Goal: Information Seeking & Learning: Learn about a topic

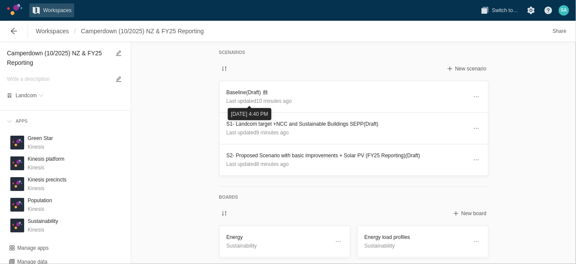
click at [249, 86] on div "Baseline scenario" at bounding box center [264, 81] width 48 height 14
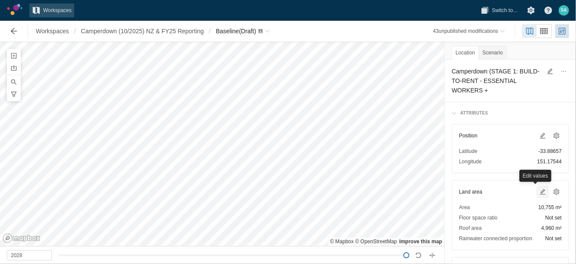
click at [540, 190] on span at bounding box center [543, 191] width 7 height 7
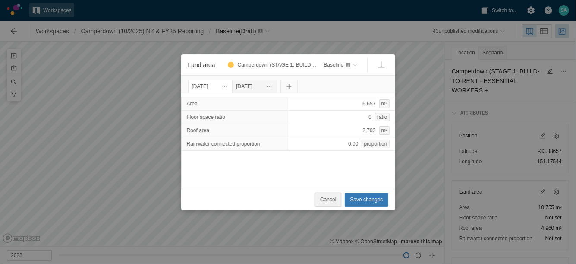
click at [329, 195] on span "Cancel" at bounding box center [328, 199] width 16 height 9
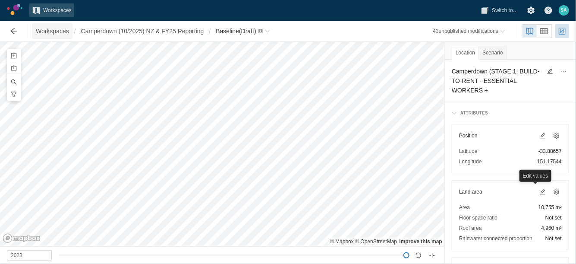
click at [55, 27] on span "Workspaces" at bounding box center [52, 31] width 33 height 9
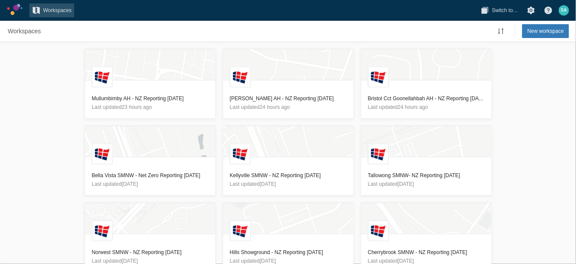
click at [39, 109] on div "L Mullumbimby AH - NZ Reporting 13/10/2025 Last updated 23 hours ago L Cynthia …" at bounding box center [288, 153] width 576 height 222
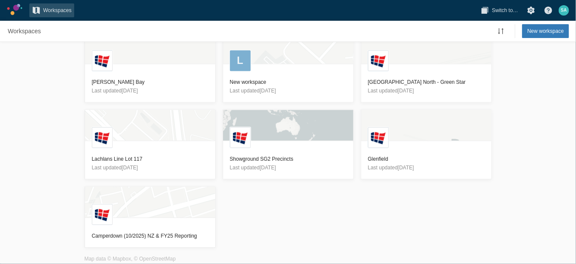
scroll to position [175, 0]
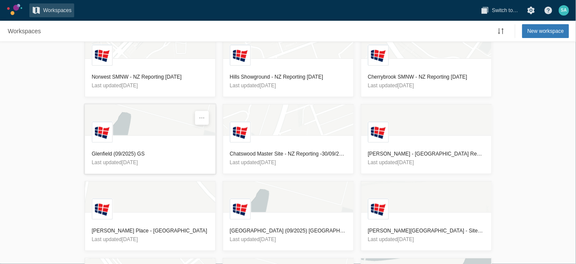
click at [111, 152] on h3 "Glenfield (09/2025) GS" at bounding box center [150, 153] width 117 height 9
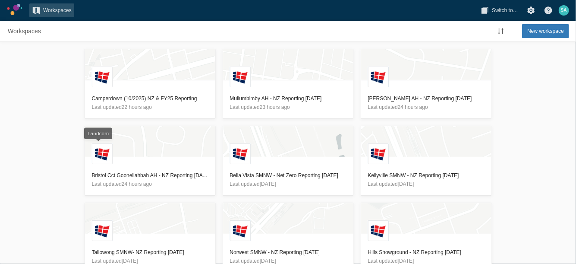
click at [65, 145] on div "L Camperdown (10/2025) NZ & FY25 Reporting Last updated 22 hours ago L Mullumbi…" at bounding box center [288, 153] width 576 height 222
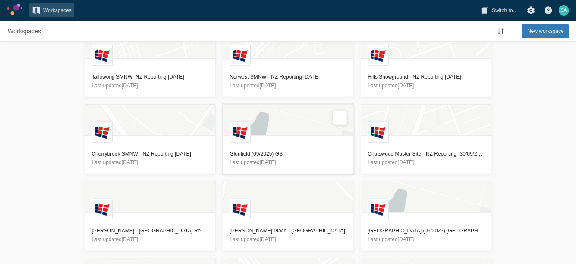
click at [253, 155] on h3 "Glenfield (09/2025) GS" at bounding box center [288, 153] width 117 height 9
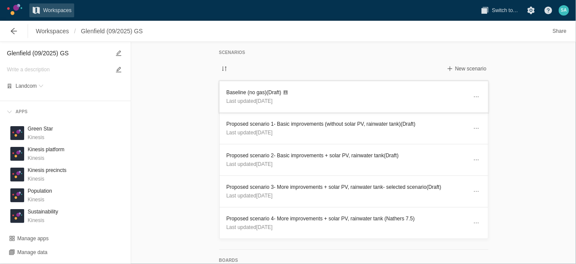
click at [241, 90] on h3 "Baseline (no gas) (Draft)" at bounding box center [347, 92] width 241 height 9
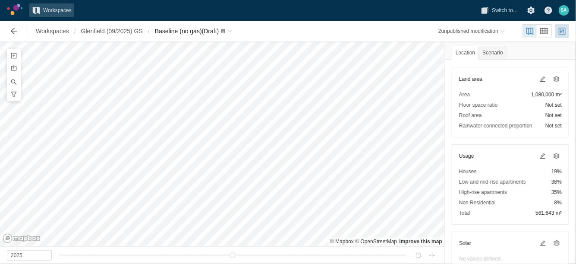
scroll to position [108, 0]
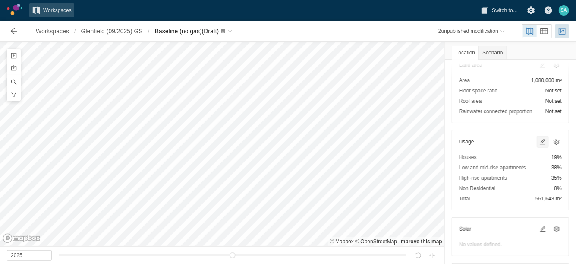
click at [538, 138] on span at bounding box center [543, 141] width 10 height 10
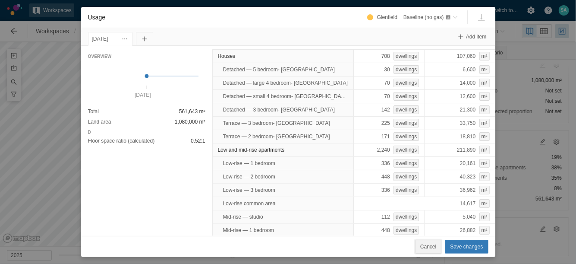
click at [429, 245] on span "Cancel" at bounding box center [429, 246] width 16 height 9
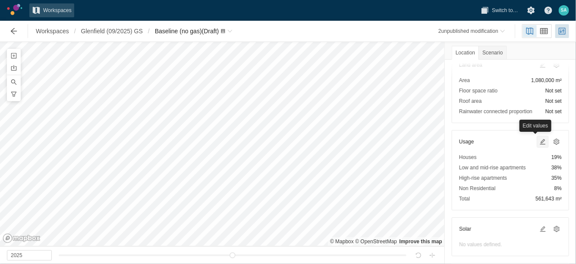
click at [540, 140] on span at bounding box center [543, 141] width 7 height 7
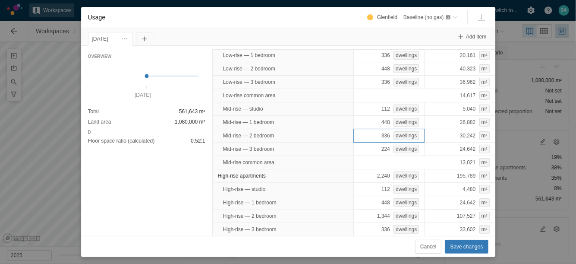
scroll to position [145, 0]
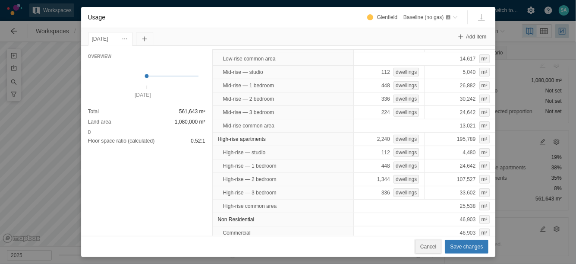
click at [436, 248] on span "Cancel" at bounding box center [429, 246] width 16 height 9
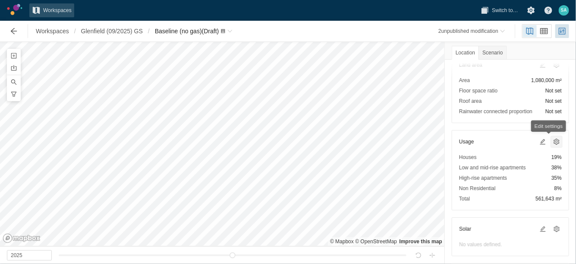
click at [553, 143] on span at bounding box center [556, 141] width 7 height 7
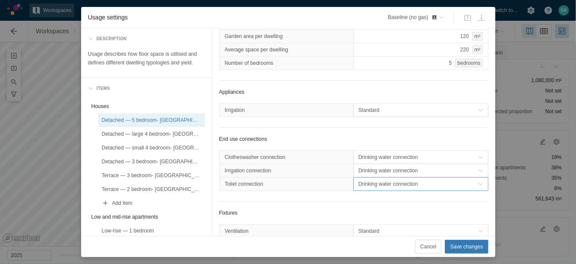
scroll to position [0, 0]
click at [359, 143] on div "End use connections" at bounding box center [353, 139] width 269 height 9
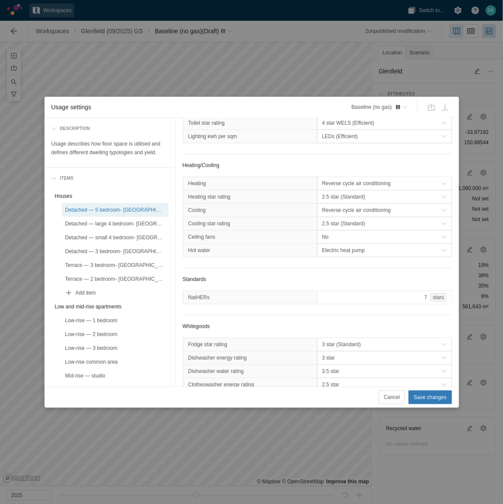
scroll to position [257, 0]
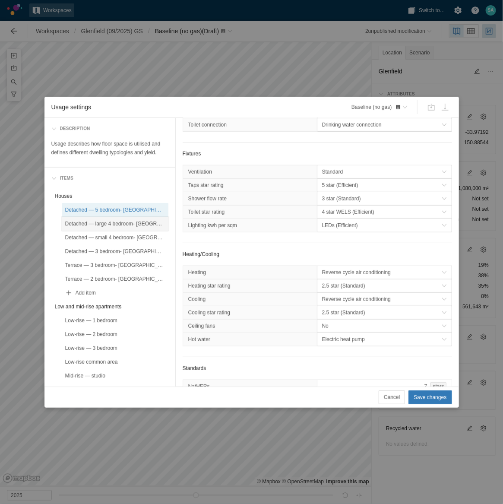
click at [132, 226] on div "Detached — large 4 bedroom- [GEOGRAPHIC_DATA]" at bounding box center [115, 223] width 100 height 9
click at [130, 236] on div "Detached — small 4 bedroom- [GEOGRAPHIC_DATA]" at bounding box center [115, 237] width 100 height 9
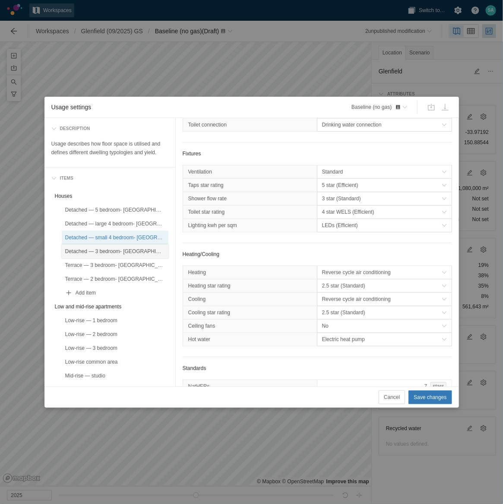
click at [123, 249] on div "Detached — 3 bedroom- [GEOGRAPHIC_DATA]" at bounding box center [115, 251] width 100 height 9
click at [117, 263] on div "Terrace — 3 bedroom- [GEOGRAPHIC_DATA]" at bounding box center [115, 265] width 100 height 9
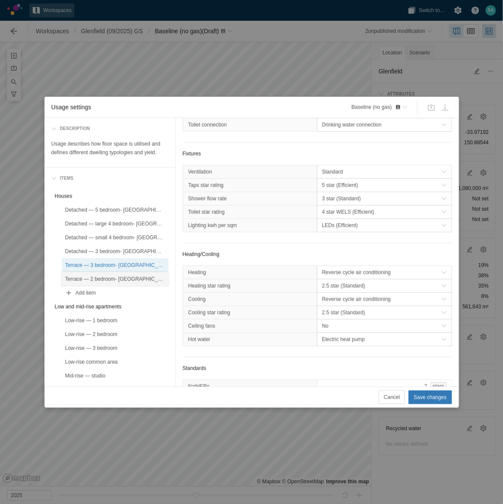
click at [111, 263] on div "Terrace — 2 bedroom- [GEOGRAPHIC_DATA]" at bounding box center [115, 279] width 100 height 9
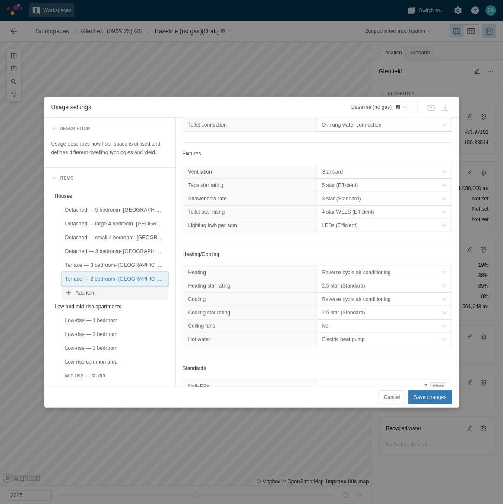
scroll to position [54, 0]
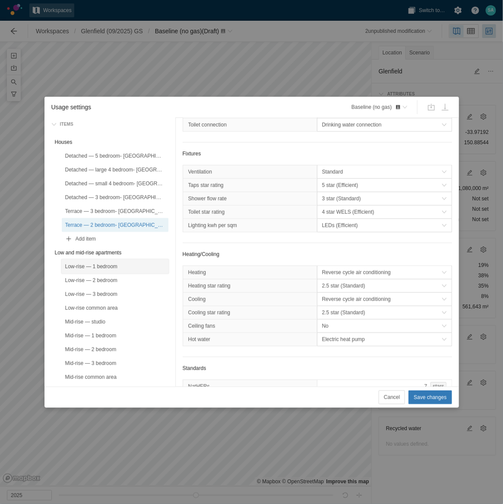
click at [104, 263] on div "Low-rise — 1 bedroom" at bounding box center [115, 266] width 100 height 9
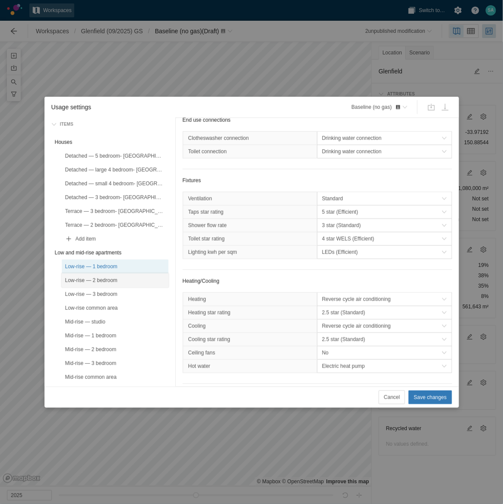
click at [98, 263] on div "Low-rise — 2 bedroom" at bounding box center [115, 280] width 100 height 9
click at [94, 263] on div "Low-rise — 3 bedroom" at bounding box center [115, 294] width 100 height 9
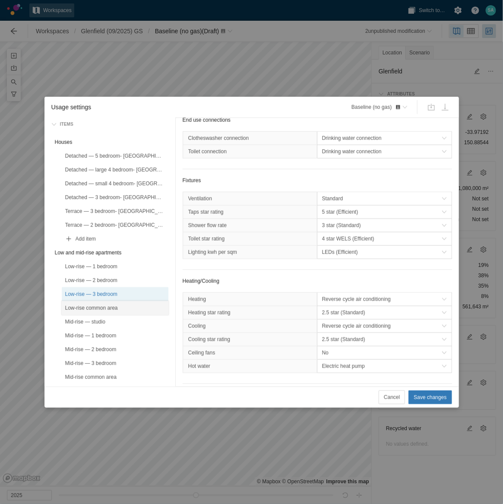
click at [99, 263] on div "Low-rise common area" at bounding box center [115, 308] width 100 height 9
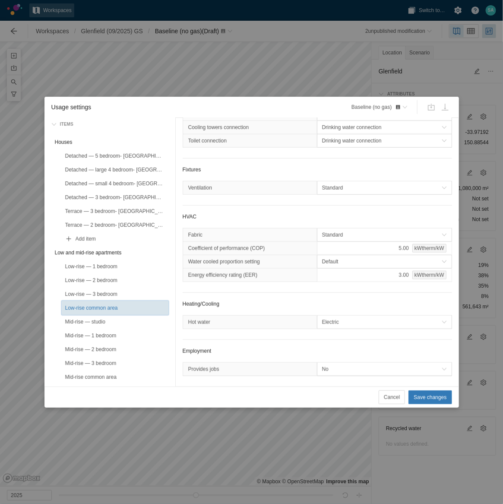
scroll to position [231, 0]
click at [98, 263] on div "Mid-rise — studio" at bounding box center [115, 322] width 107 height 14
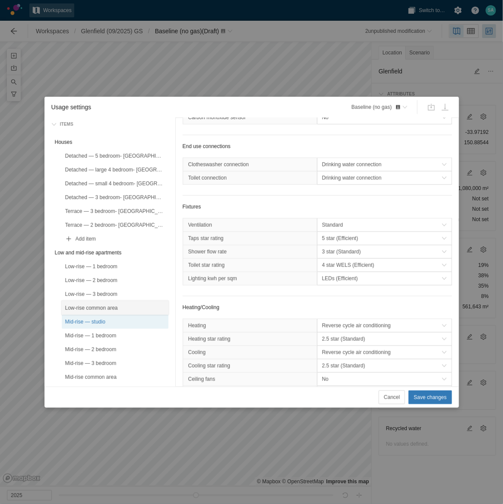
click at [100, 263] on div "Low-rise common area" at bounding box center [115, 308] width 100 height 9
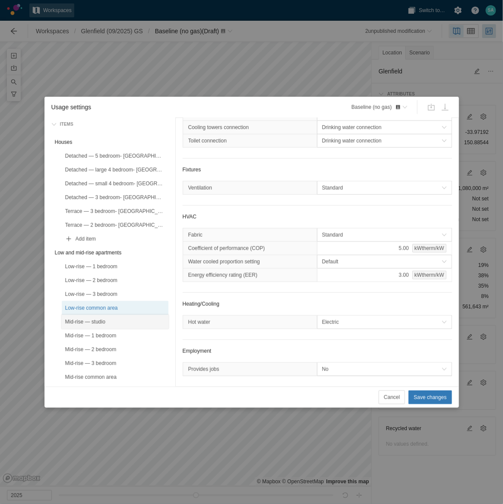
click at [124, 263] on div "Mid-rise — studio" at bounding box center [115, 321] width 100 height 9
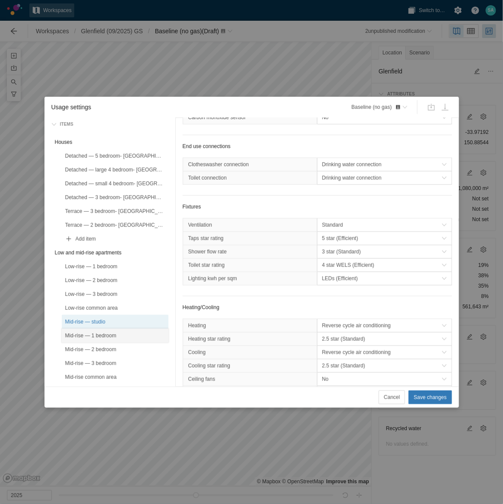
click at [115, 263] on div "Mid-rise — 1 bedroom" at bounding box center [115, 335] width 100 height 9
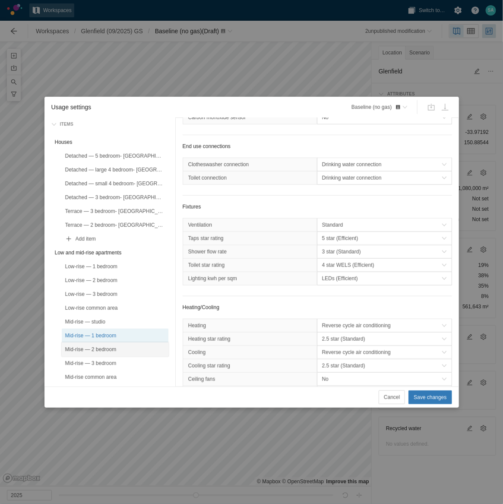
click at [111, 263] on div "Mid-rise — 2 bedroom" at bounding box center [115, 349] width 100 height 9
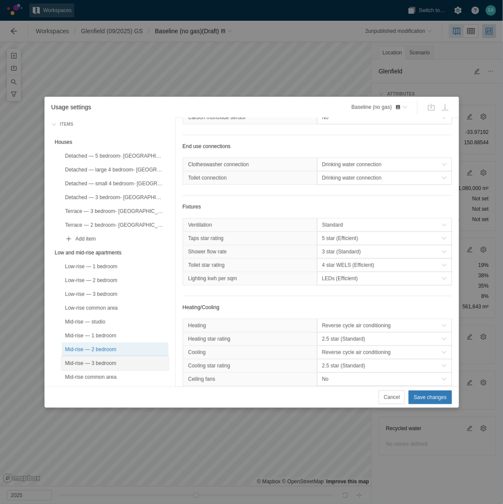
click at [106, 263] on div "Mid-rise — 3 bedroom" at bounding box center [115, 363] width 100 height 9
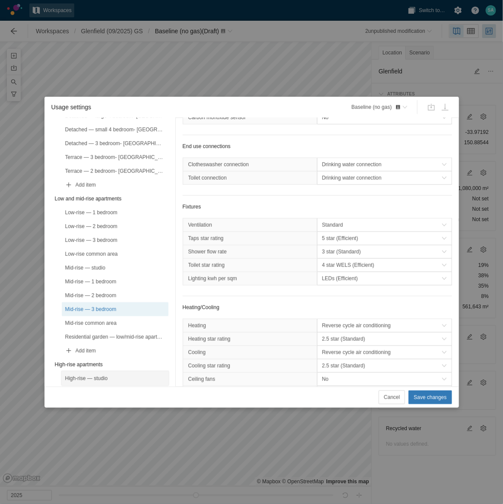
click at [95, 263] on div "High-rise — studio" at bounding box center [115, 378] width 100 height 9
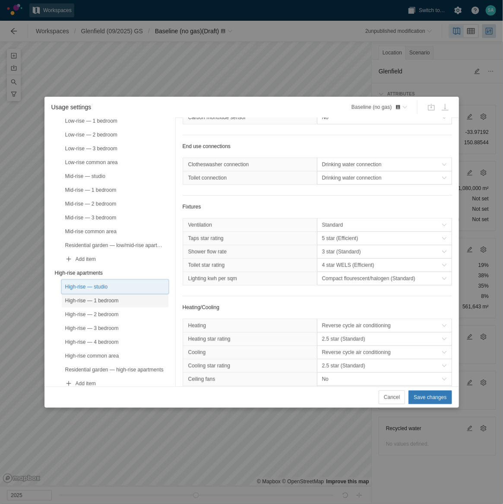
scroll to position [216, 0]
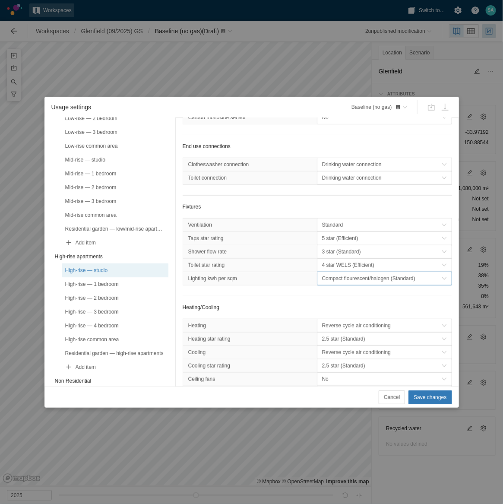
click at [338, 263] on span "Compact flourescent/halogen (Standard)" at bounding box center [382, 278] width 120 height 9
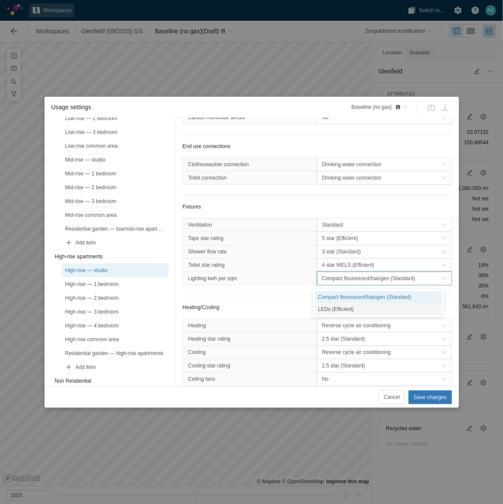
click at [342, 263] on div "LEDs (Efficient)" at bounding box center [379, 309] width 128 height 12
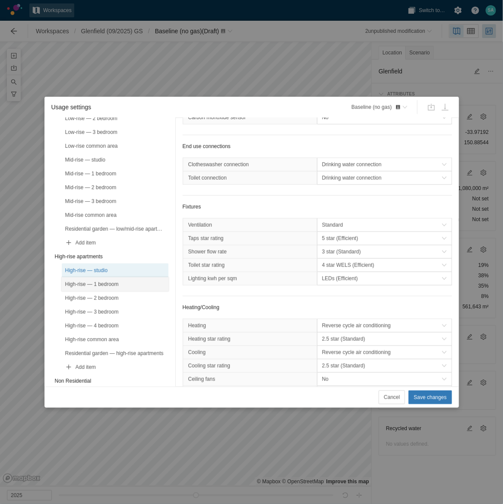
click at [116, 263] on div "High-rise — 1 bedroom" at bounding box center [115, 284] width 100 height 9
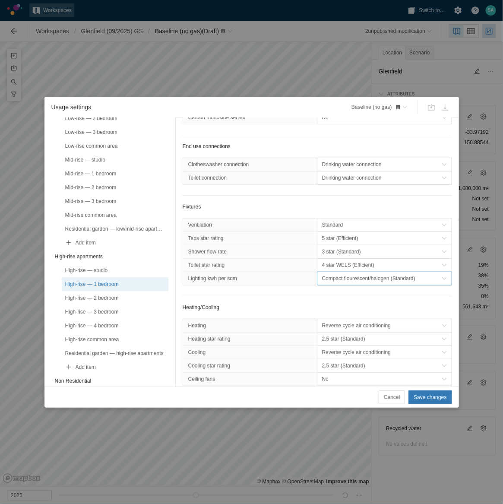
click at [336, 263] on span "Compact flourescent/halogen (Standard)" at bounding box center [382, 278] width 120 height 9
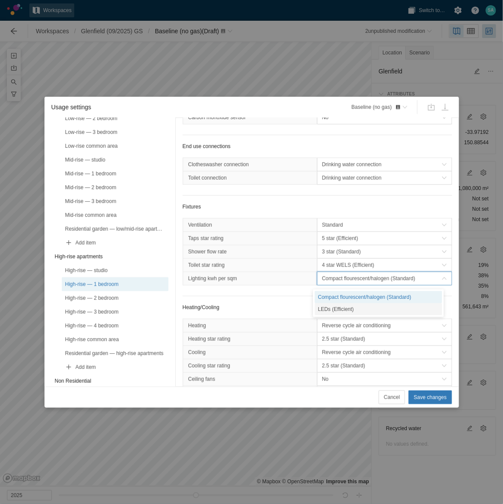
click at [329, 263] on div "LEDs (Efficient)" at bounding box center [379, 309] width 128 height 12
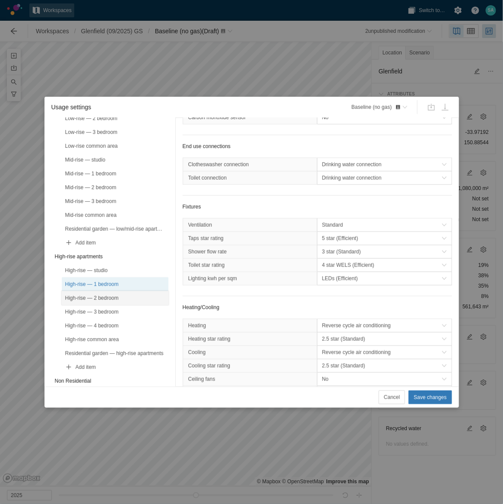
click at [112, 263] on div "High-rise — 2 bedroom" at bounding box center [115, 298] width 100 height 9
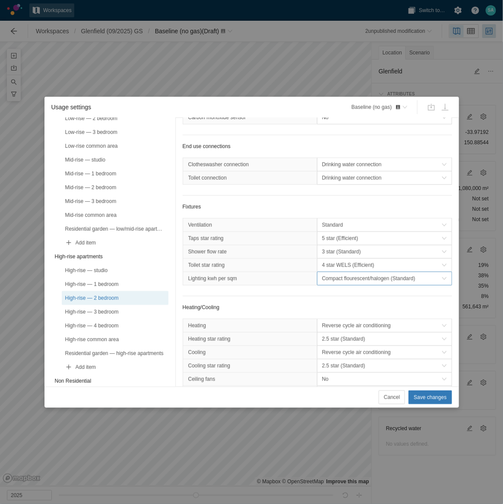
click at [360, 263] on span "Compact flourescent/halogen (Standard)" at bounding box center [382, 278] width 120 height 9
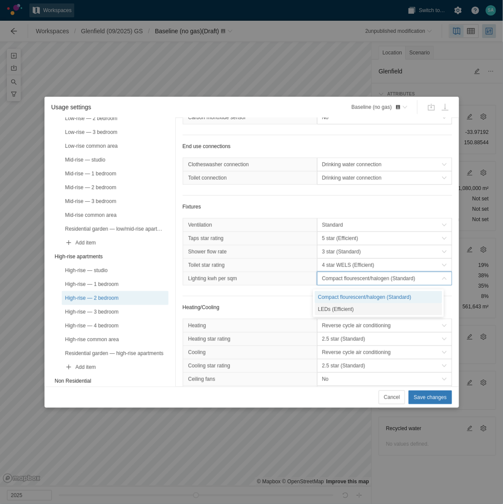
click at [329, 263] on div "LEDs (Efficient)" at bounding box center [379, 309] width 128 height 12
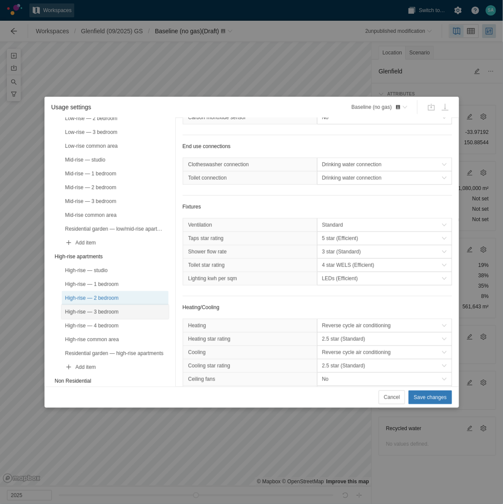
click at [135, 263] on div "High-rise — 3 bedroom" at bounding box center [115, 311] width 100 height 9
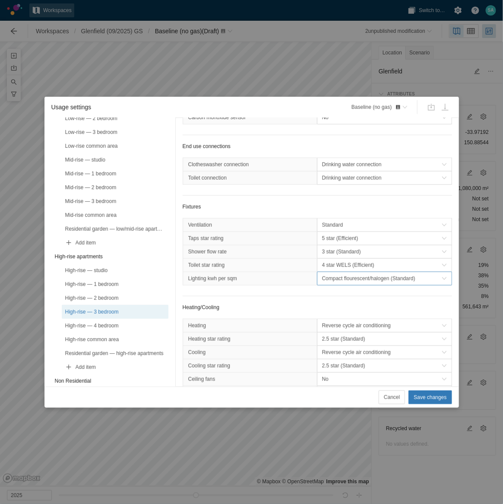
click at [335, 263] on span "Compact flourescent/halogen (Standard)" at bounding box center [382, 278] width 120 height 9
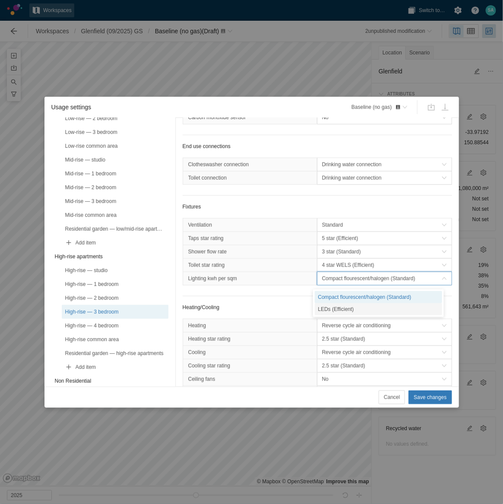
click at [338, 263] on div "LEDs (Efficient)" at bounding box center [379, 309] width 128 height 12
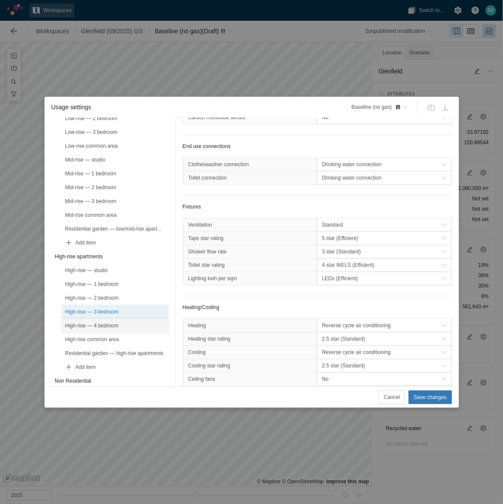
click at [129, 263] on div "High-rise — 4 bedroom" at bounding box center [115, 325] width 100 height 9
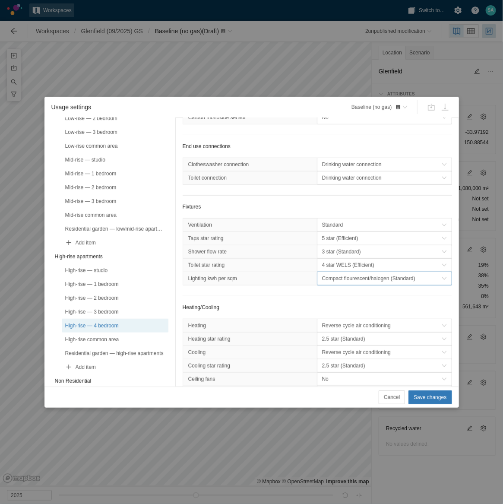
click at [364, 263] on div "Fixtures Ventilation Standard Taps star rating 5 star (Efficient) Shower flow r…" at bounding box center [317, 249] width 269 height 94
click at [364, 263] on span "Compact flourescent/halogen (Standard)" at bounding box center [382, 278] width 120 height 9
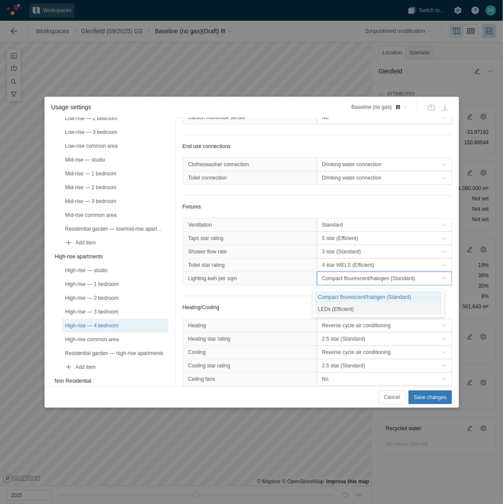
click at [341, 263] on div "LEDs (Efficient)" at bounding box center [379, 309] width 128 height 12
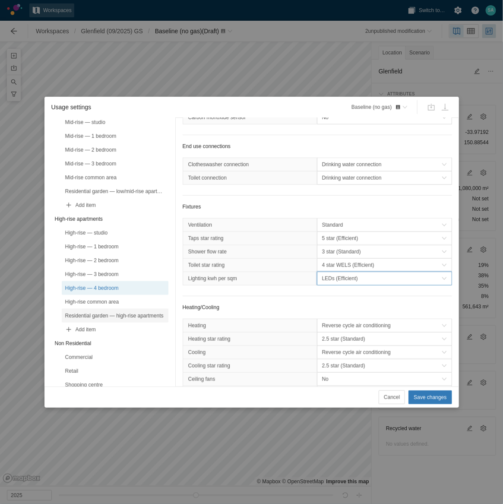
scroll to position [270, 0]
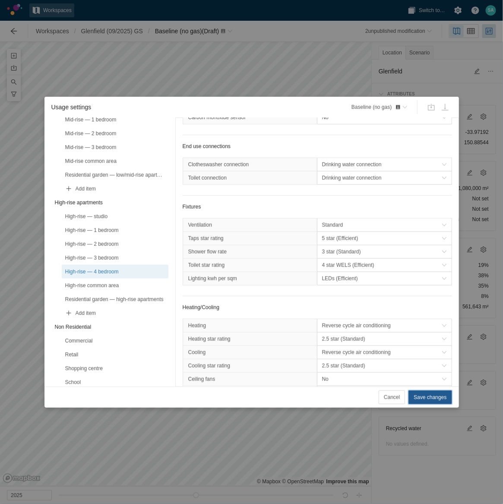
click at [421, 263] on span "Save changes" at bounding box center [430, 397] width 33 height 9
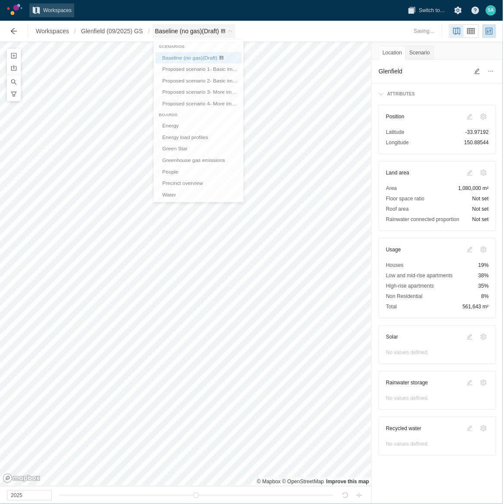
click at [231, 28] on span "Baseline (no gas) (Draft)" at bounding box center [193, 31] width 83 height 14
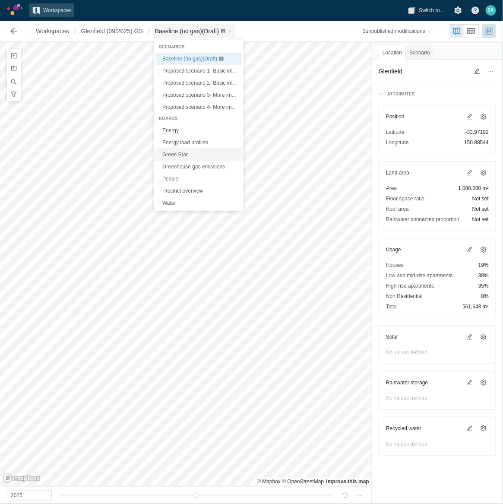
click at [182, 157] on link "Green Star" at bounding box center [198, 155] width 86 height 12
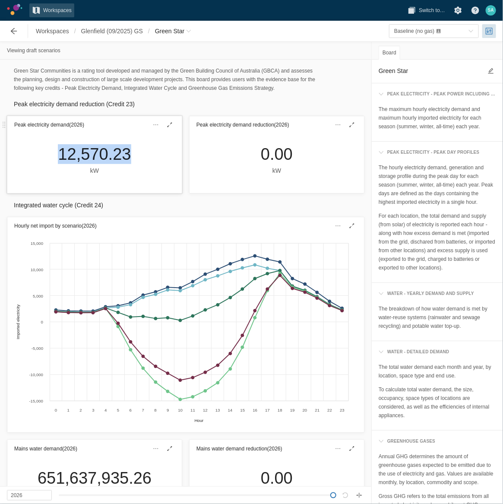
drag, startPoint x: 130, startPoint y: 150, endPoint x: 58, endPoint y: 148, distance: 72.1
click at [58, 148] on div "12,570.23 kW" at bounding box center [94, 159] width 87 height 31
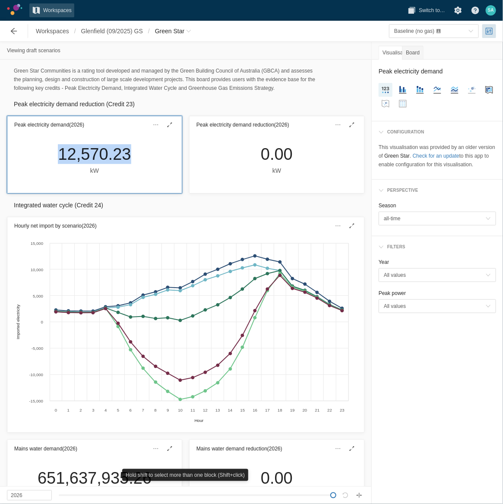
drag, startPoint x: 58, startPoint y: 149, endPoint x: 63, endPoint y: 151, distance: 5.8
copy div "12,570.23"
click at [178, 31] on span "Green Star" at bounding box center [169, 31] width 29 height 9
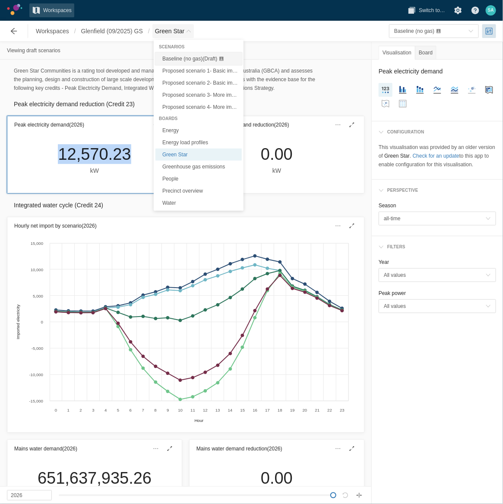
click at [180, 56] on span "Baseline (no gas) (Draft)" at bounding box center [189, 59] width 55 height 6
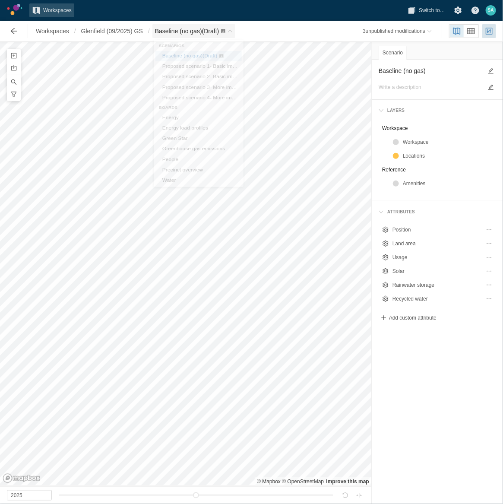
click at [235, 33] on span "Baseline (no gas) (Draft)" at bounding box center [193, 31] width 83 height 14
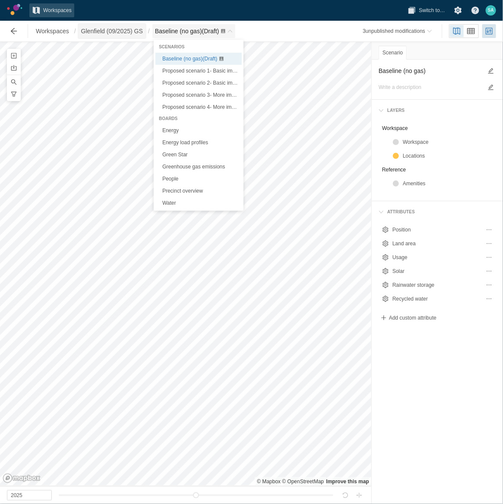
click at [118, 34] on span "Glenfield (09/2025) GS" at bounding box center [112, 31] width 62 height 9
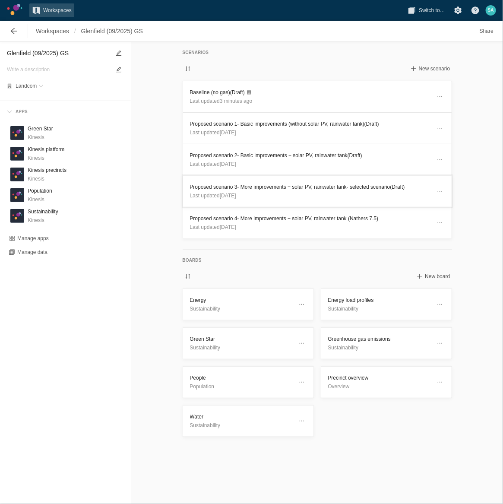
click at [260, 187] on h3 "Proposed scenario 3- More improvements + solar PV, rainwater tank- selected sce…" at bounding box center [310, 187] width 241 height 9
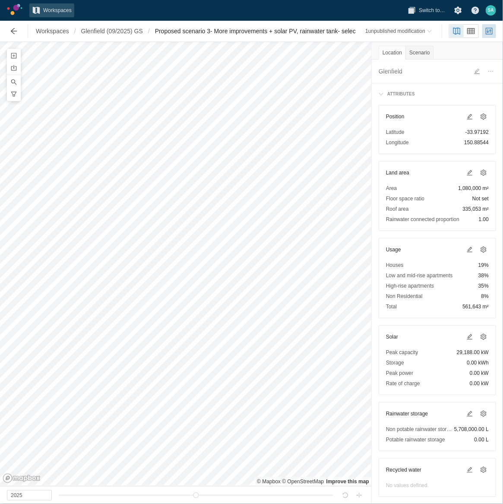
scroll to position [7, 0]
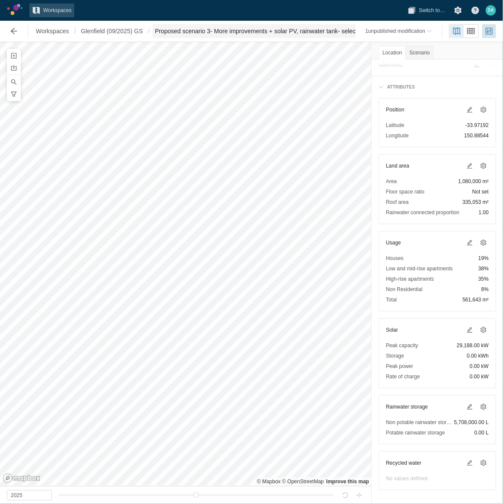
click at [333, 31] on span "Proposed scenario 3- More improvements + solar PV, rainwater tank- selected sce…" at bounding box center [280, 31] width 251 height 9
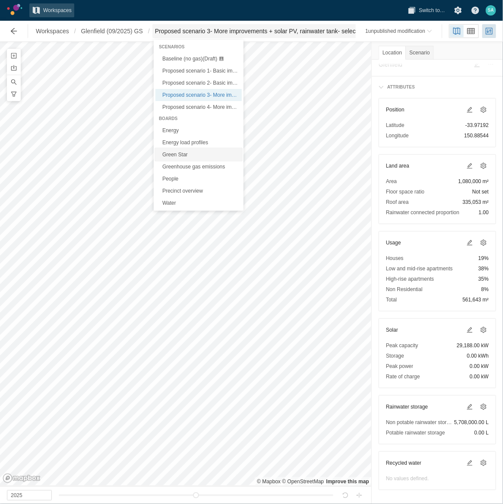
click at [168, 155] on link "Green Star" at bounding box center [198, 155] width 86 height 12
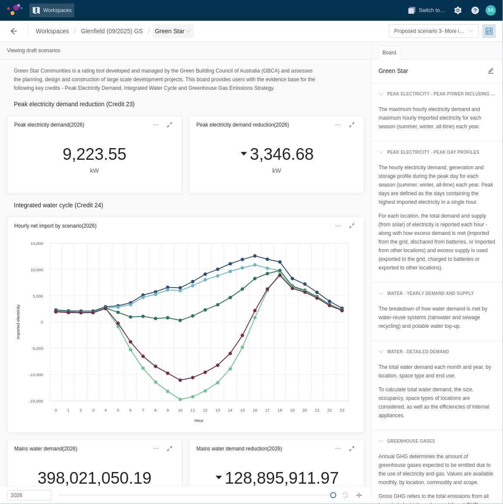
click at [189, 30] on span "Breadcrumb" at bounding box center [188, 30] width 5 height 5
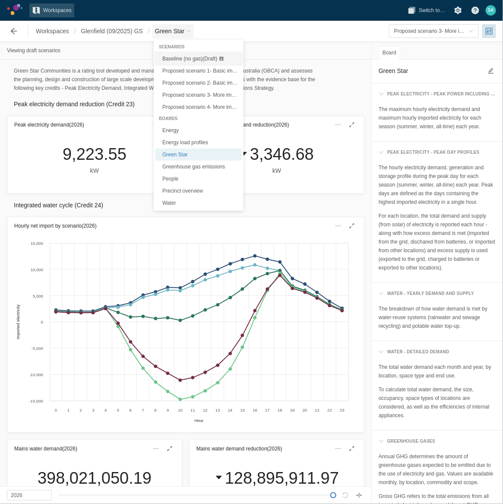
click at [184, 60] on span "Baseline (no gas) (Draft)" at bounding box center [189, 59] width 55 height 6
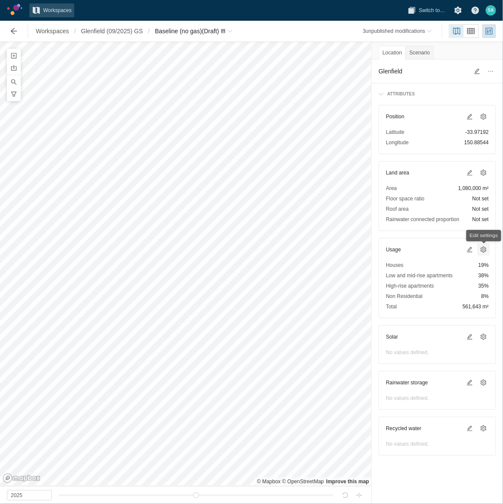
click at [484, 247] on span at bounding box center [483, 249] width 7 height 7
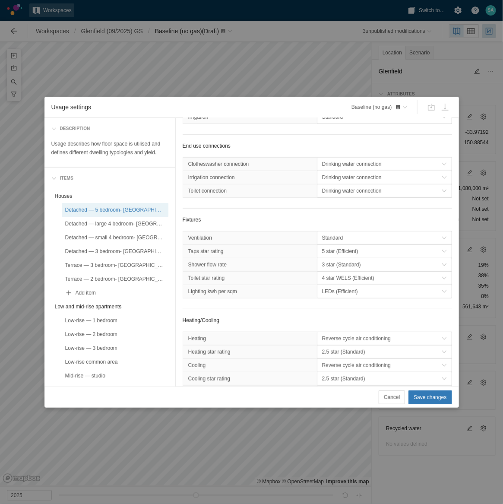
scroll to position [216, 0]
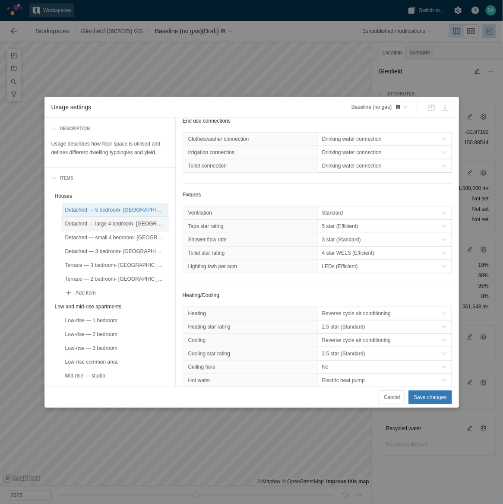
click at [123, 226] on div "Detached — large 4 bedroom- [GEOGRAPHIC_DATA]" at bounding box center [115, 223] width 100 height 9
click at [122, 234] on div "Detached — small 4 bedroom- [GEOGRAPHIC_DATA]" at bounding box center [115, 237] width 100 height 9
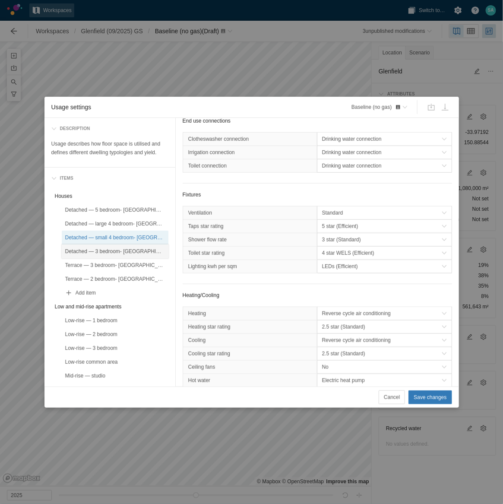
click at [109, 247] on div "Detached — 3 bedroom- [GEOGRAPHIC_DATA]" at bounding box center [115, 251] width 100 height 9
click at [103, 262] on div "Terrace — 3 bedroom- [GEOGRAPHIC_DATA]" at bounding box center [115, 265] width 100 height 9
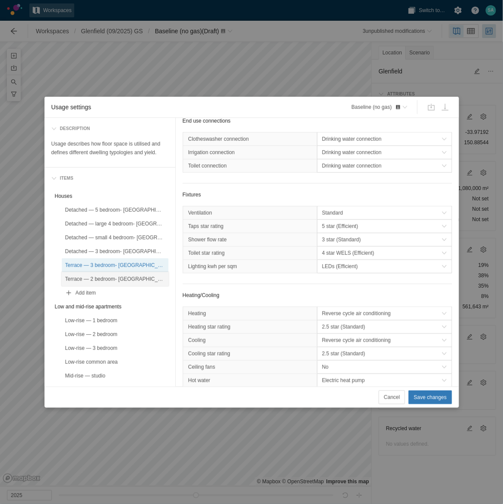
click at [106, 263] on div "Terrace — 2 bedroom- [GEOGRAPHIC_DATA]" at bounding box center [115, 279] width 107 height 14
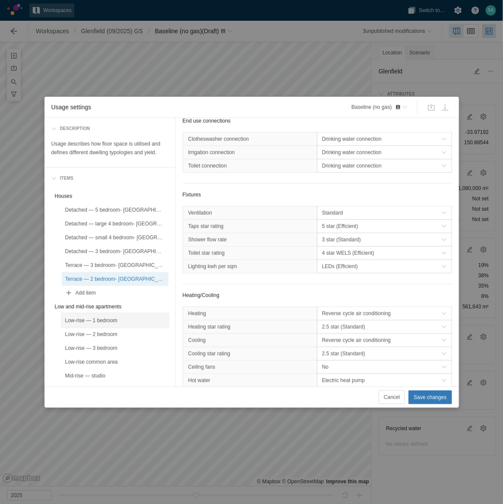
click at [107, 263] on div "Low-rise — 1 bedroom" at bounding box center [115, 320] width 100 height 9
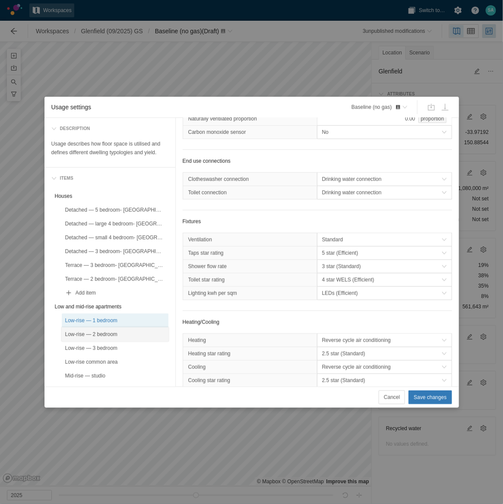
click at [102, 263] on div "Low-rise — 2 bedroom" at bounding box center [115, 334] width 100 height 9
click at [100, 263] on div "Low-rise — 3 bedroom" at bounding box center [115, 348] width 100 height 9
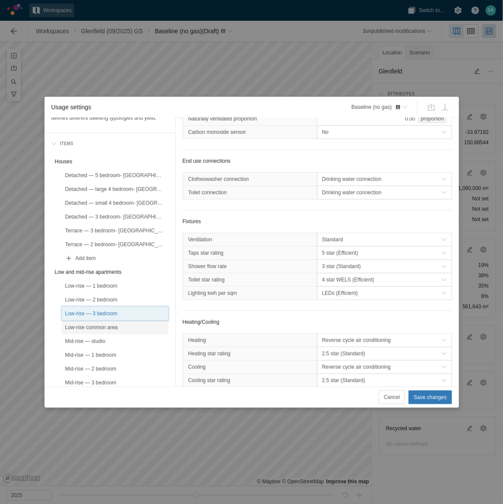
scroll to position [54, 0]
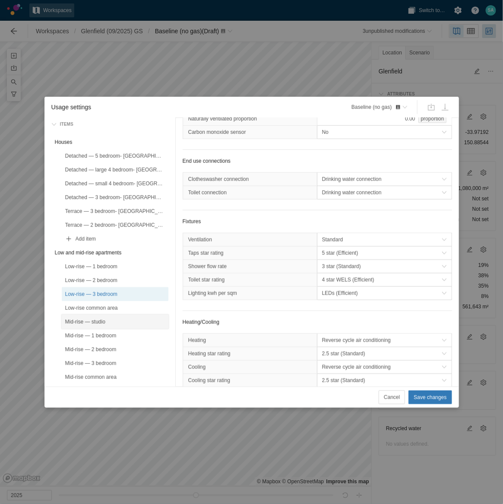
click at [90, 263] on div "Mid-rise — studio" at bounding box center [115, 321] width 100 height 9
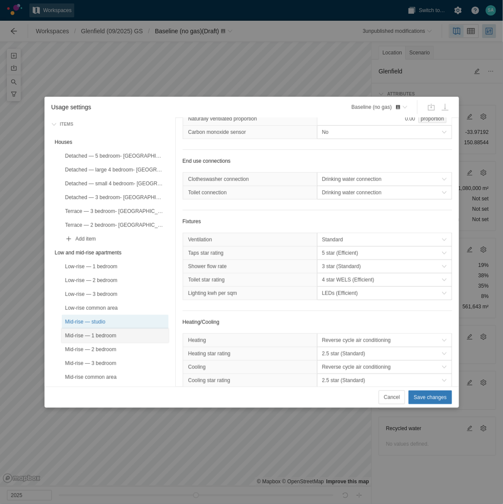
click at [88, 263] on div "Mid-rise — 1 bedroom" at bounding box center [115, 335] width 100 height 9
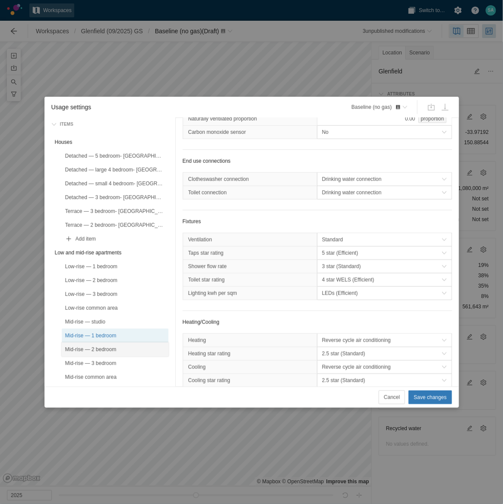
click at [95, 263] on div "Mid-rise — 2 bedroom" at bounding box center [115, 349] width 100 height 9
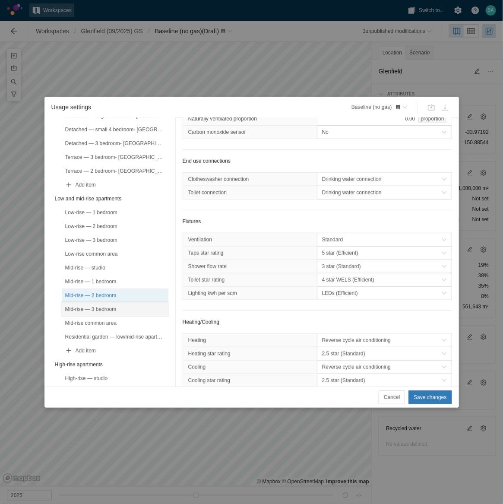
click at [90, 263] on div "Mid-rise — 3 bedroom" at bounding box center [115, 309] width 100 height 9
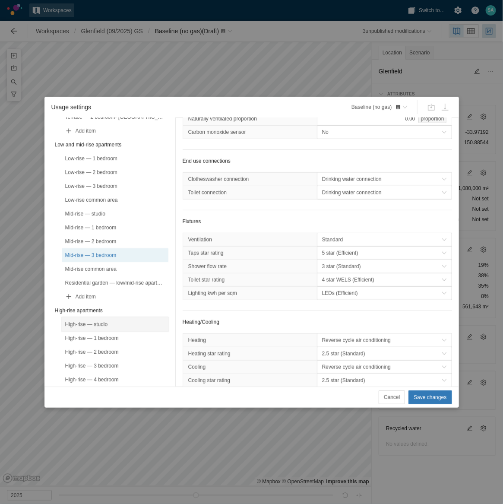
click at [88, 263] on div "High-rise — studio" at bounding box center [115, 324] width 100 height 9
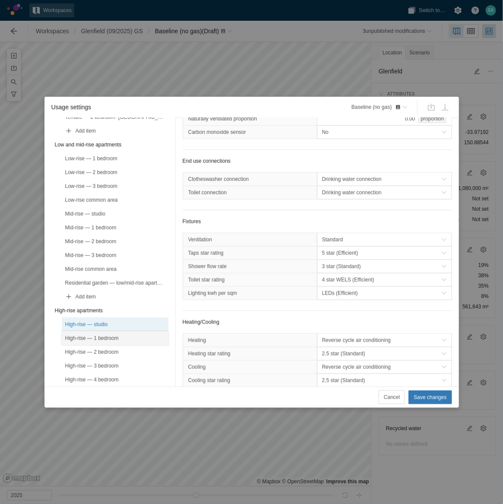
click at [88, 263] on div "High-rise — 1 bedroom" at bounding box center [115, 338] width 100 height 9
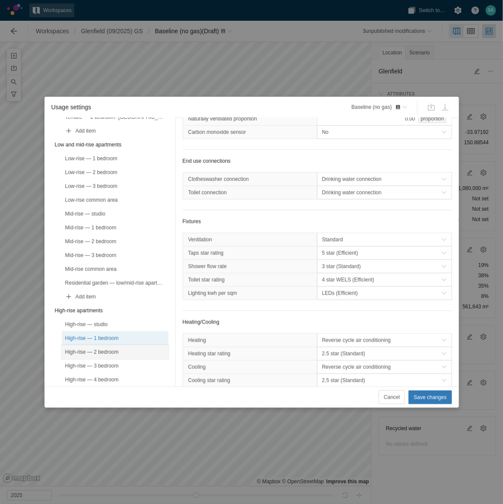
click at [85, 263] on div "High-rise — 2 bedroom" at bounding box center [115, 352] width 100 height 9
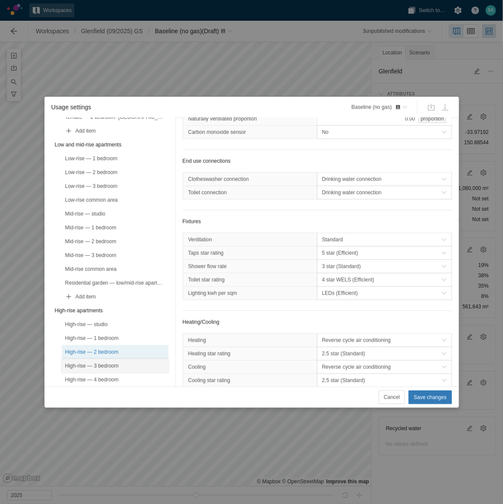
click at [88, 263] on div "High-rise — 3 bedroom" at bounding box center [115, 365] width 100 height 9
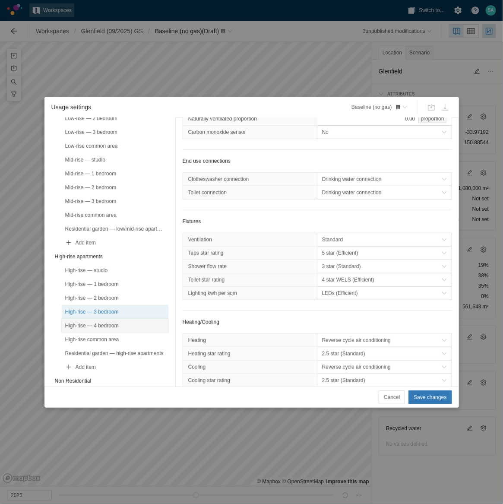
click at [93, 263] on div "High-rise — 4 bedroom" at bounding box center [115, 325] width 100 height 9
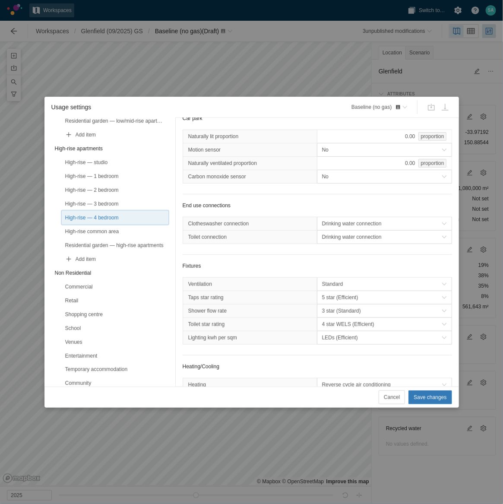
scroll to position [108, 0]
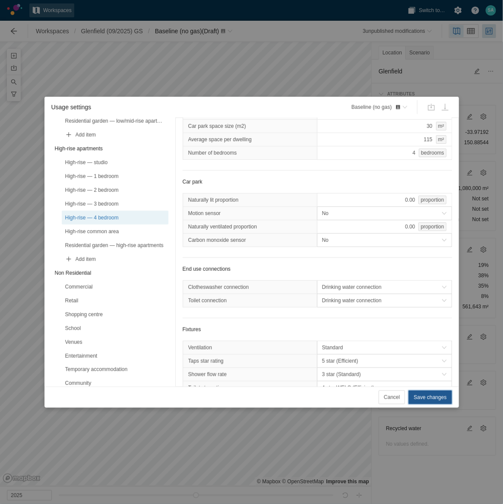
click at [420, 263] on span "Save changes" at bounding box center [430, 397] width 33 height 9
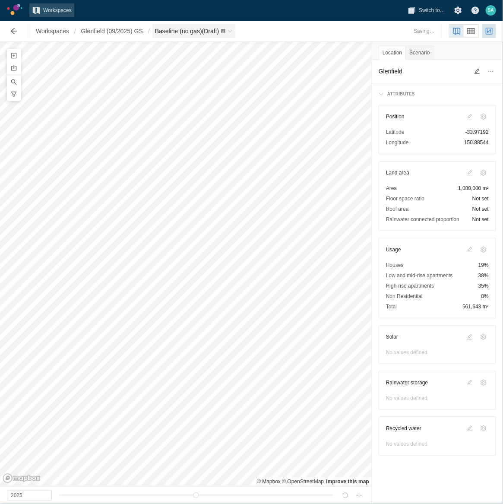
click at [224, 31] on span "Breadcrumb" at bounding box center [223, 30] width 5 height 5
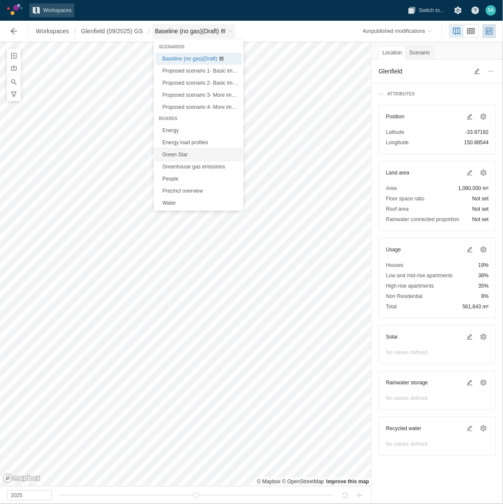
click at [168, 155] on link "Green Star" at bounding box center [198, 155] width 86 height 12
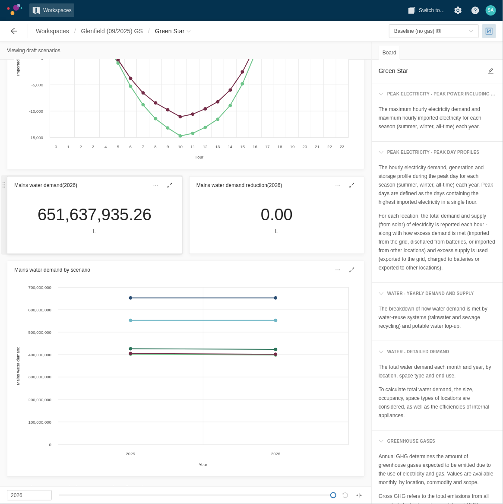
scroll to position [270, 0]
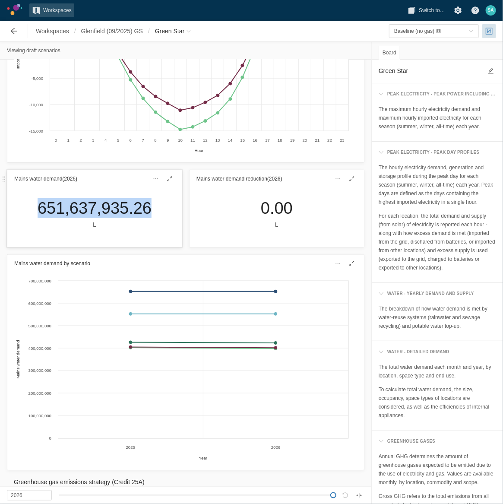
drag, startPoint x: 151, startPoint y: 209, endPoint x: 32, endPoint y: 209, distance: 118.3
click at [32, 209] on div "651,637,935.26 L" at bounding box center [95, 213] width 128 height 31
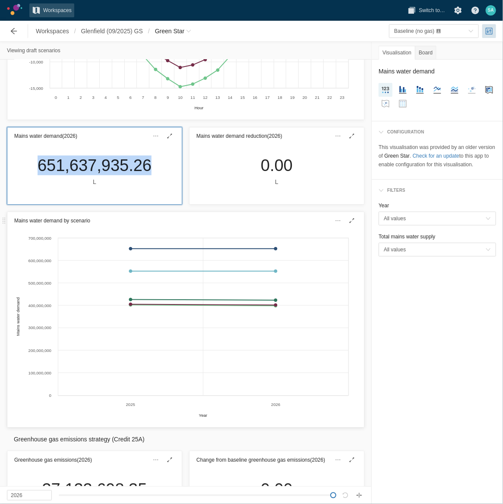
scroll to position [486, 0]
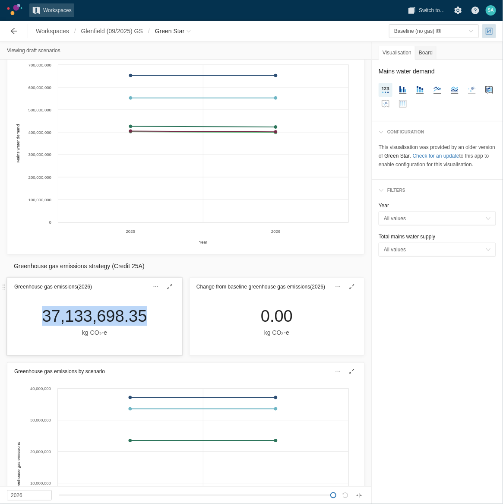
drag, startPoint x: 135, startPoint y: 315, endPoint x: 32, endPoint y: 310, distance: 102.9
click at [32, 263] on div "37,133,698.35 kg CO₂‑e" at bounding box center [94, 325] width 174 height 60
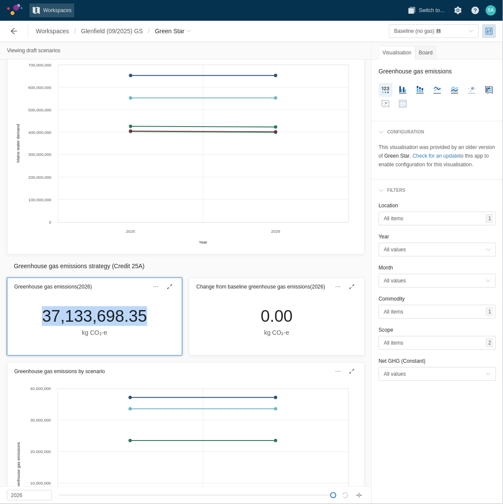
drag, startPoint x: 32, startPoint y: 310, endPoint x: 59, endPoint y: 320, distance: 29.0
copy div "37,133,698.35"
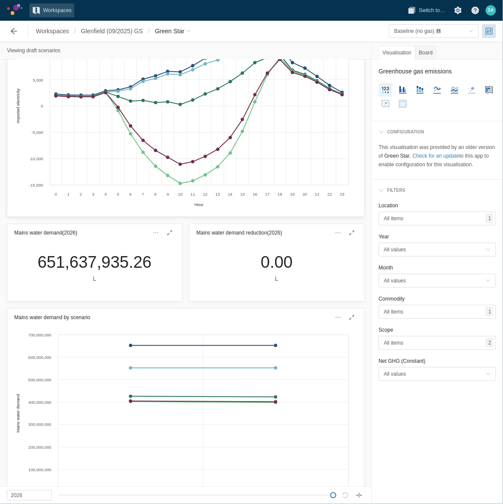
scroll to position [0, 0]
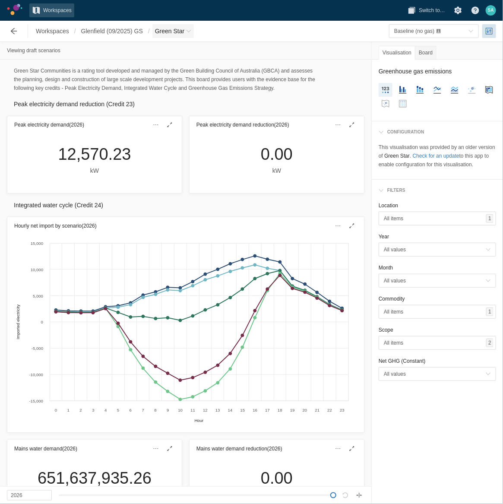
click at [187, 28] on span "Breadcrumb" at bounding box center [188, 30] width 5 height 5
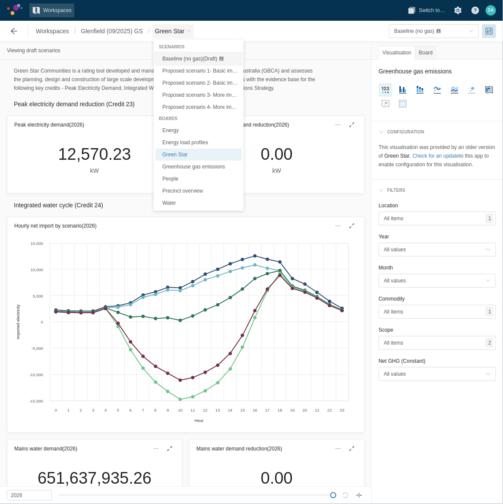
click at [177, 59] on span "Baseline (no gas) (Draft)" at bounding box center [189, 59] width 55 height 6
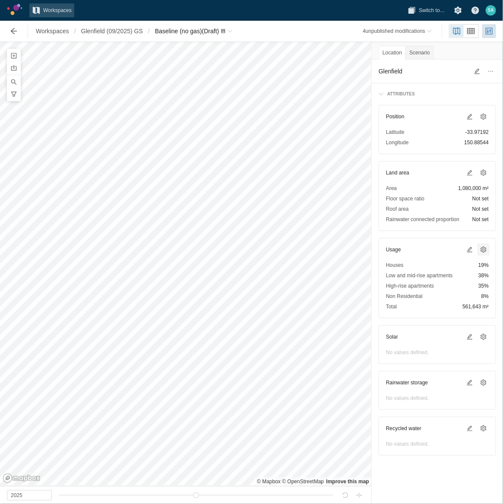
click at [484, 251] on span at bounding box center [483, 249] width 7 height 7
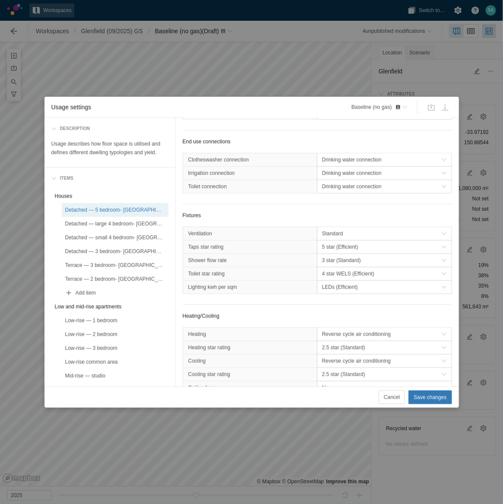
scroll to position [216, 0]
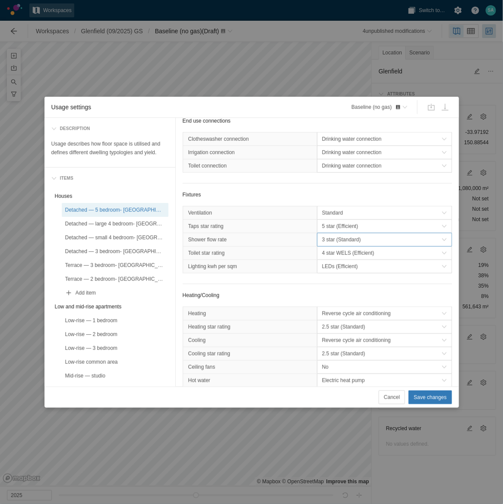
click at [363, 242] on span "3 star (Standard)" at bounding box center [382, 239] width 120 height 9
click at [329, 263] on div "4 star (Efficient)" at bounding box center [379, 270] width 128 height 12
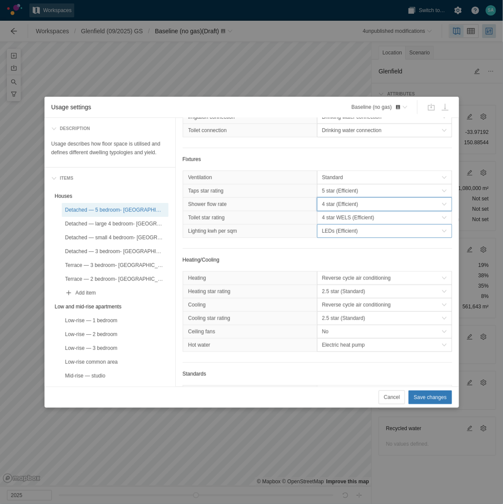
scroll to position [270, 0]
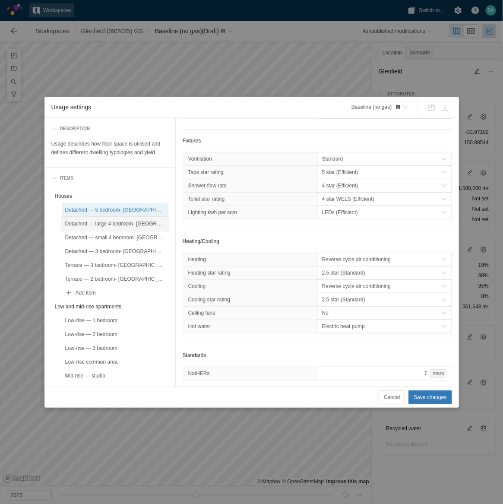
click at [145, 222] on div "Detached — large 4 bedroom- [GEOGRAPHIC_DATA]" at bounding box center [115, 223] width 100 height 9
click at [383, 190] on span "3 star (Standard)" at bounding box center [382, 185] width 120 height 9
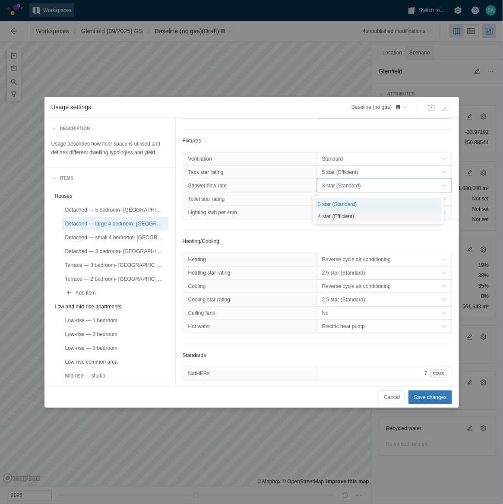
click at [334, 212] on div "4 star (Efficient)" at bounding box center [379, 216] width 128 height 12
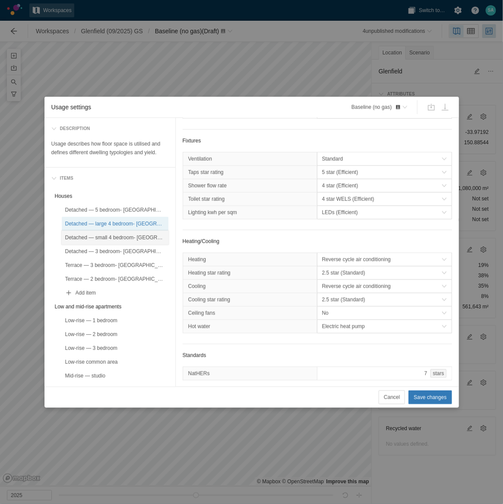
click at [139, 237] on div "Detached — small 4 bedroom- [GEOGRAPHIC_DATA]" at bounding box center [115, 237] width 100 height 9
click at [383, 190] on span "3 star (Standard)" at bounding box center [382, 185] width 120 height 9
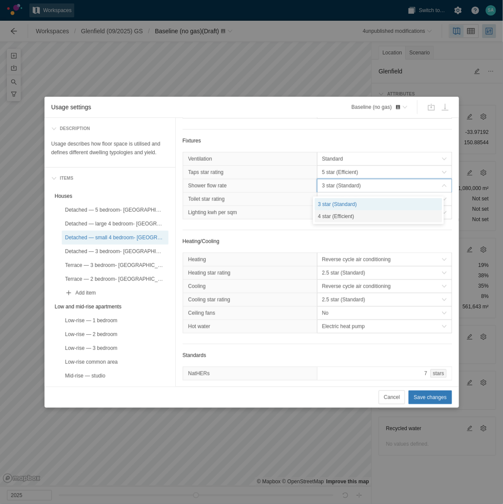
click at [341, 218] on div "4 star (Efficient)" at bounding box center [379, 216] width 128 height 12
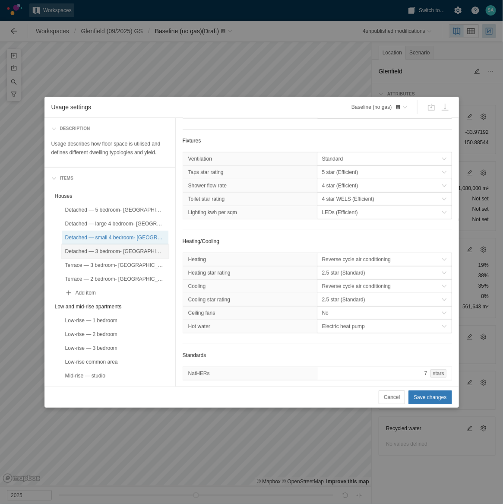
click at [129, 256] on div "Detached — 3 bedroom- [GEOGRAPHIC_DATA]" at bounding box center [115, 251] width 107 height 14
click at [341, 189] on span "3 star (Standard)" at bounding box center [382, 185] width 120 height 9
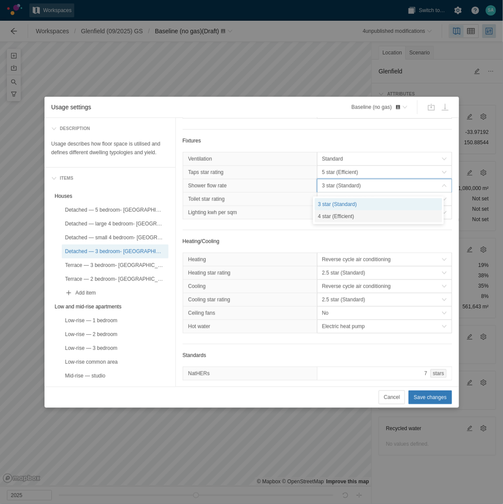
click at [336, 216] on div "4 star (Efficient)" at bounding box center [379, 216] width 128 height 12
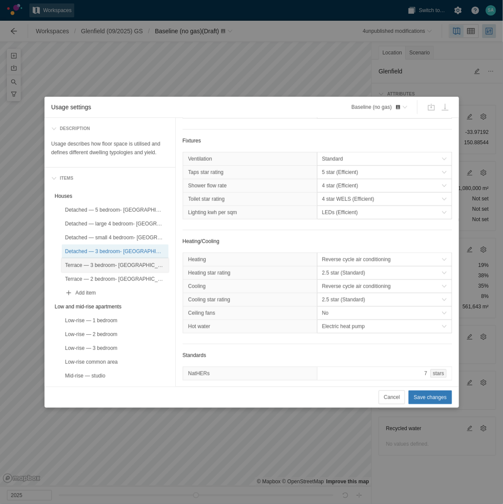
click at [139, 263] on div "Terrace — 3 bedroom- [GEOGRAPHIC_DATA]" at bounding box center [115, 265] width 100 height 9
click at [360, 187] on span "3 star (Standard)" at bounding box center [382, 185] width 120 height 9
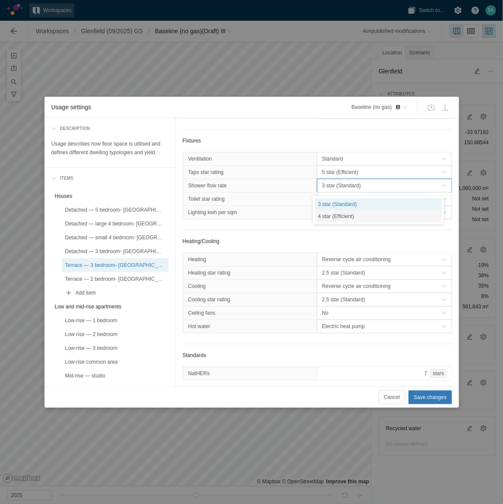
click at [339, 217] on div "4 star (Efficient)" at bounding box center [379, 216] width 128 height 12
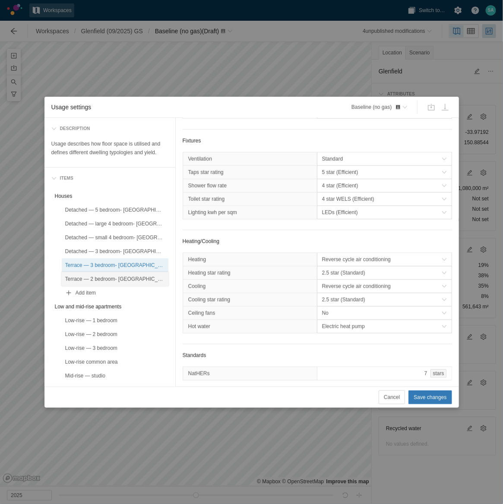
click at [129, 263] on div "Terrace — 2 bedroom- [GEOGRAPHIC_DATA]" at bounding box center [115, 279] width 100 height 9
click at [348, 188] on span "3 star (Standard)" at bounding box center [382, 185] width 120 height 9
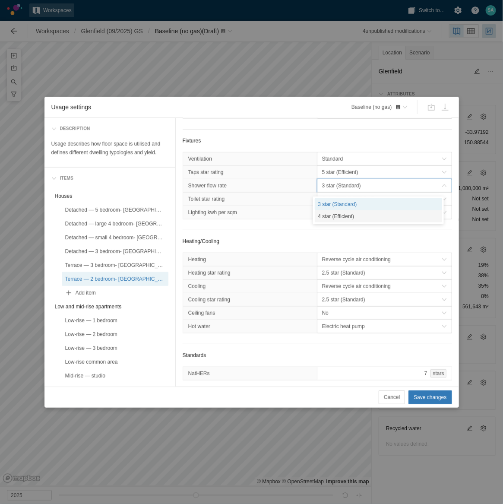
click at [339, 215] on div "4 star (Efficient)" at bounding box center [379, 216] width 128 height 12
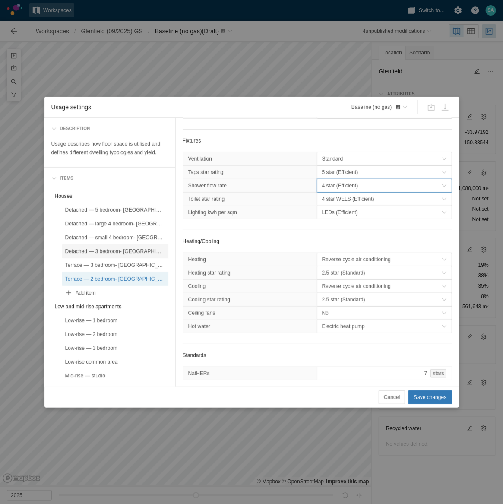
scroll to position [54, 0]
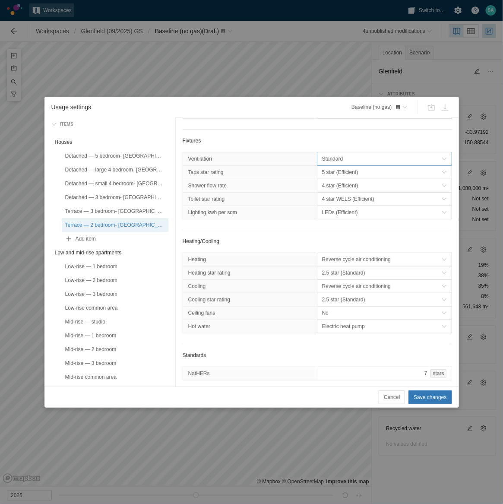
click at [346, 161] on span "Standard" at bounding box center [382, 159] width 120 height 9
click at [109, 262] on div "Low-rise — 1 bedroom" at bounding box center [115, 266] width 100 height 9
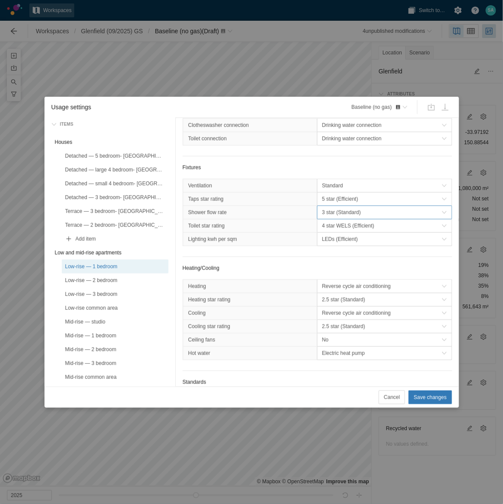
click at [344, 214] on span "3 star (Standard)" at bounding box center [382, 212] width 120 height 9
click at [331, 242] on div "4 star (Efficient)" at bounding box center [379, 243] width 128 height 12
click at [104, 263] on div "Low-rise — 2 bedroom" at bounding box center [115, 280] width 100 height 9
click at [326, 212] on span "3 star (Standard)" at bounding box center [382, 212] width 120 height 9
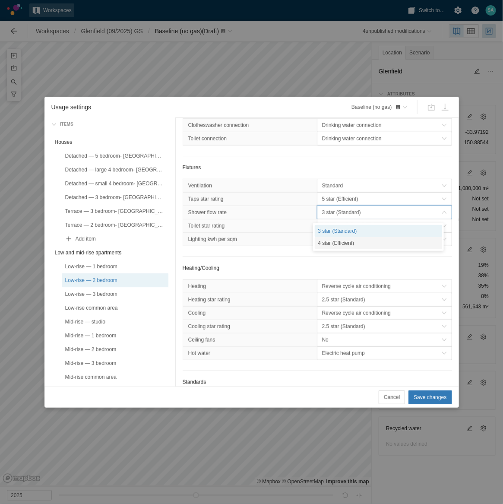
click at [340, 242] on div "4 star (Efficient)" at bounding box center [379, 243] width 128 height 12
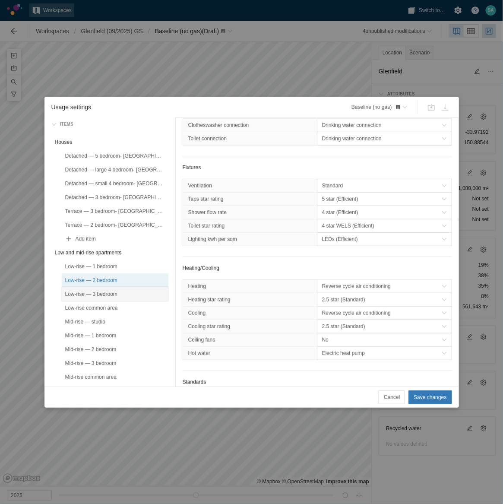
click at [112, 263] on div "Low-rise — 3 bedroom" at bounding box center [115, 294] width 100 height 9
click at [351, 214] on span "3 star (Standard)" at bounding box center [382, 212] width 120 height 9
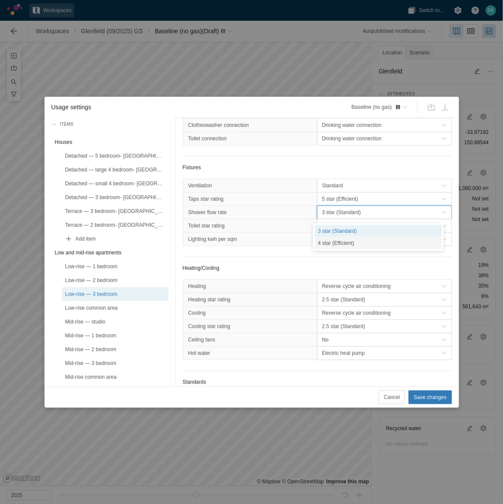
click at [335, 243] on div "4 star (Efficient)" at bounding box center [379, 243] width 128 height 12
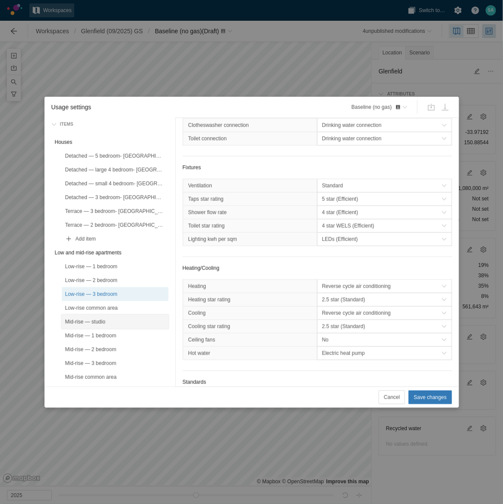
click at [99, 263] on div "Mid-rise — studio" at bounding box center [115, 321] width 100 height 9
click at [332, 216] on span "3 star (Standard)" at bounding box center [382, 212] width 120 height 9
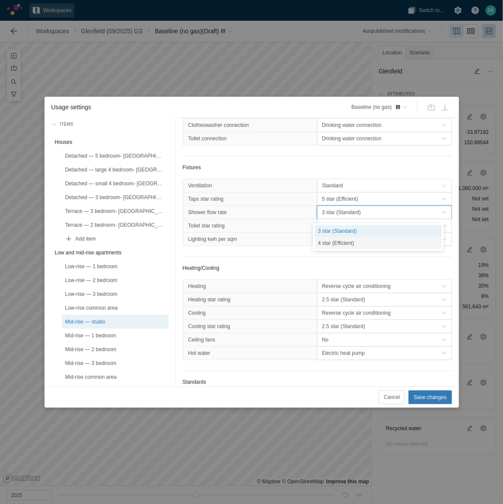
click at [332, 244] on div "4 star (Efficient)" at bounding box center [379, 243] width 128 height 12
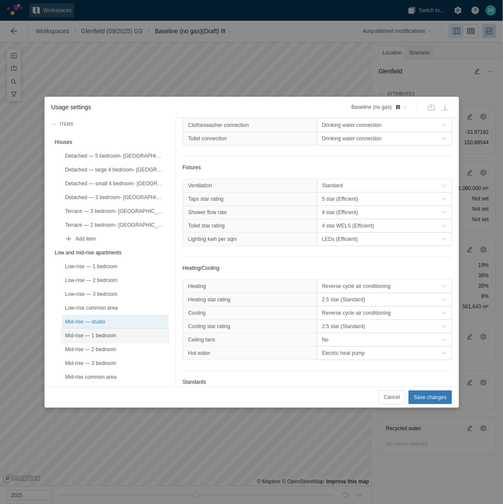
click at [107, 263] on div "Mid-rise — 1 bedroom" at bounding box center [115, 335] width 100 height 9
click at [338, 214] on span "3 star (Standard)" at bounding box center [382, 212] width 120 height 9
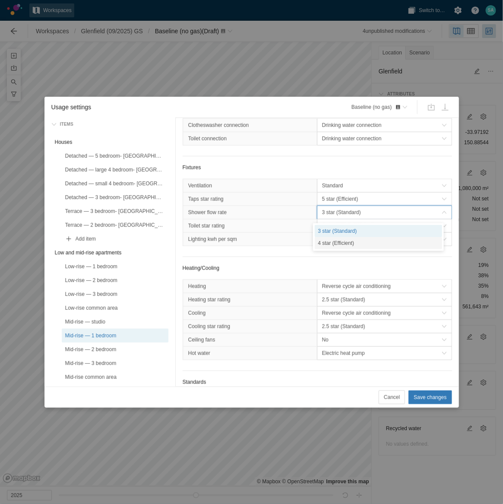
click at [329, 246] on div "4 star (Efficient)" at bounding box center [379, 243] width 128 height 12
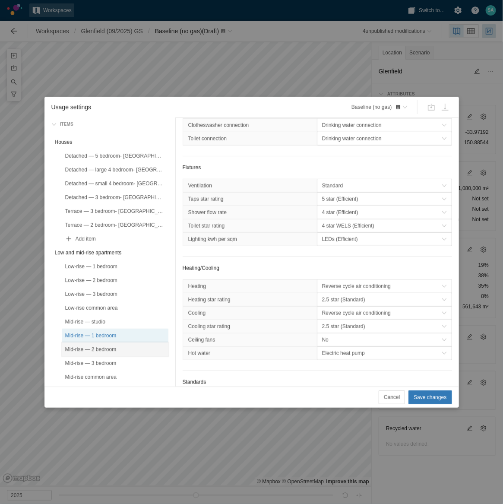
click at [118, 263] on div "Mid-rise — 2 bedroom" at bounding box center [115, 349] width 100 height 9
click at [347, 212] on span "3 star (Standard)" at bounding box center [382, 212] width 120 height 9
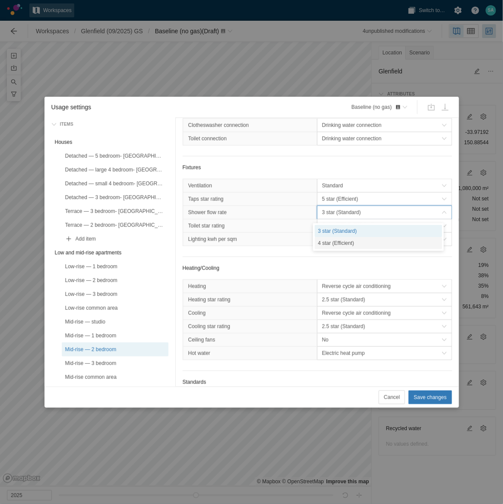
click at [343, 243] on div "4 star (Efficient)" at bounding box center [379, 243] width 128 height 12
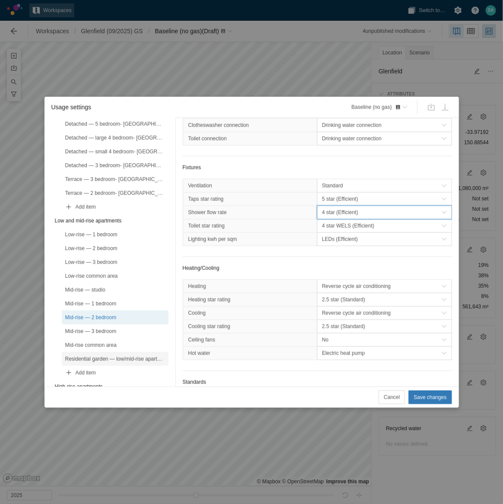
scroll to position [108, 0]
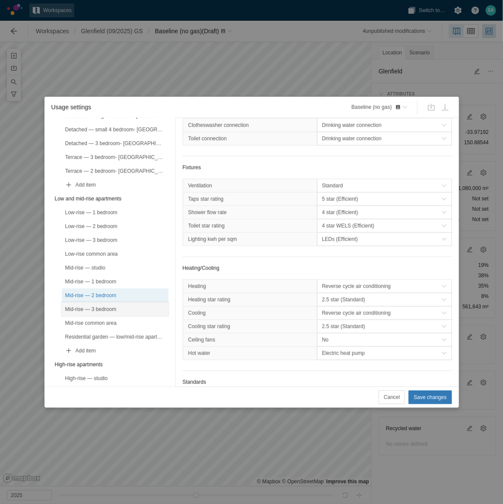
click at [104, 263] on div "Mid-rise — 3 bedroom" at bounding box center [115, 309] width 100 height 9
click at [357, 211] on span "3 star (Standard)" at bounding box center [382, 212] width 120 height 9
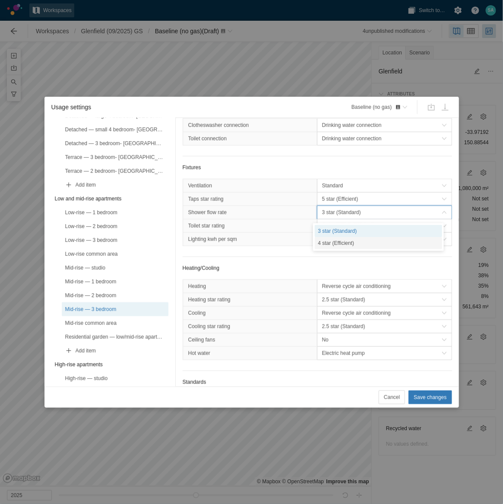
click at [338, 247] on div "4 star (Efficient)" at bounding box center [379, 243] width 128 height 12
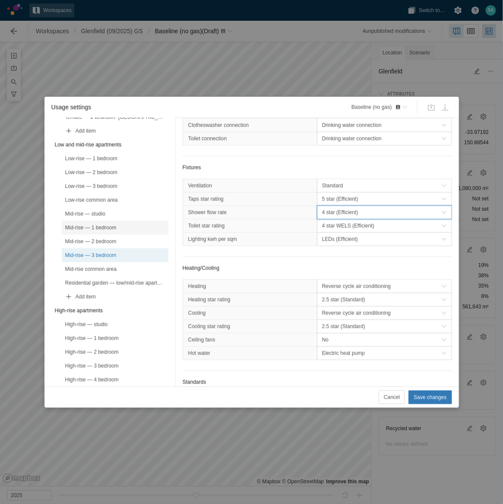
scroll to position [216, 0]
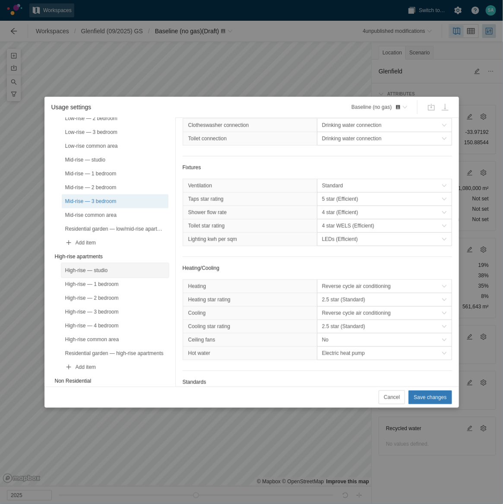
click at [94, 263] on div "High-rise — studio" at bounding box center [115, 270] width 100 height 9
click at [324, 213] on span "3 star (Standard)" at bounding box center [382, 212] width 120 height 9
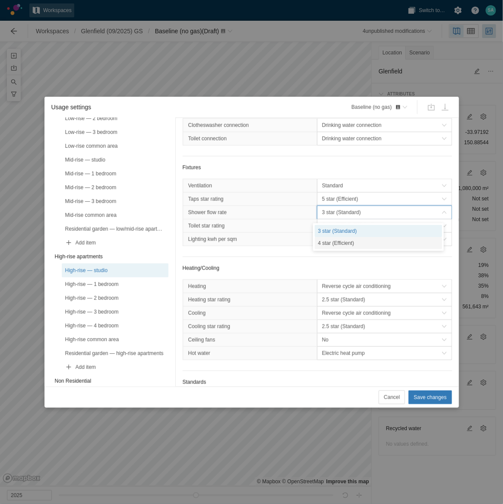
click at [347, 237] on div "4 star (Efficient)" at bounding box center [379, 243] width 128 height 12
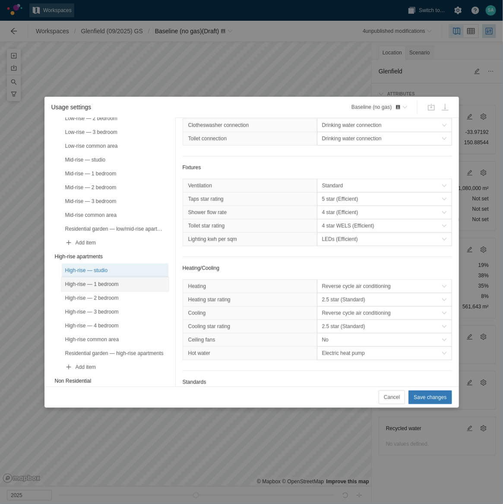
click at [113, 263] on div "High-rise — 1 bedroom" at bounding box center [115, 284] width 100 height 9
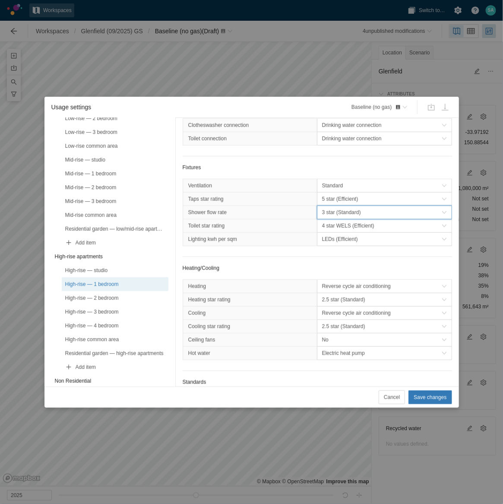
click at [332, 207] on button "3 star (Standard)" at bounding box center [384, 213] width 135 height 14
click at [332, 215] on span "3 star (Standard)" at bounding box center [382, 212] width 120 height 9
click at [331, 240] on div "4 star (Efficient)" at bounding box center [379, 243] width 128 height 12
click at [111, 263] on div "High-rise — 2 bedroom" at bounding box center [115, 298] width 107 height 14
click at [353, 215] on span "3 star (Standard)" at bounding box center [382, 212] width 120 height 9
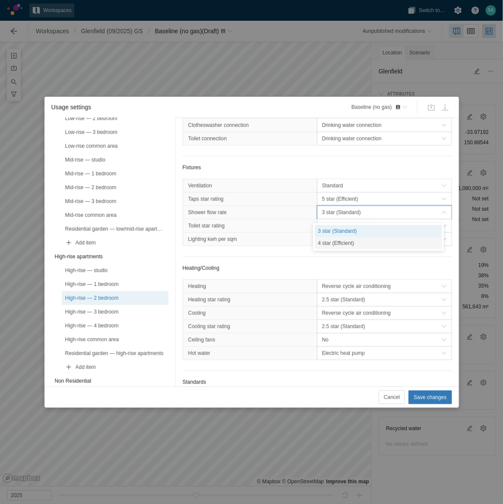
click at [349, 245] on div "4 star (Efficient)" at bounding box center [379, 243] width 128 height 12
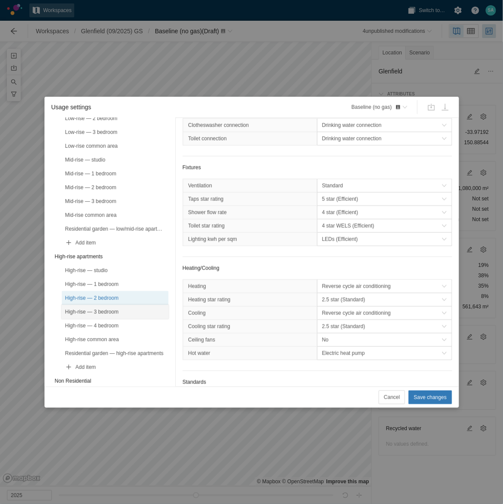
click at [99, 263] on div "High-rise — 3 bedroom" at bounding box center [115, 311] width 100 height 9
click at [335, 210] on span "3 star (Standard)" at bounding box center [382, 212] width 120 height 9
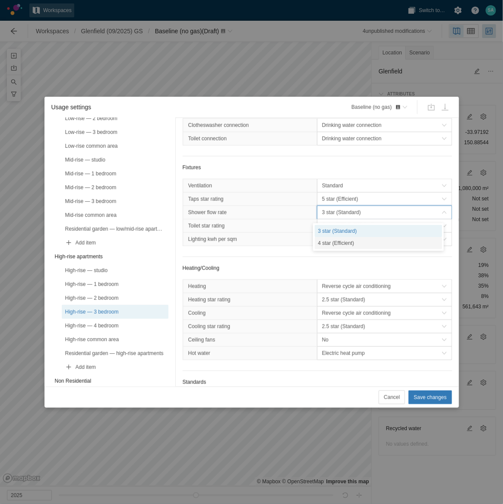
click at [334, 248] on div "4 star (Efficient)" at bounding box center [379, 243] width 128 height 12
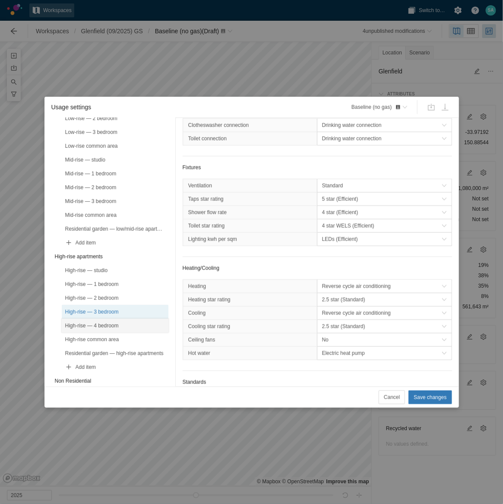
click at [108, 263] on div "High-rise — 4 bedroom" at bounding box center [115, 325] width 100 height 9
click at [340, 217] on span "3 star (Standard)" at bounding box center [382, 212] width 120 height 9
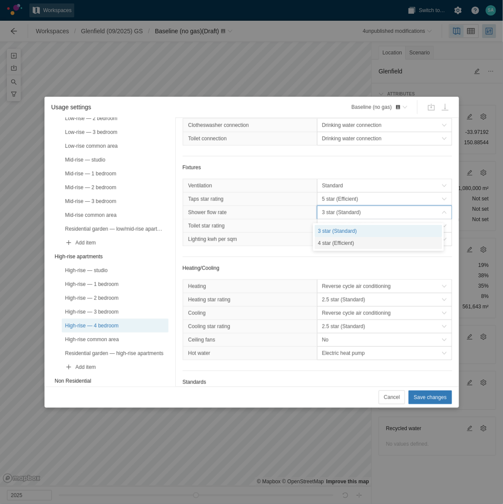
click at [333, 239] on div "4 star (Efficient)" at bounding box center [379, 243] width 128 height 12
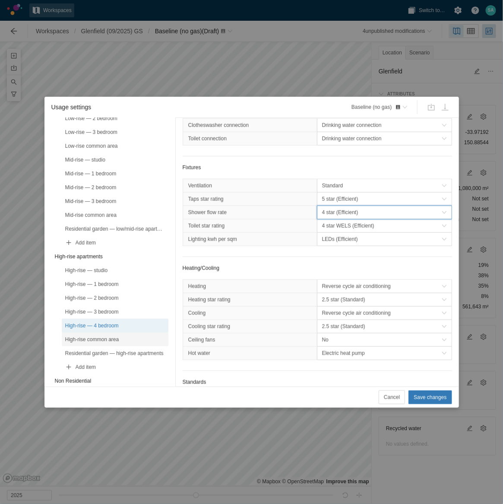
scroll to position [270, 0]
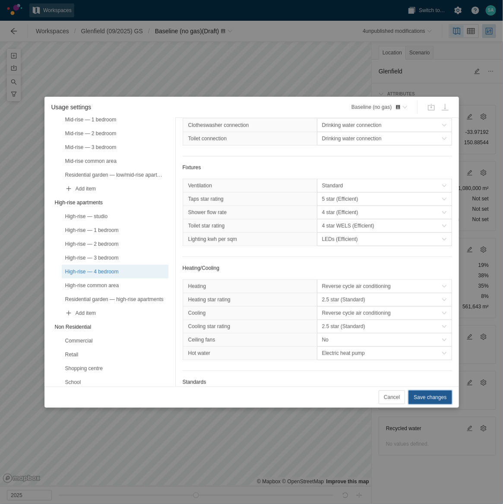
click at [418, 263] on span "Save changes" at bounding box center [430, 397] width 33 height 9
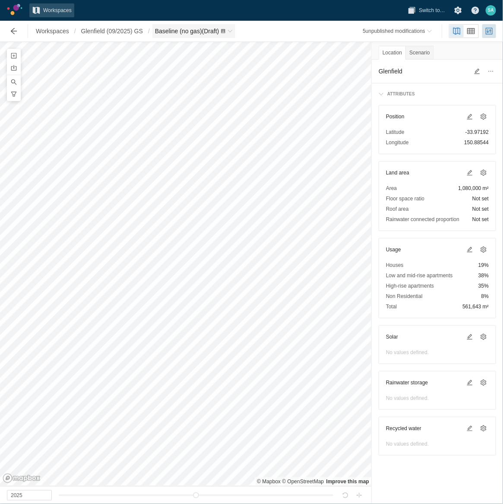
click at [230, 32] on span "Baseline (no gas) (Draft)" at bounding box center [193, 31] width 83 height 14
click at [482, 249] on span at bounding box center [483, 249] width 7 height 7
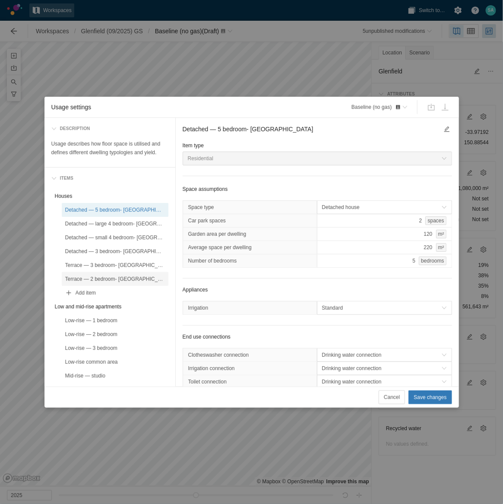
scroll to position [54, 0]
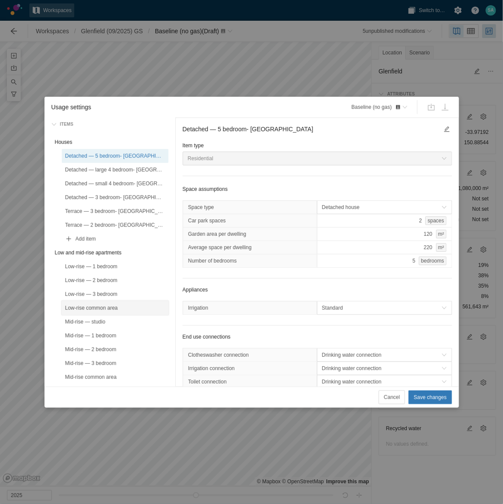
click at [95, 263] on div "Low-rise common area" at bounding box center [115, 308] width 107 height 14
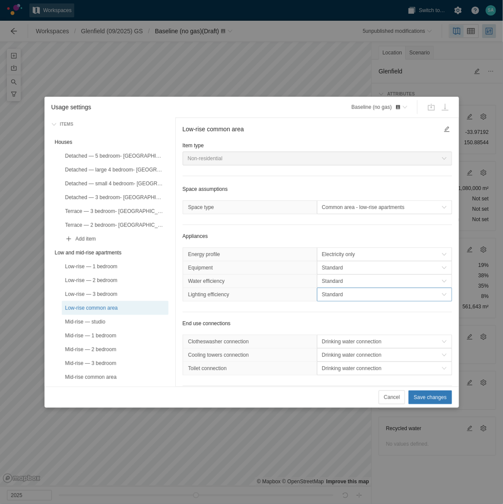
click at [332, 263] on span "Standard" at bounding box center [382, 294] width 120 height 9
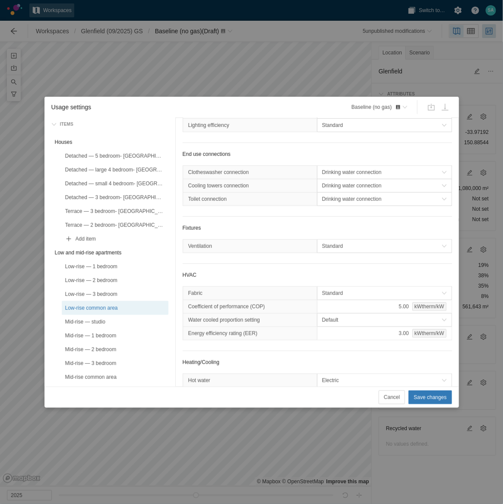
scroll to position [231, 0]
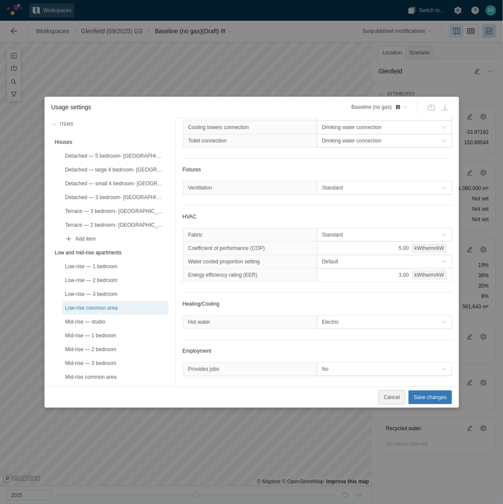
click at [391, 263] on span "Cancel" at bounding box center [392, 397] width 16 height 9
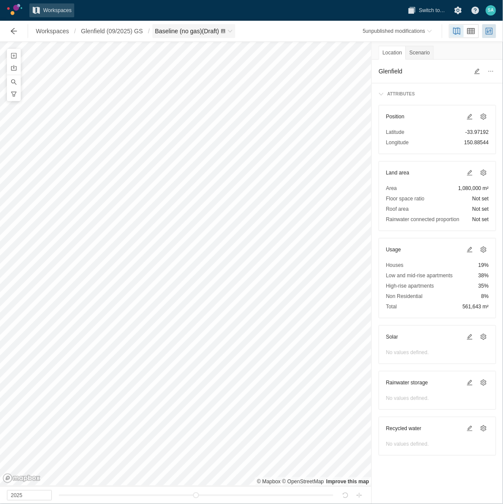
click at [231, 27] on span "Baseline (no gas) (Draft)" at bounding box center [193, 31] width 83 height 14
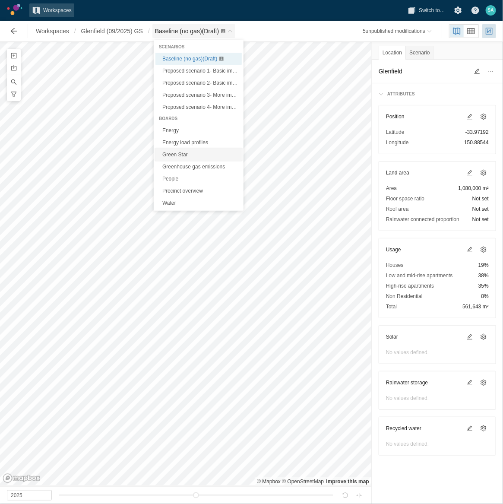
click at [173, 156] on link "Green Star" at bounding box center [198, 155] width 86 height 12
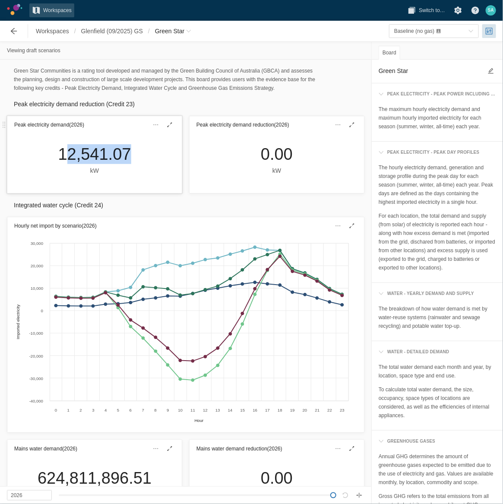
drag, startPoint x: 131, startPoint y: 154, endPoint x: 64, endPoint y: 159, distance: 66.7
click at [64, 159] on div "12,541.07 kW" at bounding box center [94, 159] width 87 height 31
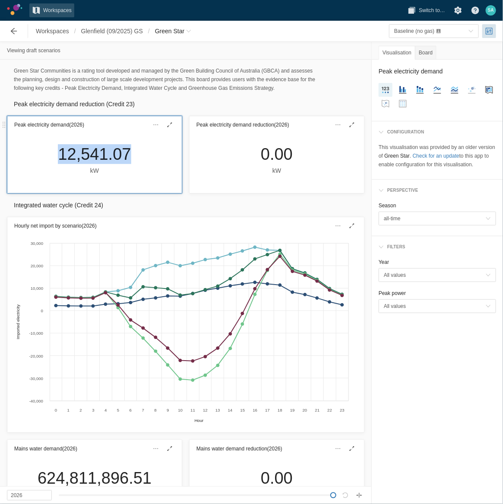
drag, startPoint x: 64, startPoint y: 159, endPoint x: 125, endPoint y: 155, distance: 60.6
click at [125, 155] on div "12,541.07 kW" at bounding box center [94, 159] width 87 height 31
drag, startPoint x: 117, startPoint y: 155, endPoint x: 110, endPoint y: 155, distance: 7.3
copy div "12,541.07"
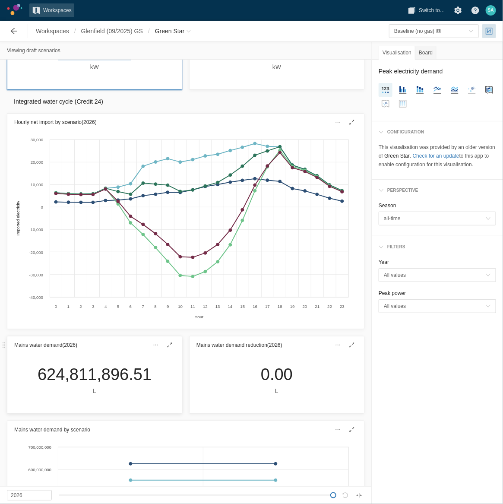
scroll to position [108, 0]
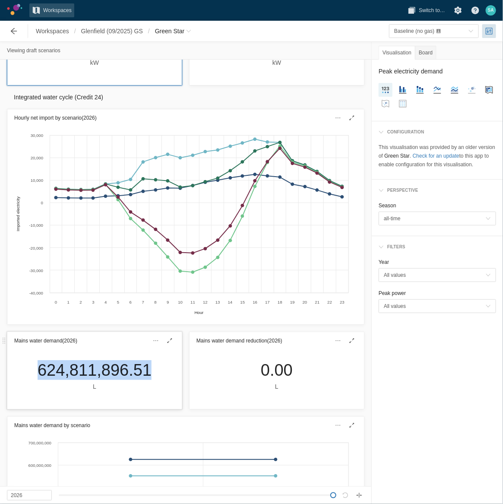
drag, startPoint x: 150, startPoint y: 371, endPoint x: 44, endPoint y: 372, distance: 106.2
click at [44, 263] on div "624,811,896.51 L" at bounding box center [95, 375] width 128 height 31
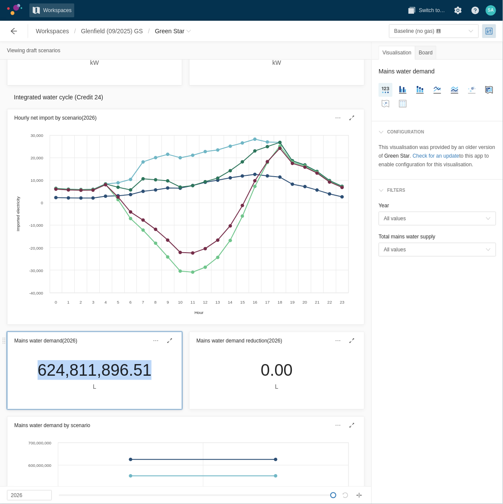
copy div "624,811,896.51"
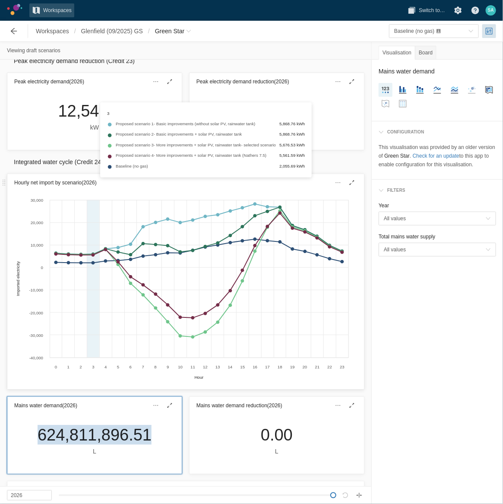
scroll to position [0, 0]
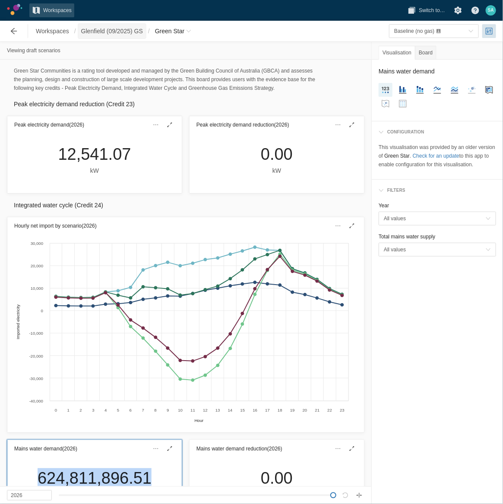
click at [125, 34] on span "Glenfield (09/2025) GS" at bounding box center [112, 31] width 62 height 9
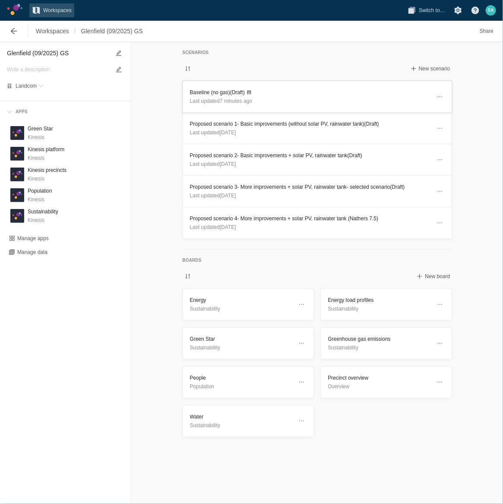
click at [200, 85] on header "Baseline (no gas) (Draft) Last updated 7 minutes ago" at bounding box center [317, 96] width 269 height 31
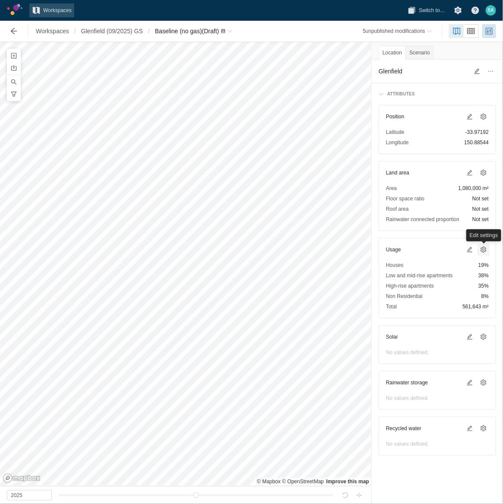
click at [482, 248] on span at bounding box center [483, 249] width 7 height 7
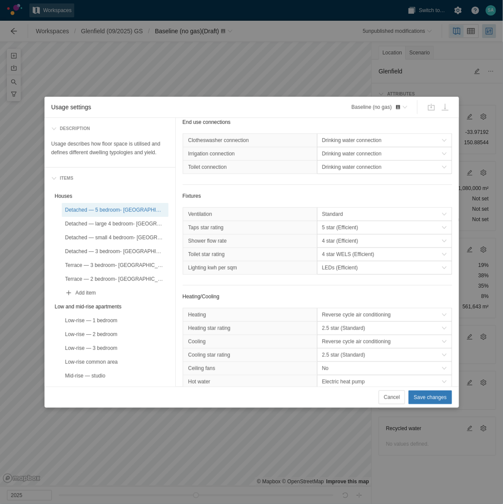
scroll to position [216, 0]
click at [362, 242] on span "4 star (Efficient)" at bounding box center [382, 239] width 120 height 9
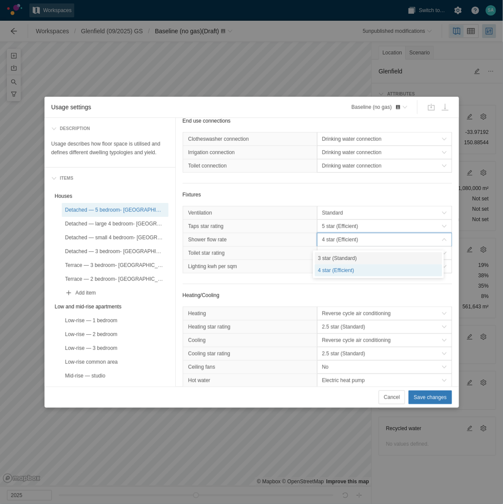
click at [341, 256] on div "3 star (Standard)" at bounding box center [379, 258] width 128 height 12
click at [364, 230] on span "5 star (Efficient)" at bounding box center [382, 226] width 120 height 9
click at [353, 254] on span "4 star WELS (Efficient)" at bounding box center [382, 253] width 120 height 9
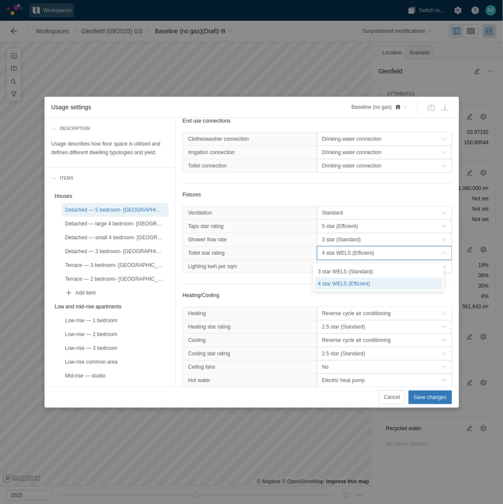
click at [353, 254] on span "4 star WELS (Efficient)" at bounding box center [382, 253] width 120 height 9
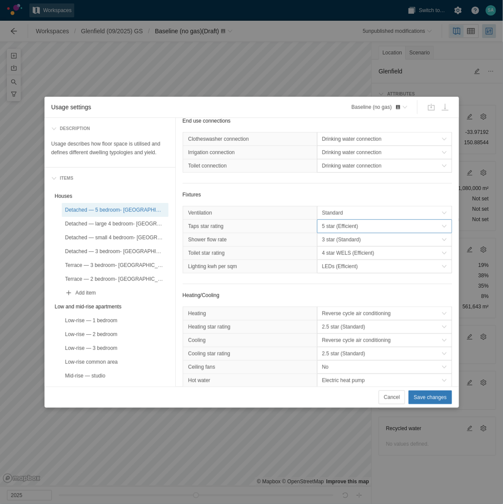
click at [360, 231] on span "5 star (Efficient)" at bounding box center [382, 226] width 120 height 9
click at [149, 225] on div "Detached — large 4 bedroom- [GEOGRAPHIC_DATA]" at bounding box center [115, 223] width 100 height 9
click at [356, 244] on span "4 star (Efficient)" at bounding box center [382, 239] width 120 height 9
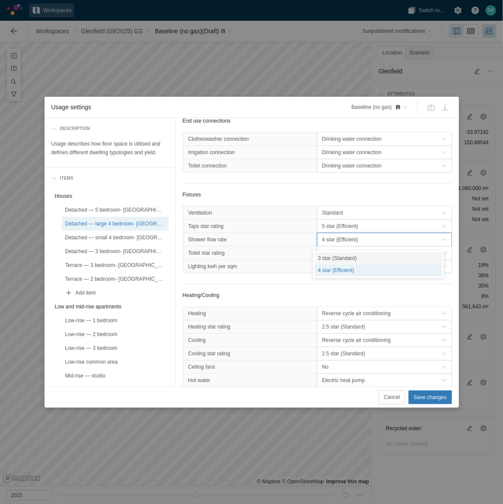
click at [341, 256] on div "3 star (Standard)" at bounding box center [379, 258] width 128 height 12
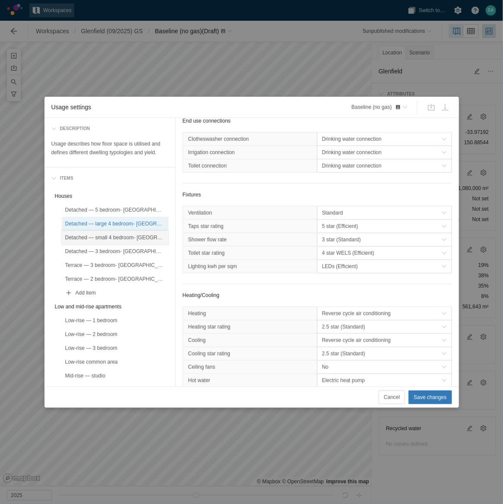
click at [140, 235] on div "Detached — small 4 bedroom- [GEOGRAPHIC_DATA]" at bounding box center [115, 237] width 100 height 9
click at [334, 242] on span "4 star (Efficient)" at bounding box center [382, 239] width 120 height 9
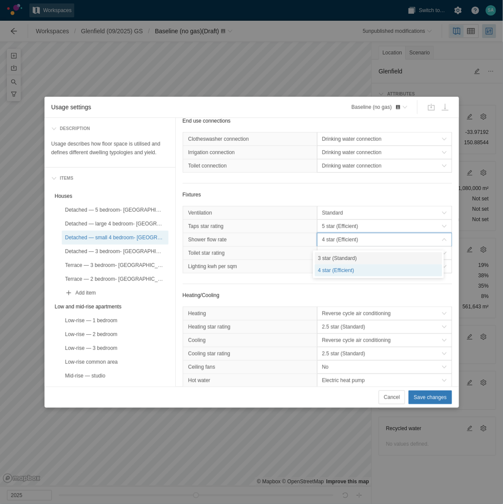
click at [334, 259] on div "3 star (Standard)" at bounding box center [379, 258] width 128 height 12
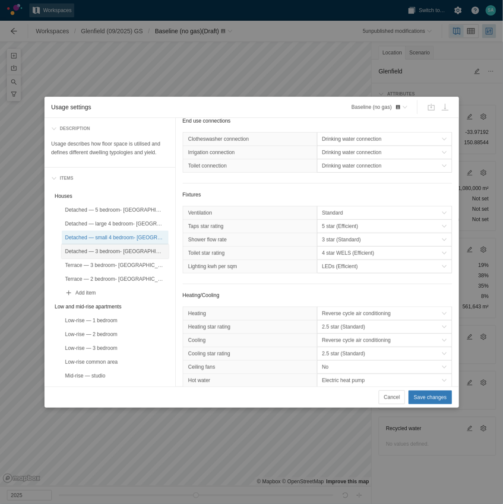
click at [129, 253] on div "Detached — 3 bedroom- [GEOGRAPHIC_DATA]" at bounding box center [115, 251] width 100 height 9
click at [339, 241] on span "4 star (Efficient)" at bounding box center [382, 239] width 120 height 9
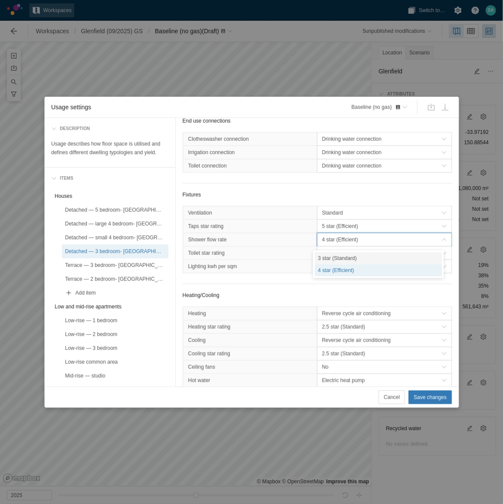
click at [337, 253] on div "3 star (Standard)" at bounding box center [379, 258] width 128 height 12
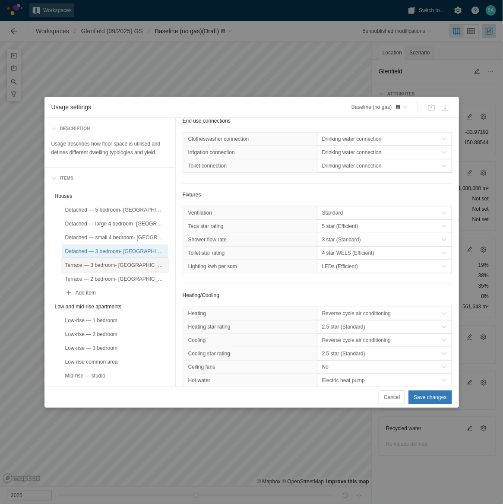
click at [132, 263] on div "Terrace — 3 bedroom- [GEOGRAPHIC_DATA]" at bounding box center [115, 265] width 100 height 9
click at [333, 241] on span "4 star (Efficient)" at bounding box center [382, 239] width 120 height 9
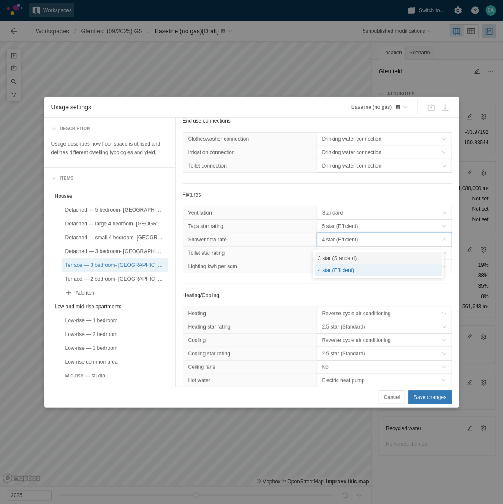
click at [335, 254] on div "3 star (Standard)" at bounding box center [379, 258] width 128 height 12
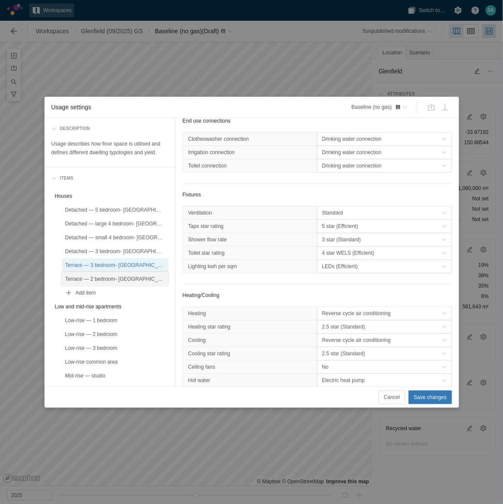
click at [134, 263] on div "Terrace — 2 bedroom- [GEOGRAPHIC_DATA]" at bounding box center [115, 279] width 100 height 9
click at [334, 240] on span "4 star (Efficient)" at bounding box center [382, 239] width 120 height 9
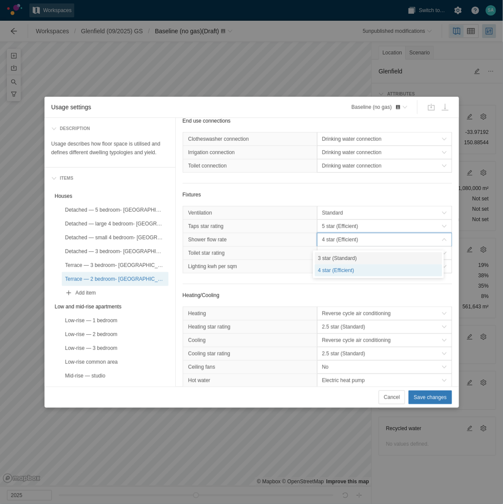
click at [341, 256] on div "3 star (Standard)" at bounding box center [379, 258] width 128 height 12
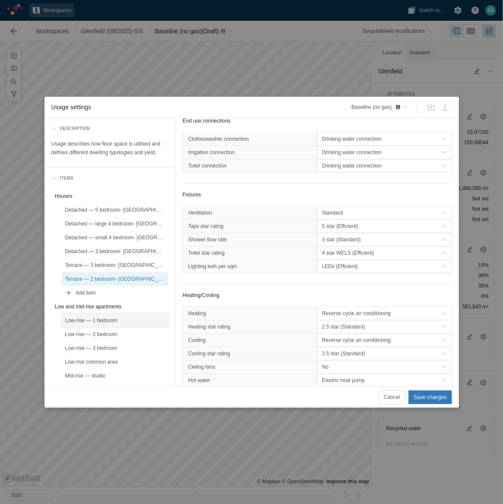
click at [123, 263] on div "Low-rise — 1 bedroom" at bounding box center [115, 320] width 100 height 9
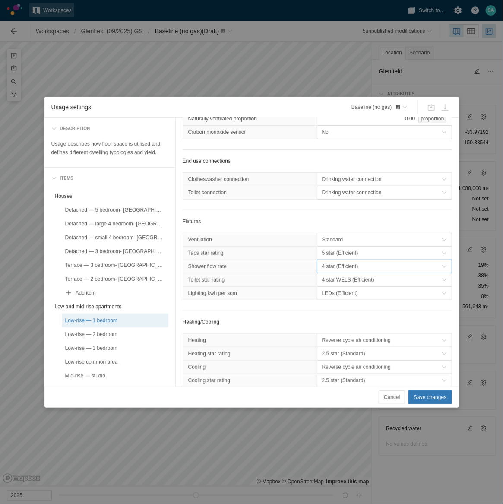
click at [340, 263] on span "4 star (Efficient)" at bounding box center [382, 266] width 120 height 9
click at [334, 263] on div "3 star (Standard)" at bounding box center [379, 285] width 128 height 12
click at [123, 263] on div "Low-rise — 2 bedroom" at bounding box center [115, 334] width 100 height 9
click at [337, 263] on span "4 star (Efficient)" at bounding box center [382, 266] width 120 height 9
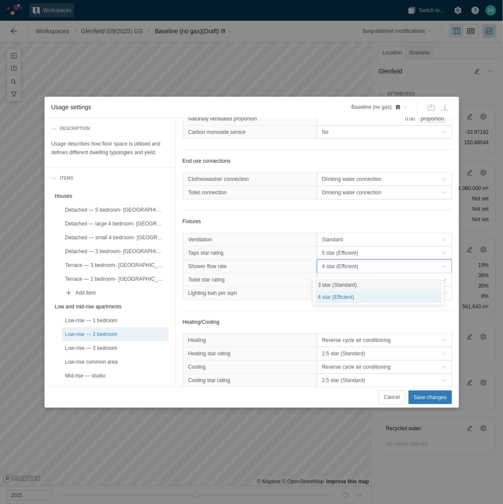
click at [337, 263] on div "3 star (Standard)" at bounding box center [379, 285] width 128 height 12
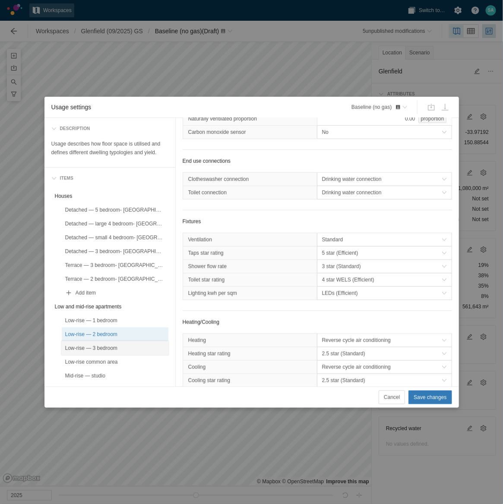
click at [136, 263] on div "Low-rise — 3 bedroom" at bounding box center [115, 348] width 100 height 9
click at [330, 263] on span "4 star (Efficient)" at bounding box center [382, 266] width 120 height 9
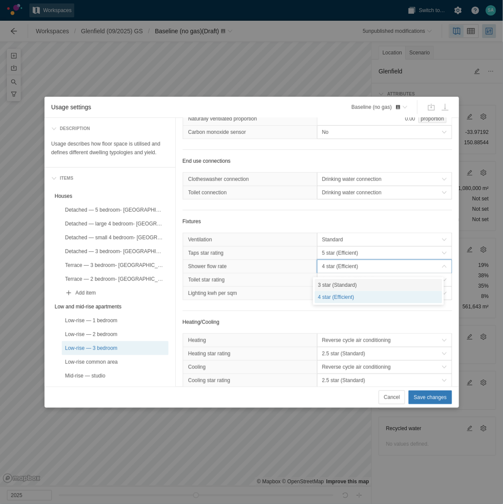
click at [335, 263] on div "3 star (Standard)" at bounding box center [379, 285] width 128 height 12
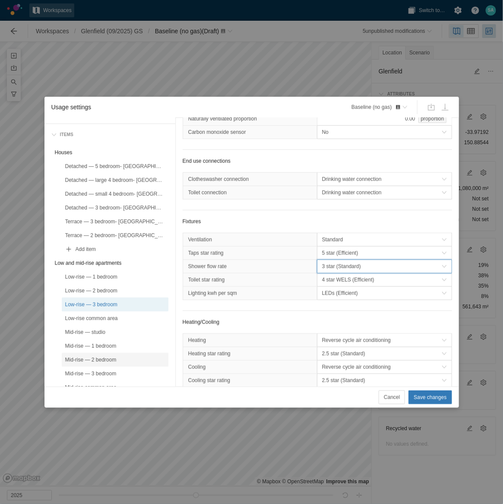
scroll to position [54, 0]
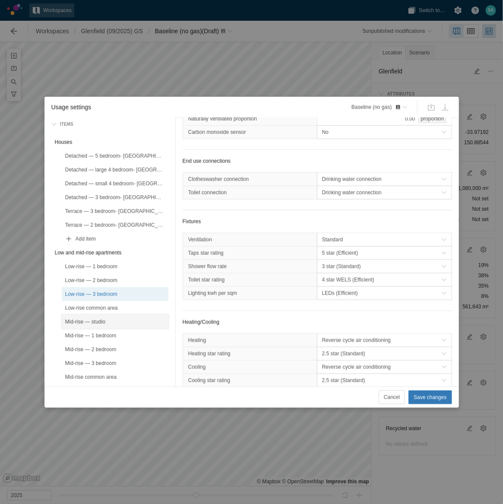
click at [117, 263] on div "Mid-rise — studio" at bounding box center [115, 321] width 100 height 9
click at [324, 263] on span "4 star (Efficient)" at bounding box center [382, 266] width 120 height 9
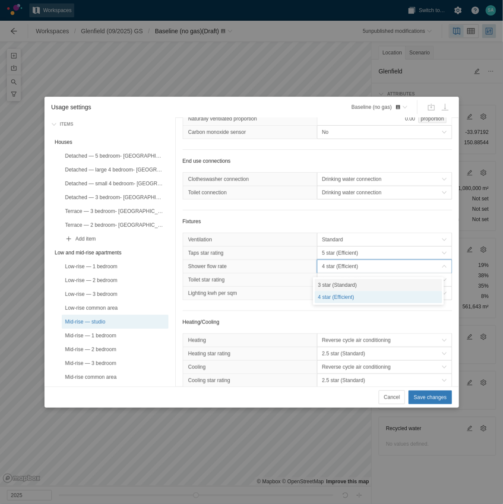
click at [332, 263] on div "3 star (Standard)" at bounding box center [379, 285] width 128 height 12
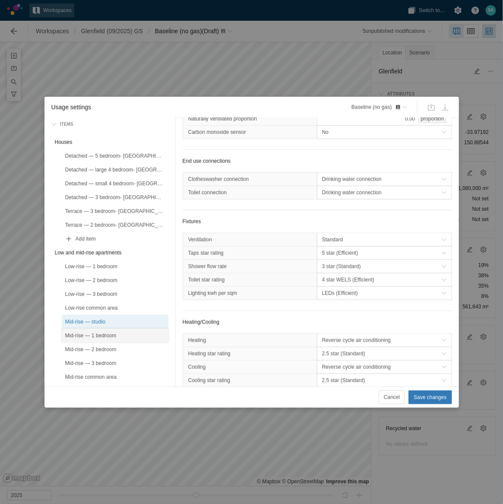
click at [102, 263] on div "Mid-rise — 1 bedroom" at bounding box center [115, 336] width 107 height 14
click at [329, 263] on span "4 star (Efficient)" at bounding box center [382, 266] width 120 height 9
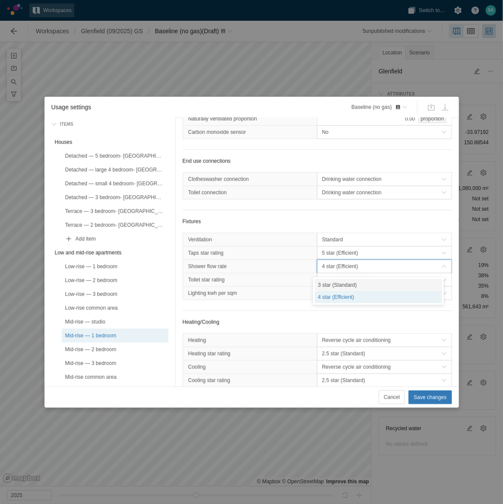
click at [328, 263] on div "3 star (Standard)" at bounding box center [379, 285] width 128 height 12
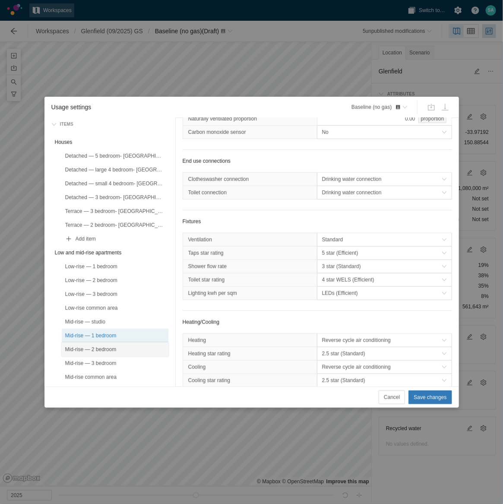
click at [127, 263] on div "Mid-rise — 2 bedroom" at bounding box center [115, 349] width 100 height 9
click at [339, 263] on span "4 star (Efficient)" at bounding box center [382, 266] width 120 height 9
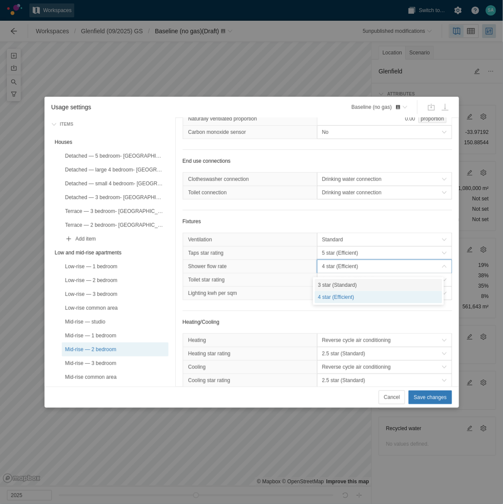
click at [337, 263] on div "3 star (Standard)" at bounding box center [379, 285] width 128 height 12
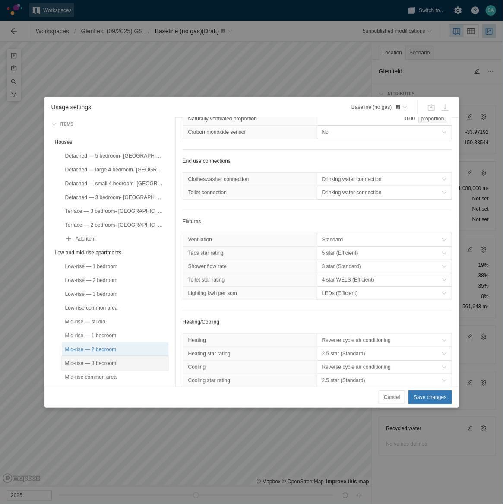
click at [125, 263] on div "Mid-rise — 3 bedroom" at bounding box center [115, 363] width 100 height 9
click at [341, 263] on span "4 star (Efficient)" at bounding box center [382, 266] width 120 height 9
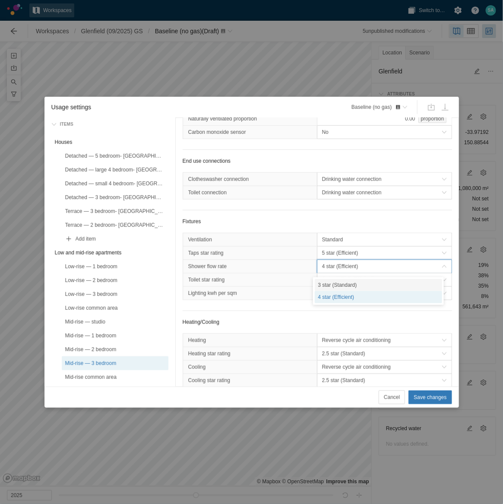
click at [332, 263] on div "3 star (Standard)" at bounding box center [379, 285] width 128 height 12
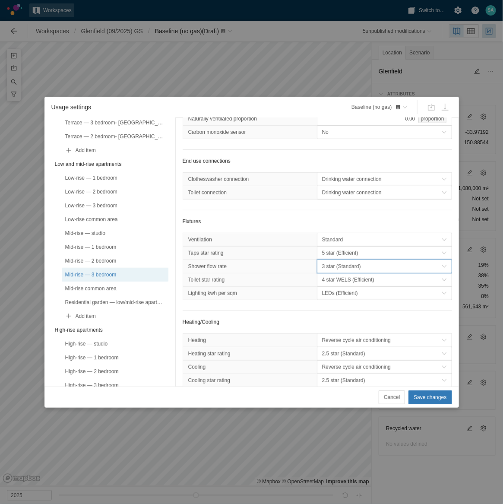
scroll to position [162, 0]
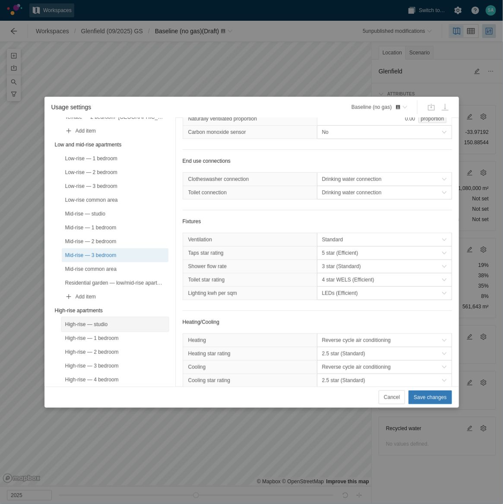
click at [104, 263] on div "High-rise — studio" at bounding box center [115, 324] width 100 height 9
click at [326, 263] on span "4 star (Efficient)" at bounding box center [382, 266] width 120 height 9
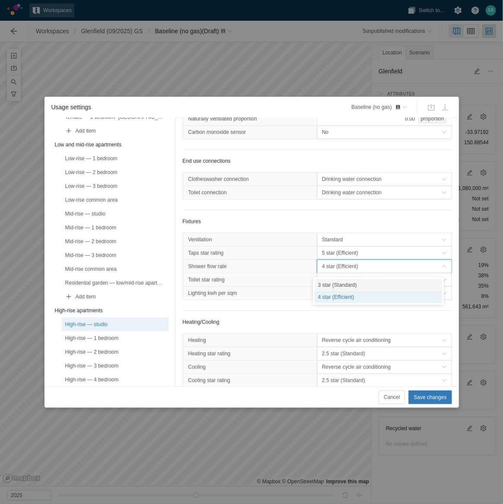
click at [332, 263] on div "3 star (Standard)" at bounding box center [379, 285] width 128 height 12
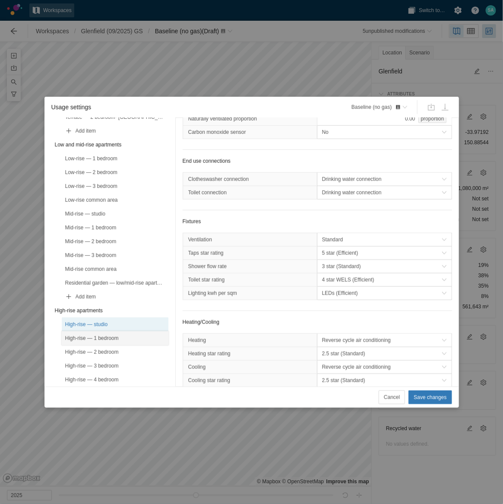
click at [115, 263] on div "High-rise — 1 bedroom" at bounding box center [115, 338] width 100 height 9
click at [339, 263] on span "4 star (Efficient)" at bounding box center [382, 266] width 120 height 9
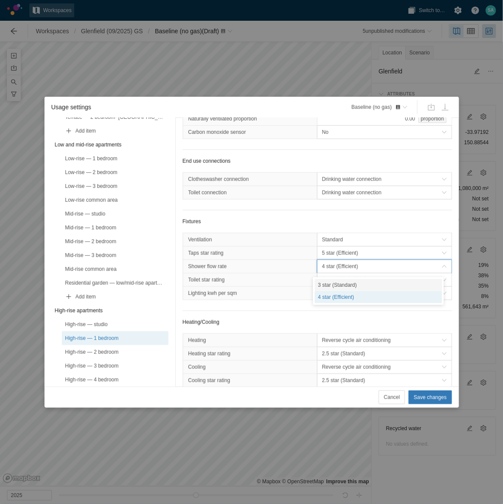
click at [328, 263] on div "3 star (Standard)" at bounding box center [379, 285] width 128 height 12
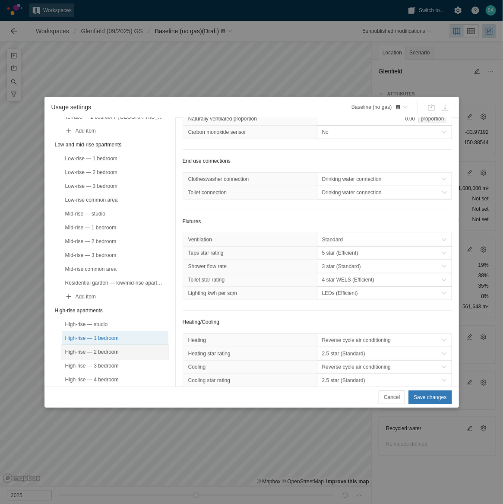
click at [101, 263] on div "High-rise — 2 bedroom" at bounding box center [115, 352] width 100 height 9
click at [338, 263] on span "4 star (Efficient)" at bounding box center [382, 266] width 120 height 9
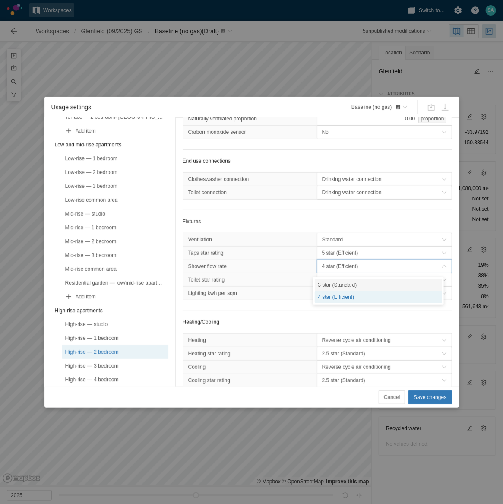
click at [329, 263] on div "3 star (Standard)" at bounding box center [379, 285] width 128 height 12
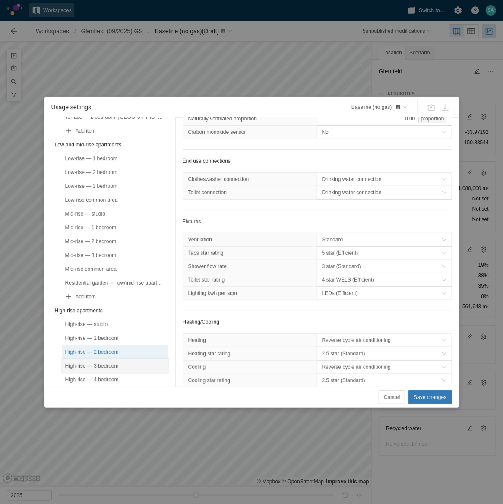
click at [114, 263] on div "High-rise — 3 bedroom" at bounding box center [115, 365] width 100 height 9
click at [334, 263] on span "4 star (Efficient)" at bounding box center [382, 266] width 120 height 9
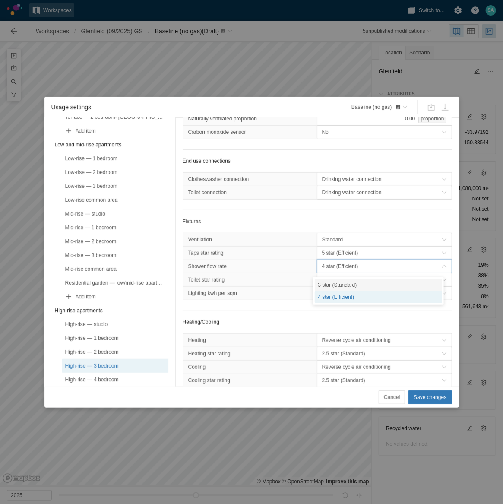
click at [329, 263] on div "3 star (Standard)" at bounding box center [379, 285] width 128 height 12
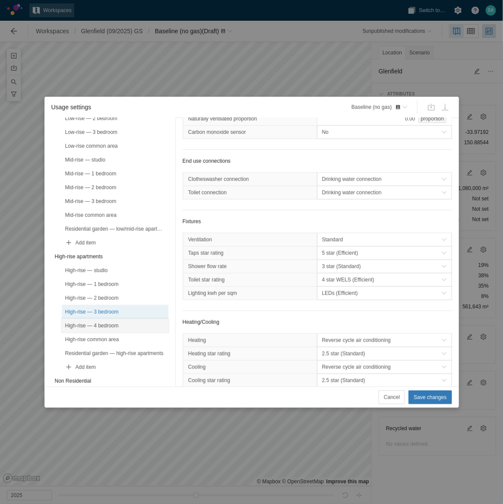
click at [120, 263] on div "High-rise — 4 bedroom" at bounding box center [115, 325] width 100 height 9
click at [344, 263] on span "4 star (Efficient)" at bounding box center [382, 266] width 120 height 9
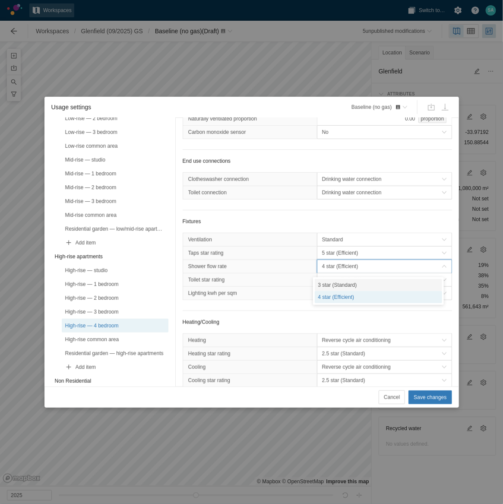
click at [325, 263] on div "3 star (Standard)" at bounding box center [379, 285] width 128 height 12
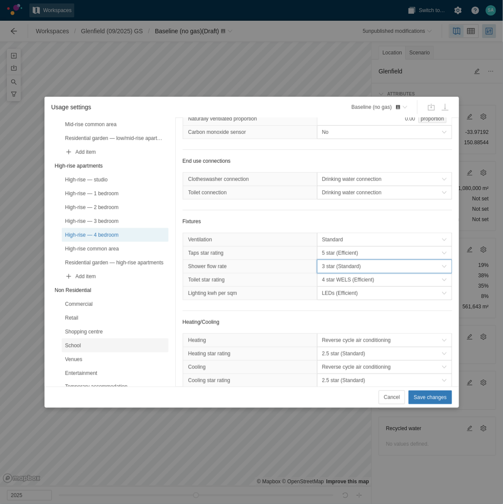
scroll to position [324, 0]
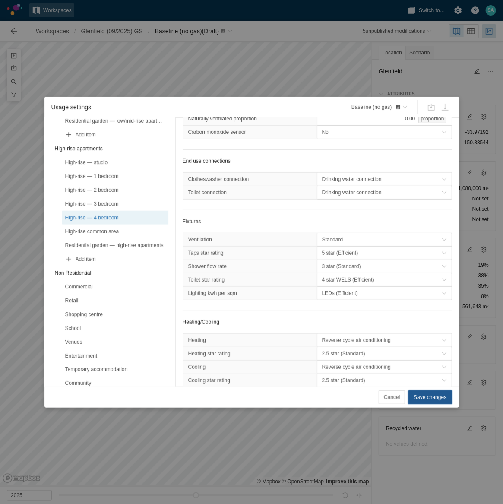
click at [426, 263] on span "Save changes" at bounding box center [430, 397] width 33 height 9
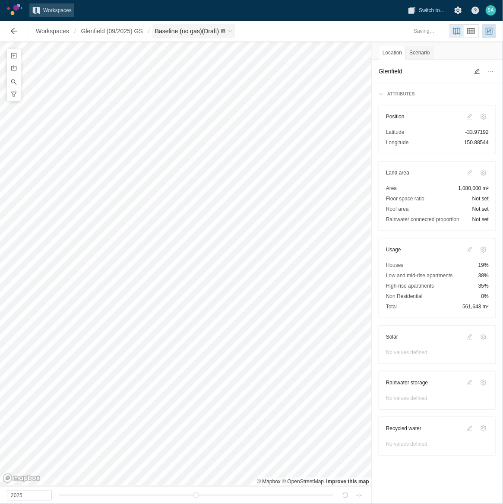
click at [229, 29] on span "Baseline (no gas) (Draft)" at bounding box center [193, 31] width 83 height 14
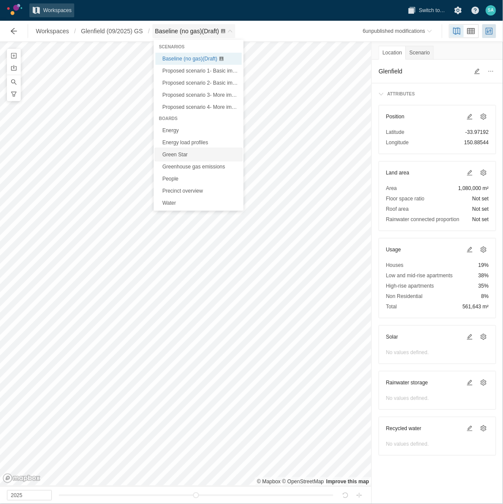
click at [168, 153] on link "Green Star" at bounding box center [198, 155] width 86 height 12
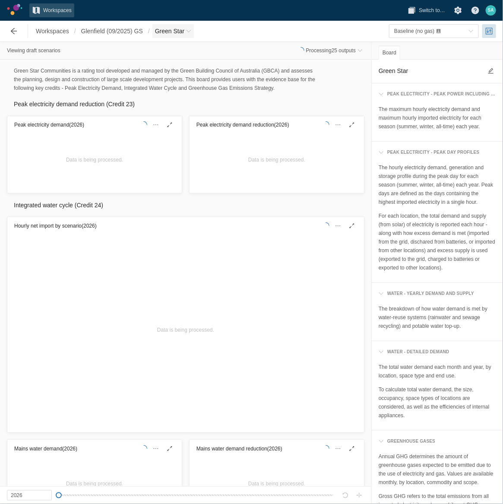
click at [190, 30] on span "Breadcrumb" at bounding box center [188, 30] width 5 height 5
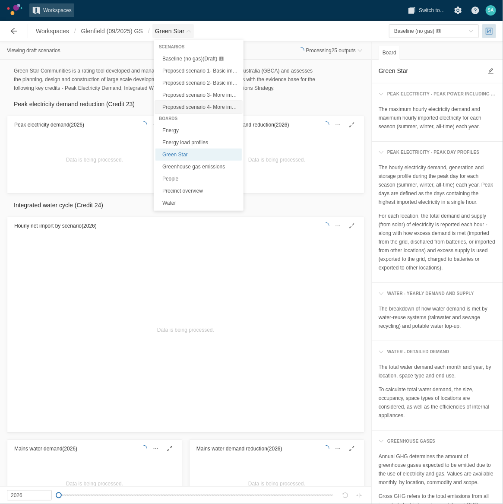
click at [207, 104] on span "Proposed scenario 4- More improvements + solar PV, rainwater tank (Nathers 7.5)" at bounding box center [256, 107] width 189 height 6
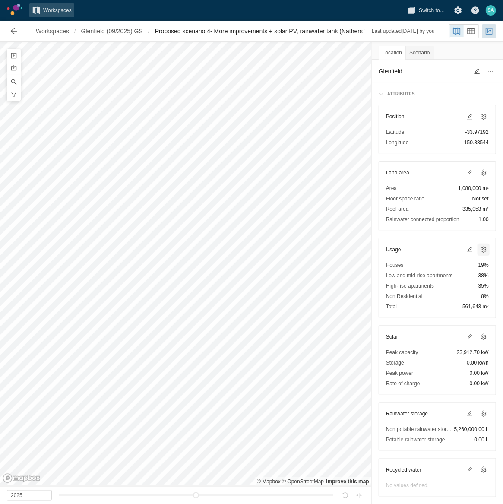
click at [479, 250] on span at bounding box center [483, 249] width 10 height 10
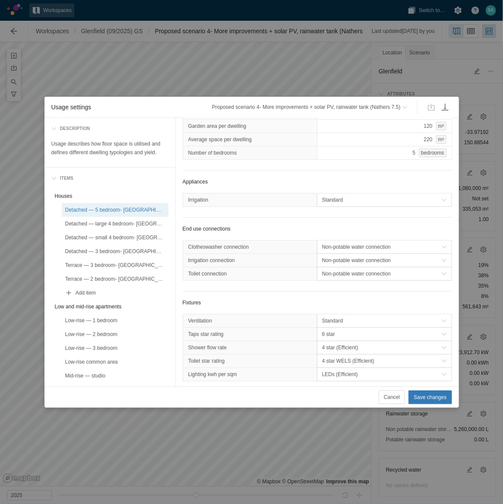
scroll to position [270, 0]
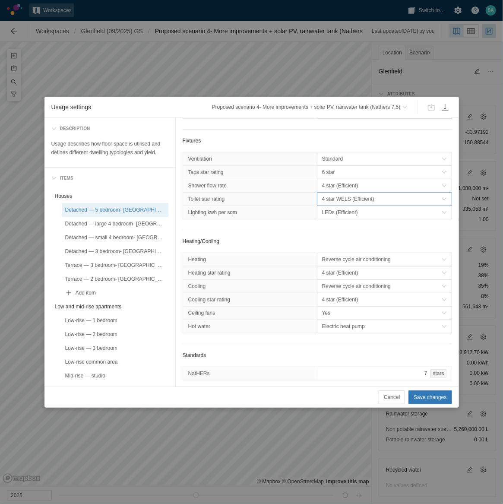
click at [340, 202] on span "4 star WELS (Efficient)" at bounding box center [382, 199] width 120 height 9
click at [336, 188] on span "4 star (Efficient)" at bounding box center [382, 185] width 120 height 9
click at [335, 171] on span "6 star" at bounding box center [382, 172] width 120 height 9
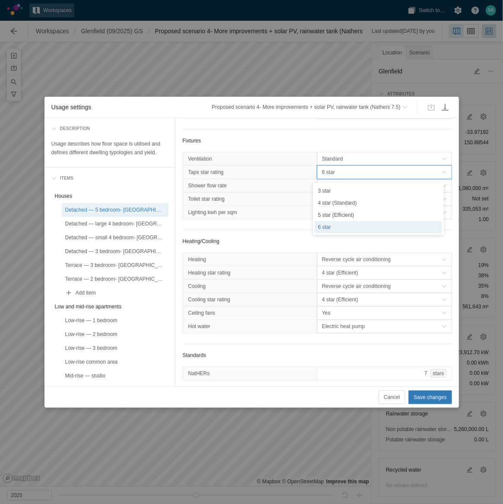
click at [335, 171] on span "6 star" at bounding box center [382, 172] width 120 height 9
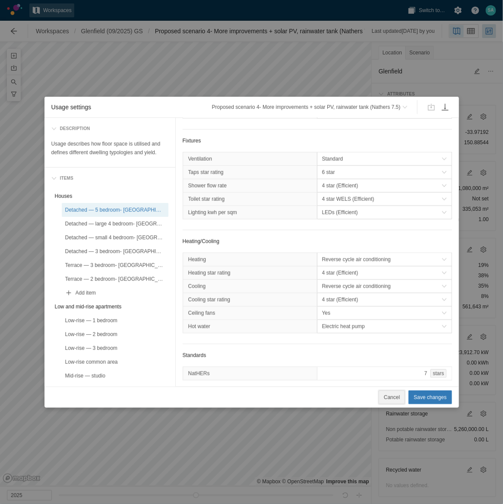
click at [388, 263] on span "Cancel" at bounding box center [392, 397] width 16 height 9
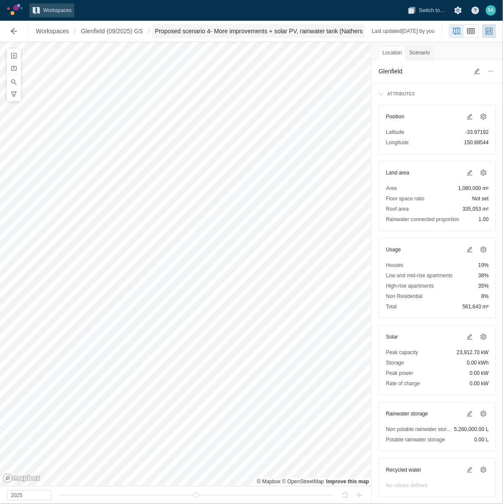
click at [301, 34] on span "Proposed scenario 4- More improvements + solar PV, rainwater tank (Nathers 7.5)" at bounding box center [265, 31] width 220 height 9
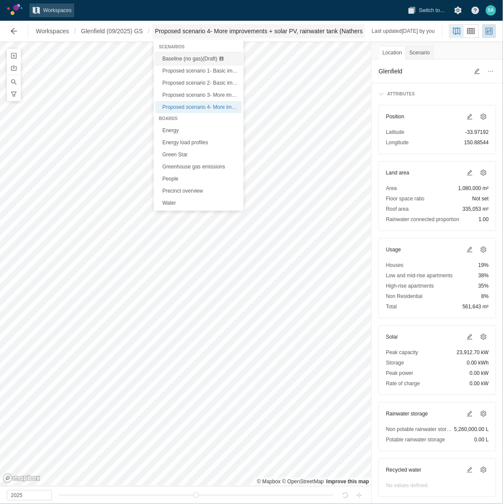
click at [185, 56] on span "Baseline (no gas) (Draft)" at bounding box center [189, 59] width 55 height 6
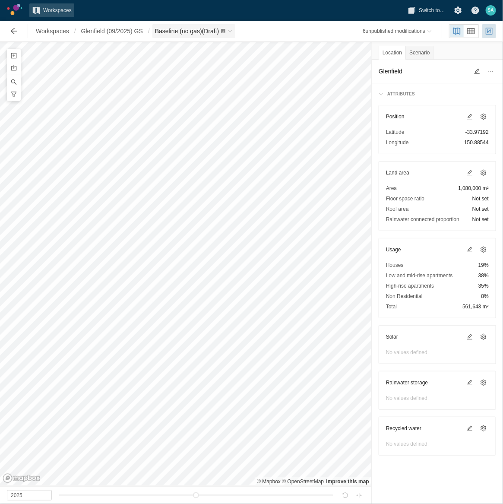
click at [236, 28] on span "Baseline (no gas) (Draft)" at bounding box center [193, 31] width 83 height 14
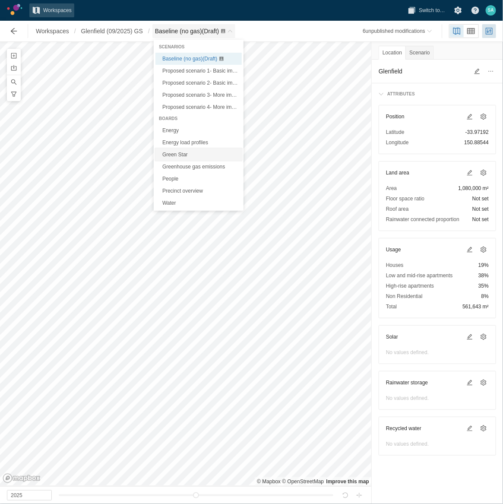
click at [165, 151] on link "Green Star" at bounding box center [198, 155] width 86 height 12
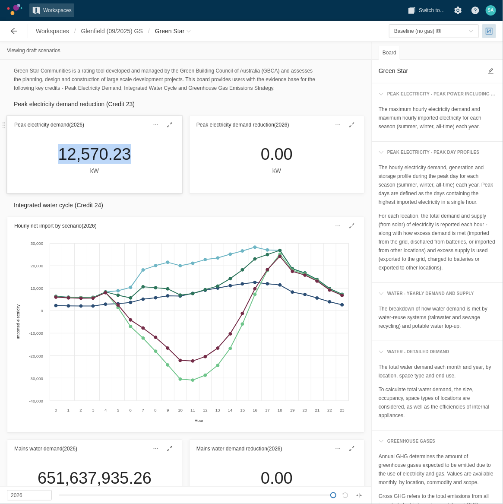
drag, startPoint x: 137, startPoint y: 151, endPoint x: 59, endPoint y: 155, distance: 78.2
click at [59, 155] on div "12,570.23 kW" at bounding box center [94, 163] width 174 height 60
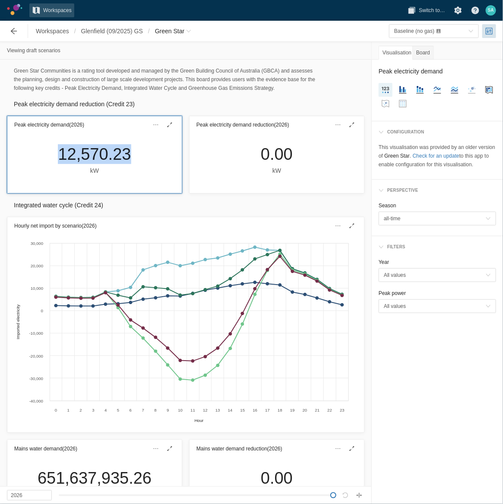
drag, startPoint x: 59, startPoint y: 155, endPoint x: 67, endPoint y: 155, distance: 8.2
copy div "12,570.23"
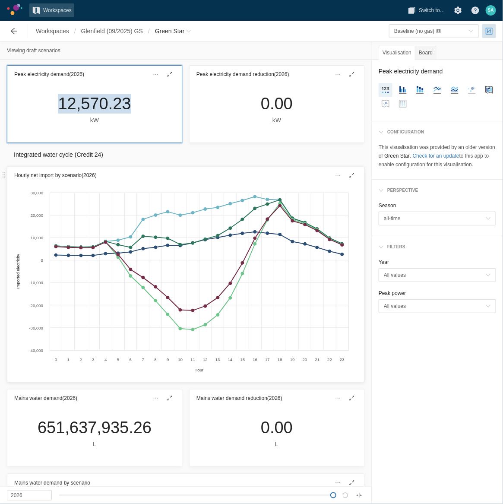
scroll to position [108, 0]
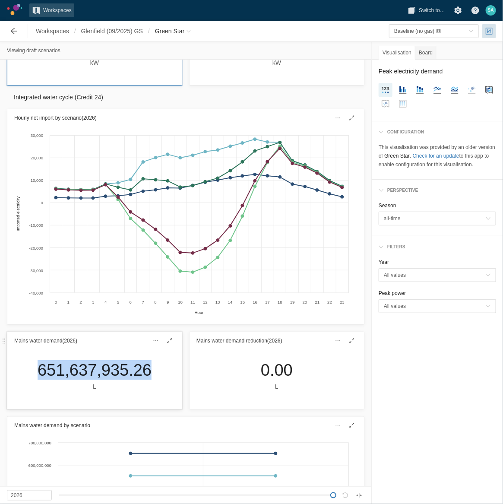
drag, startPoint x: 130, startPoint y: 371, endPoint x: 37, endPoint y: 372, distance: 92.8
click at [37, 263] on div "651,637,935.26 L" at bounding box center [94, 379] width 174 height 60
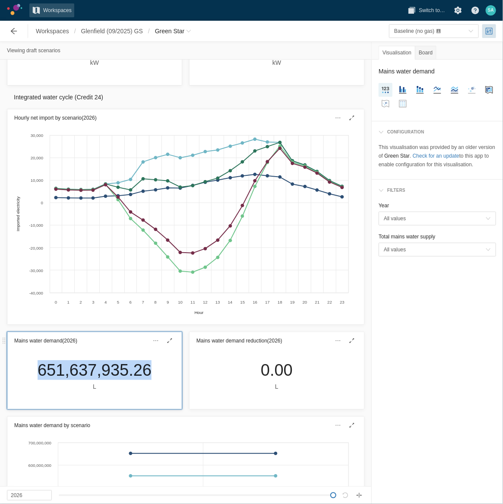
drag, startPoint x: 40, startPoint y: 371, endPoint x: 49, endPoint y: 370, distance: 8.7
copy div "651,637,935.26"
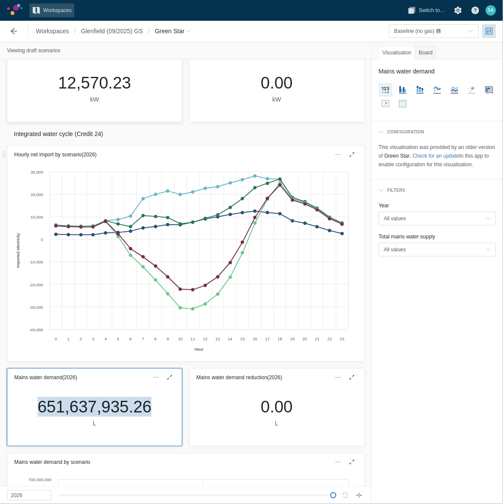
scroll to position [0, 0]
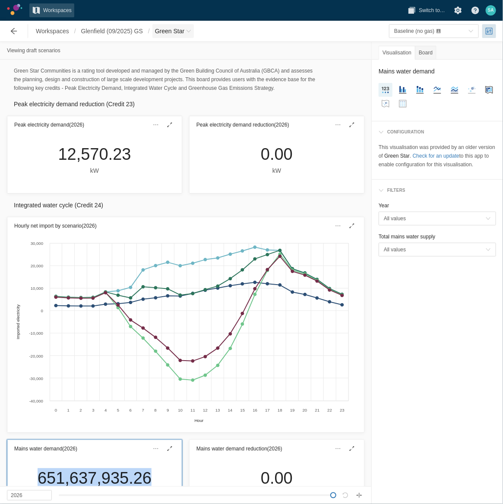
click at [191, 37] on span "Green Star" at bounding box center [172, 31] width 41 height 14
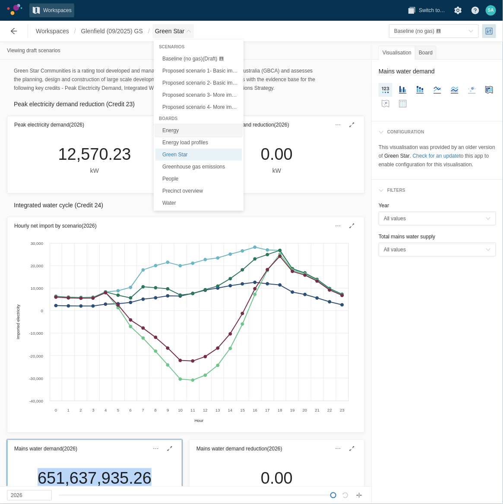
click at [172, 131] on link "Energy" at bounding box center [198, 130] width 86 height 12
type textarea "Energy"
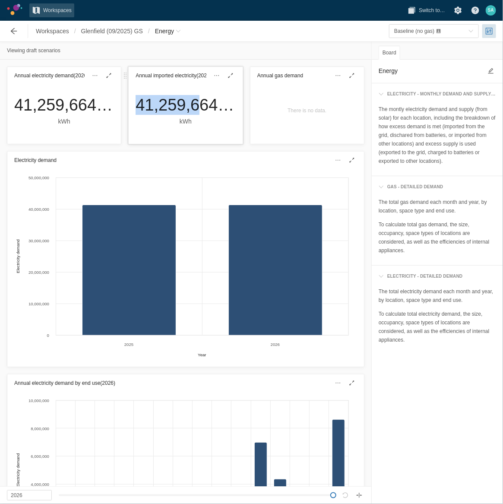
drag, startPoint x: 130, startPoint y: 108, endPoint x: 198, endPoint y: 108, distance: 67.8
click at [198, 108] on div "41,259,664.83 kWh" at bounding box center [186, 110] width 114 height 31
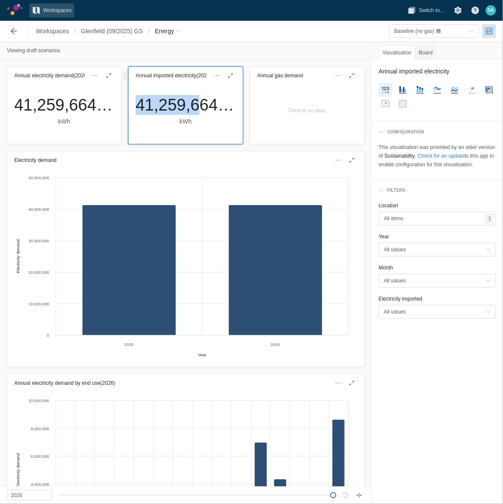
click at [162, 106] on div "41,259,664.83" at bounding box center [186, 105] width 100 height 20
click at [179, 29] on span "Breadcrumb" at bounding box center [178, 30] width 5 height 5
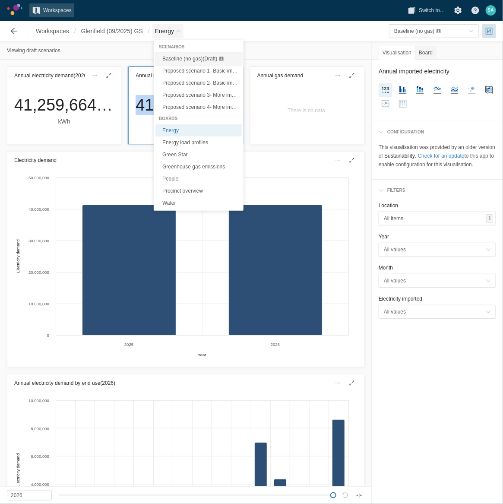
click at [173, 57] on span "Baseline (no gas) (Draft)" at bounding box center [189, 59] width 55 height 6
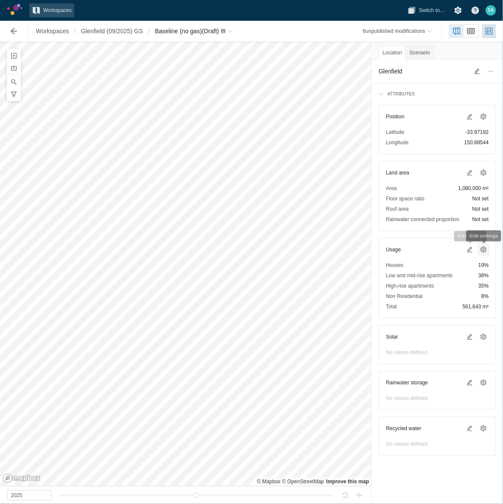
click at [482, 253] on span at bounding box center [483, 249] width 7 height 7
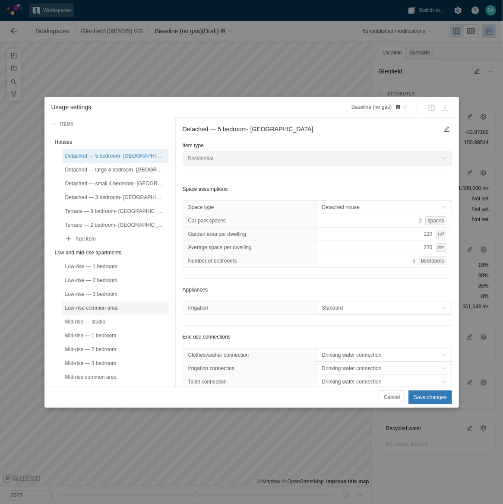
scroll to position [108, 0]
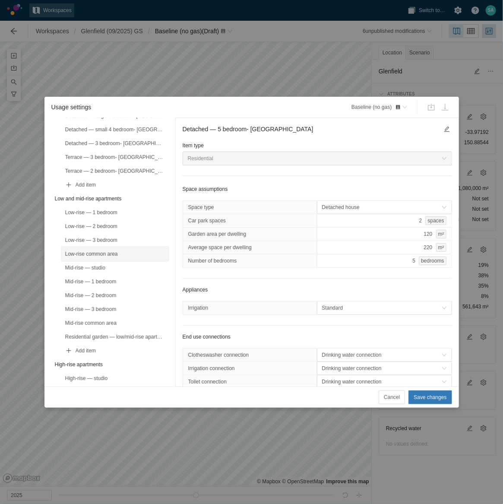
click at [109, 251] on div "Low-rise common area" at bounding box center [115, 254] width 100 height 9
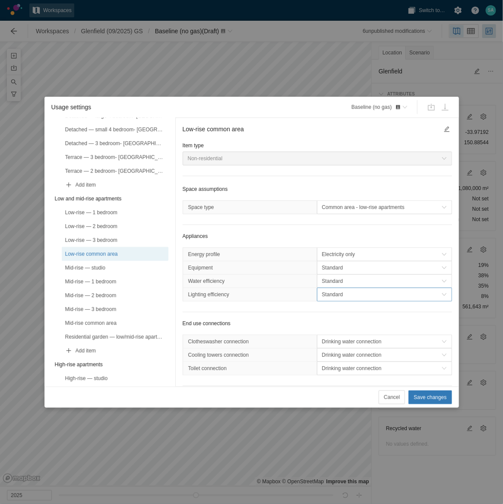
click at [341, 263] on span "Standard" at bounding box center [382, 294] width 120 height 9
click at [333, 263] on div "High efficiency" at bounding box center [379, 324] width 128 height 12
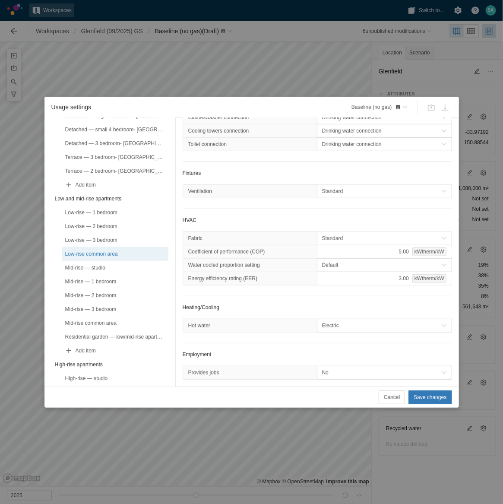
scroll to position [231, 0]
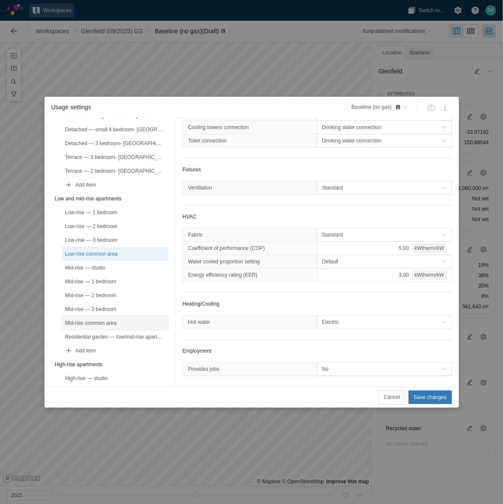
click at [107, 263] on div "Mid-rise common area" at bounding box center [115, 323] width 100 height 9
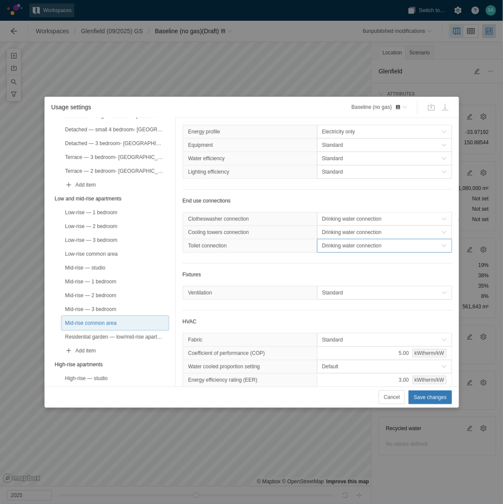
scroll to position [69, 0]
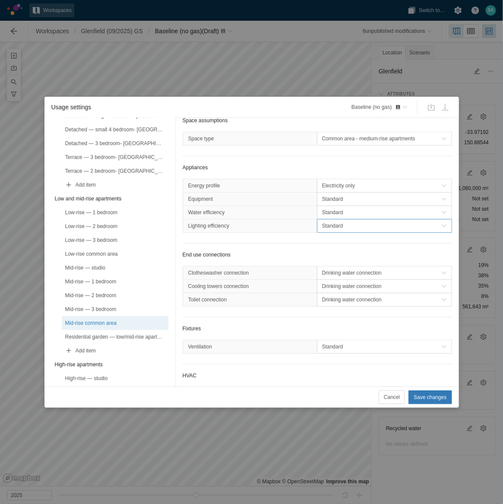
click at [329, 227] on span "Standard" at bounding box center [382, 225] width 120 height 9
click at [326, 256] on div "High efficiency" at bounding box center [379, 255] width 128 height 12
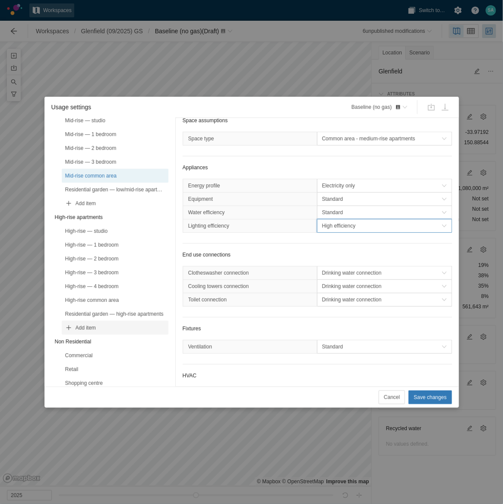
scroll to position [270, 0]
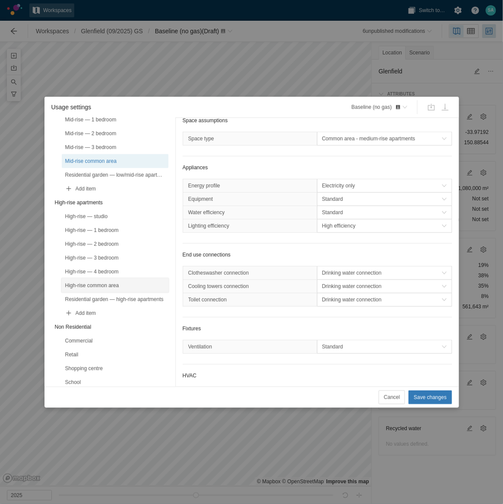
click at [97, 263] on div "High-rise common area" at bounding box center [115, 285] width 100 height 9
click at [332, 224] on span "Standard" at bounding box center [382, 225] width 120 height 9
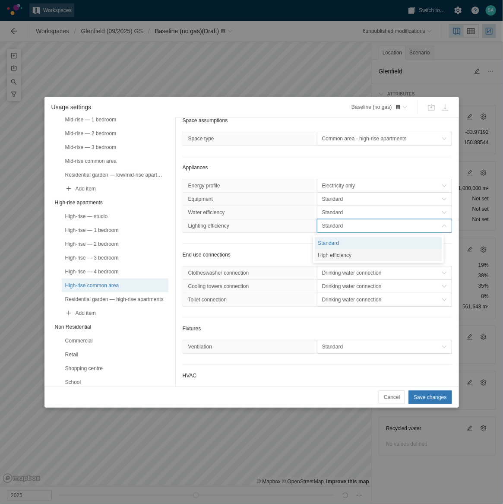
click at [327, 257] on div "High efficiency" at bounding box center [379, 255] width 128 height 12
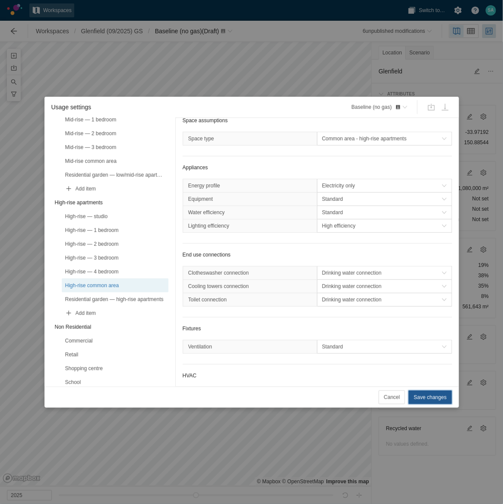
click at [427, 263] on span "Save changes" at bounding box center [430, 397] width 33 height 9
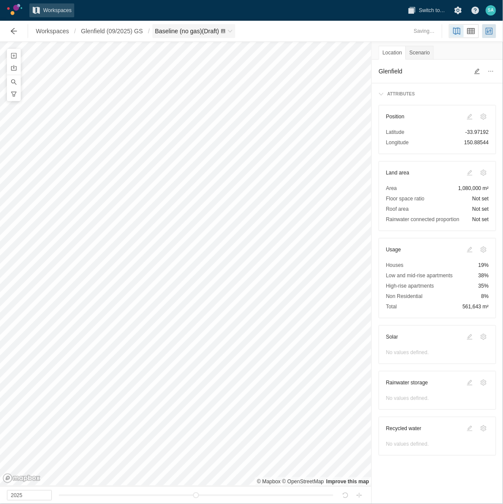
click at [233, 34] on span "Baseline (no gas) (Draft)" at bounding box center [193, 31] width 83 height 14
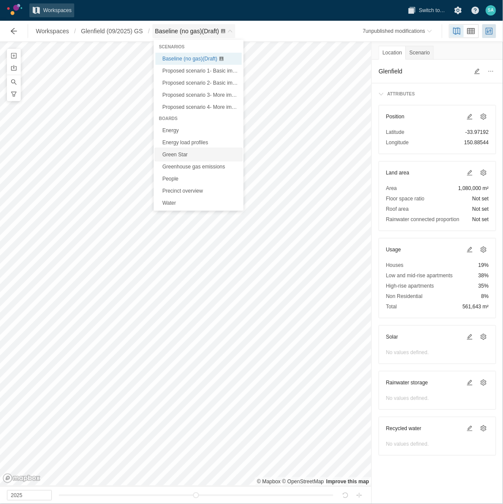
click at [177, 155] on link "Green Star" at bounding box center [198, 155] width 86 height 12
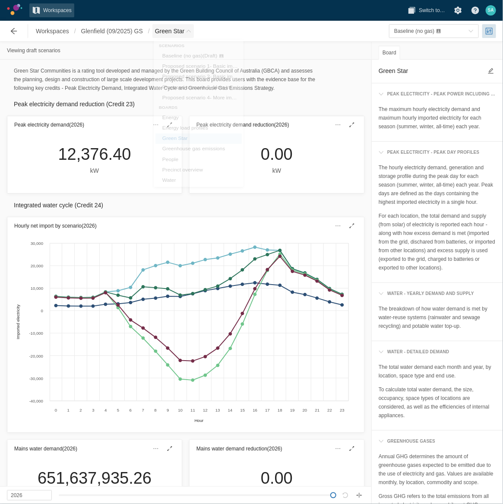
click at [192, 28] on span "Green Star" at bounding box center [172, 31] width 41 height 14
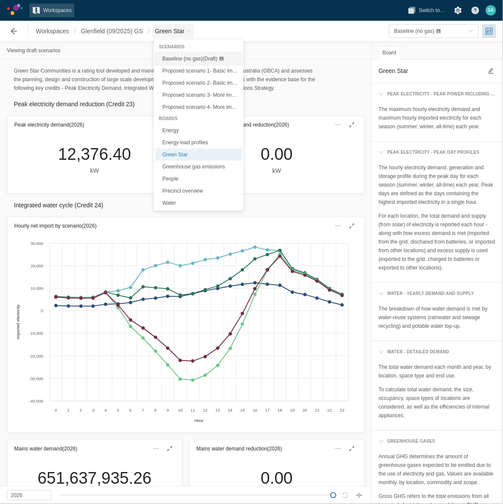
click at [170, 60] on span "Baseline (no gas) (Draft)" at bounding box center [189, 59] width 55 height 6
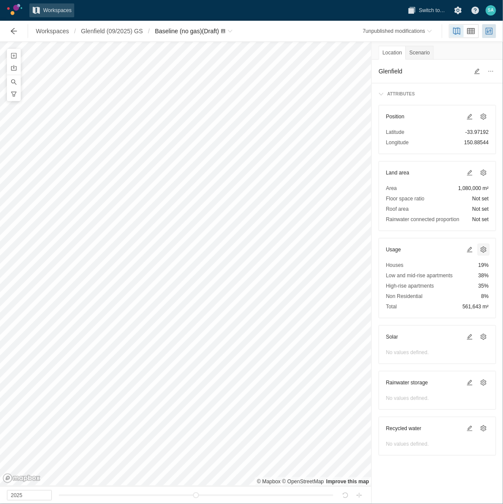
click at [484, 250] on span at bounding box center [483, 249] width 7 height 7
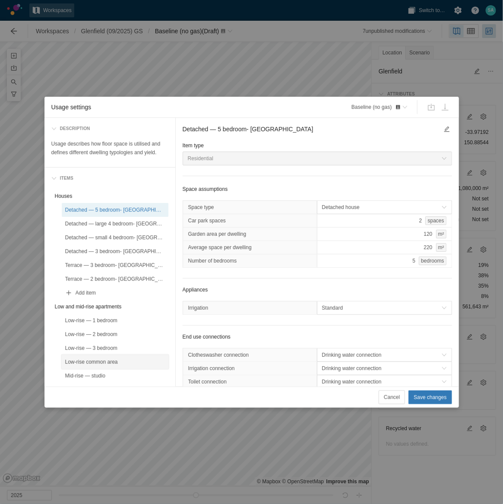
click at [98, 263] on div "Low-rise common area" at bounding box center [115, 361] width 100 height 9
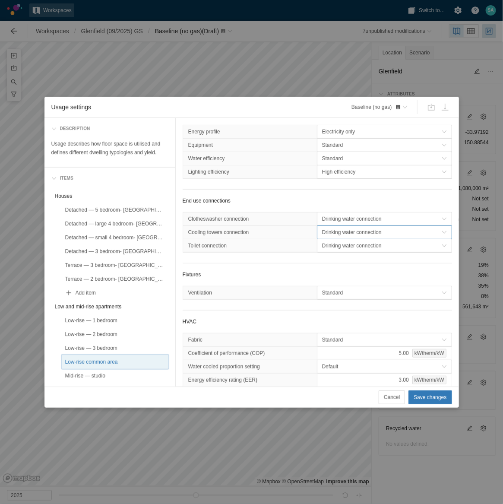
scroll to position [69, 0]
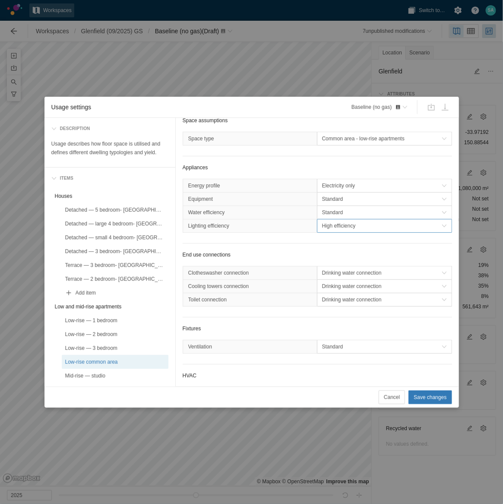
click at [329, 224] on span "High efficiency" at bounding box center [382, 225] width 120 height 9
click at [328, 242] on div "Standard" at bounding box center [379, 243] width 128 height 12
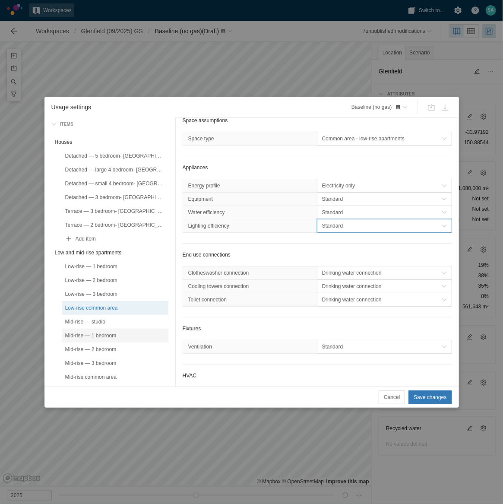
scroll to position [108, 0]
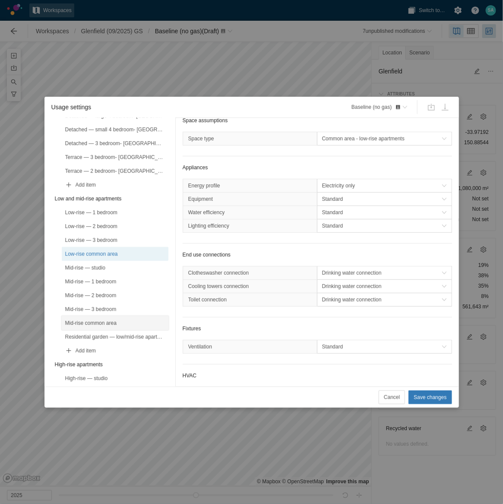
click at [93, 263] on div "Mid-rise common area" at bounding box center [115, 323] width 100 height 9
click at [327, 228] on span "High efficiency" at bounding box center [382, 225] width 120 height 9
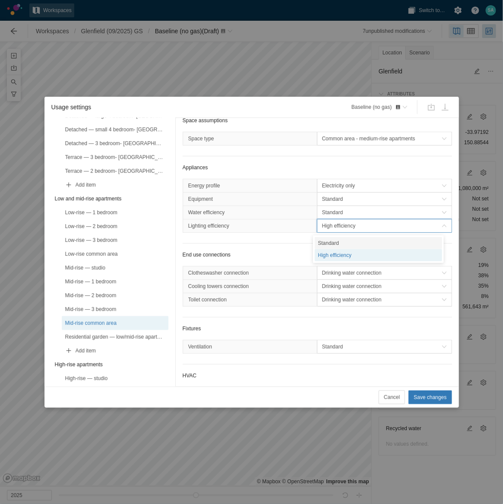
click at [323, 246] on div "Standard" at bounding box center [379, 243] width 128 height 12
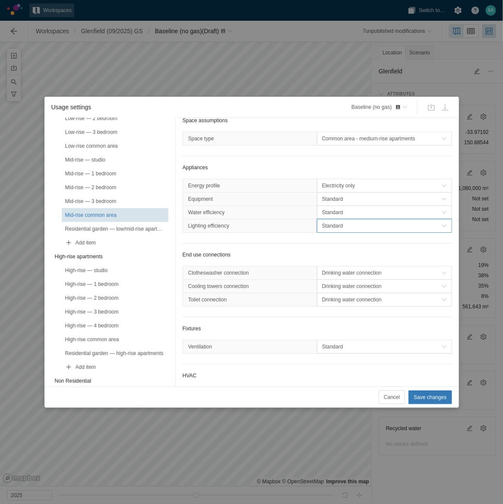
scroll to position [270, 0]
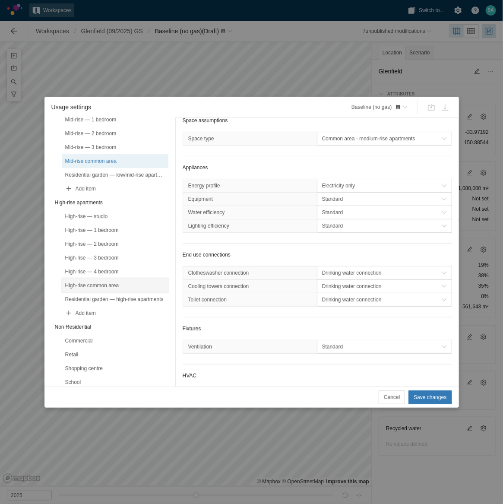
click at [99, 263] on div "High-rise common area" at bounding box center [115, 285] width 100 height 9
click at [330, 227] on span "High efficiency" at bounding box center [382, 225] width 120 height 9
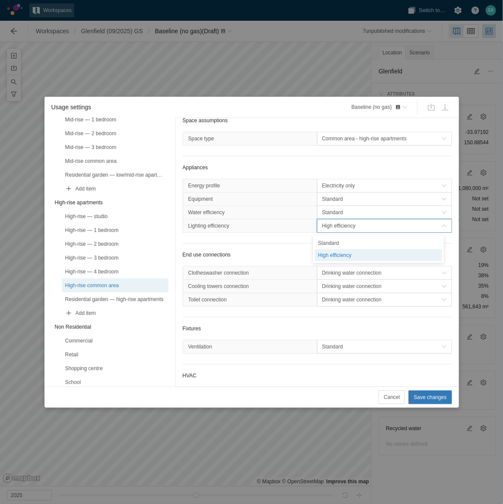
click at [322, 240] on div "Standard" at bounding box center [379, 243] width 128 height 12
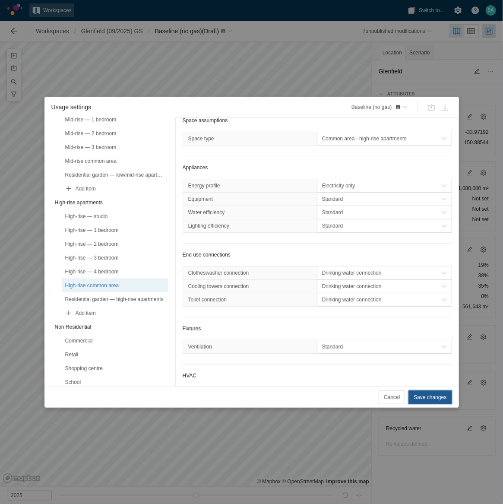
click at [419, 263] on span "Save changes" at bounding box center [430, 397] width 33 height 9
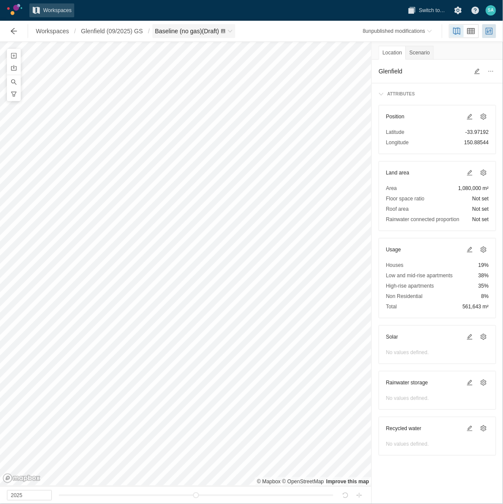
click at [231, 31] on span "Breadcrumb" at bounding box center [230, 30] width 5 height 5
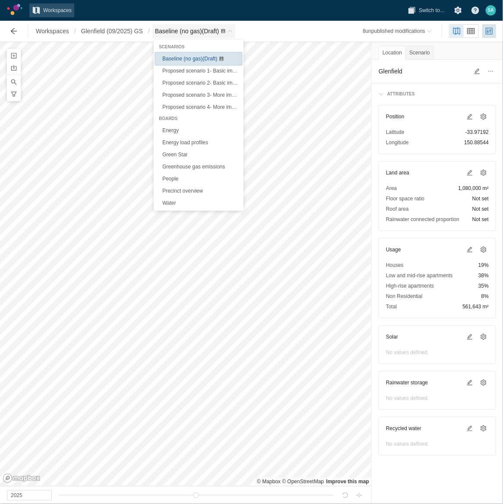
click at [177, 57] on span "Baseline (no gas) (Draft)" at bounding box center [189, 59] width 55 height 6
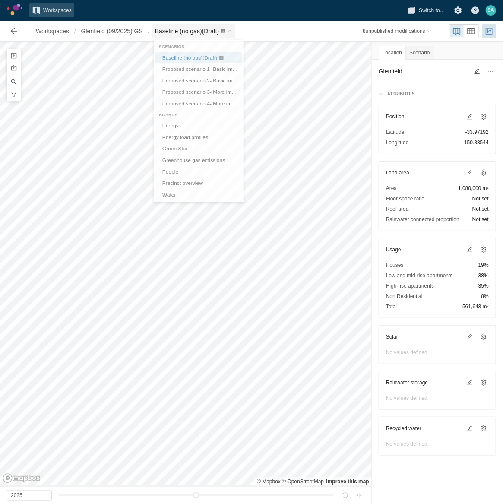
click at [208, 30] on span "Baseline (no gas) (Draft)" at bounding box center [187, 31] width 64 height 7
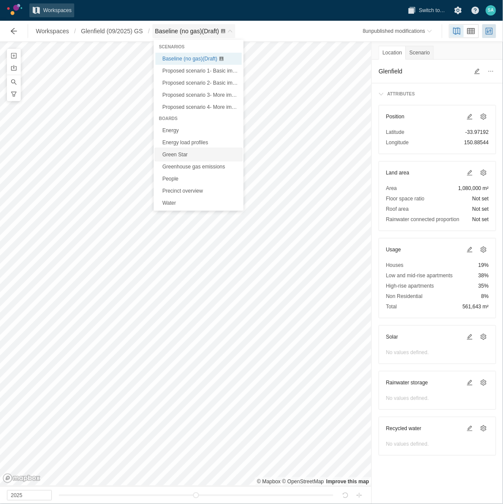
click at [172, 151] on link "Green Star" at bounding box center [198, 155] width 86 height 12
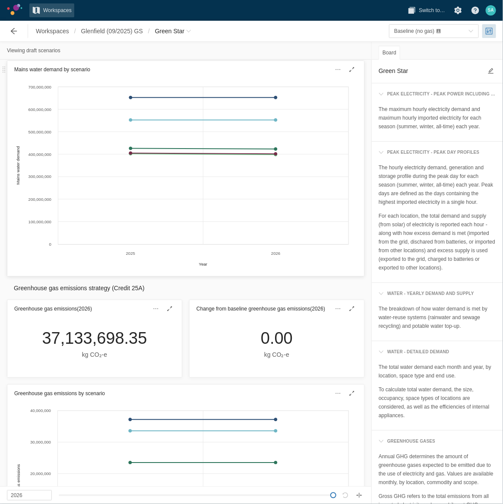
scroll to position [540, 0]
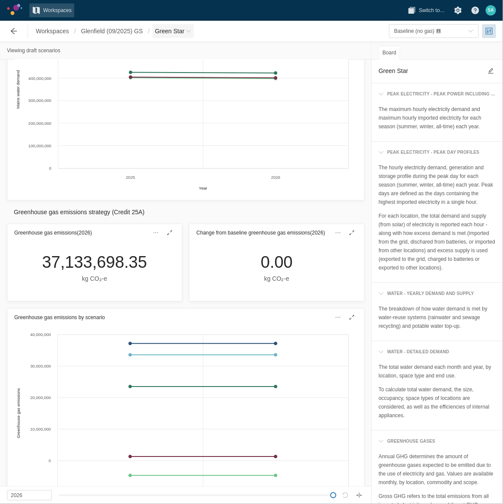
click at [180, 36] on span "Green Star" at bounding box center [172, 31] width 41 height 14
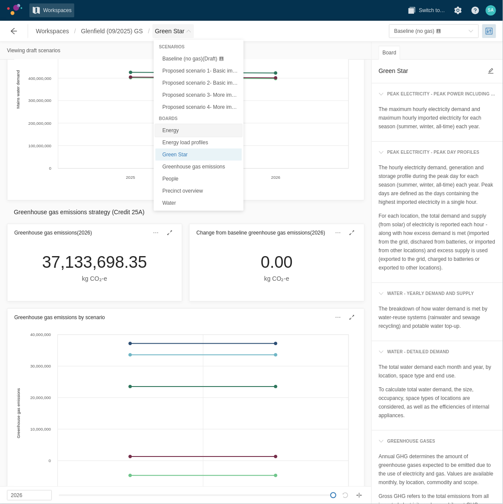
click at [172, 130] on link "Energy" at bounding box center [198, 130] width 86 height 12
type textarea "Energy"
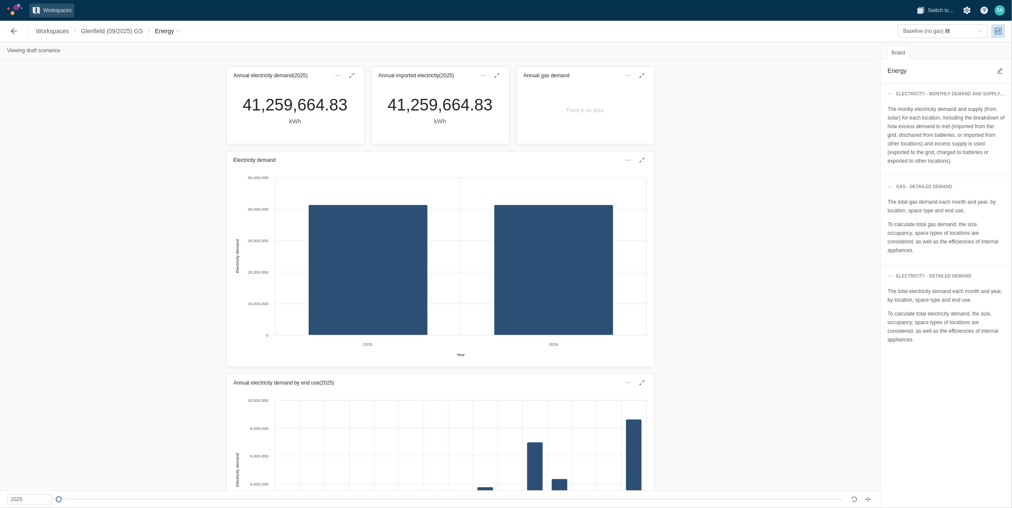
click at [171, 180] on div "Electricity demand Created with Highcharts 11.4.3 Year Electricity demand 2025 …" at bounding box center [440, 259] width 880 height 221
click at [177, 30] on span "Breadcrumb" at bounding box center [178, 30] width 5 height 5
click at [177, 152] on link "Green Star" at bounding box center [198, 155] width 86 height 12
type input "2026"
type textarea "Green Star"
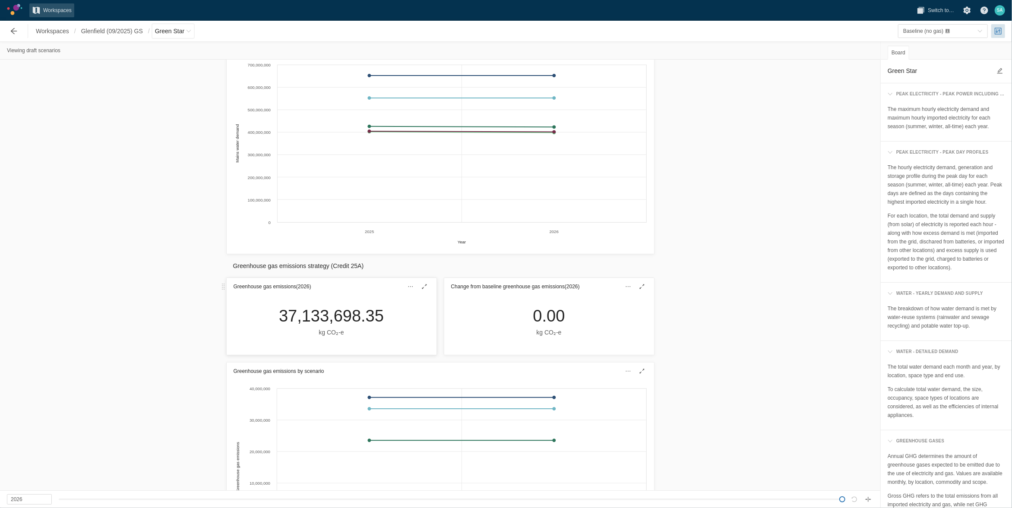
scroll to position [599, 0]
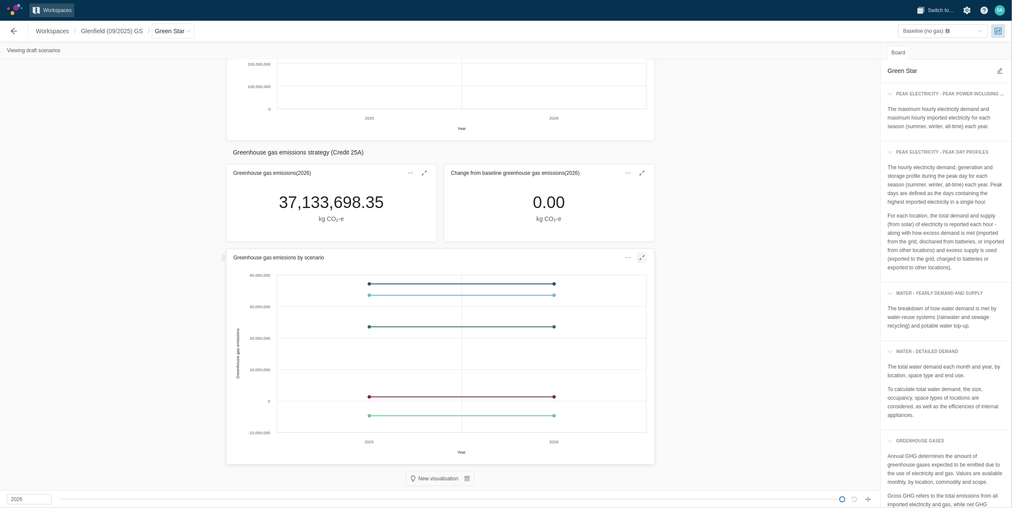
click at [576, 260] on span at bounding box center [642, 258] width 10 height 10
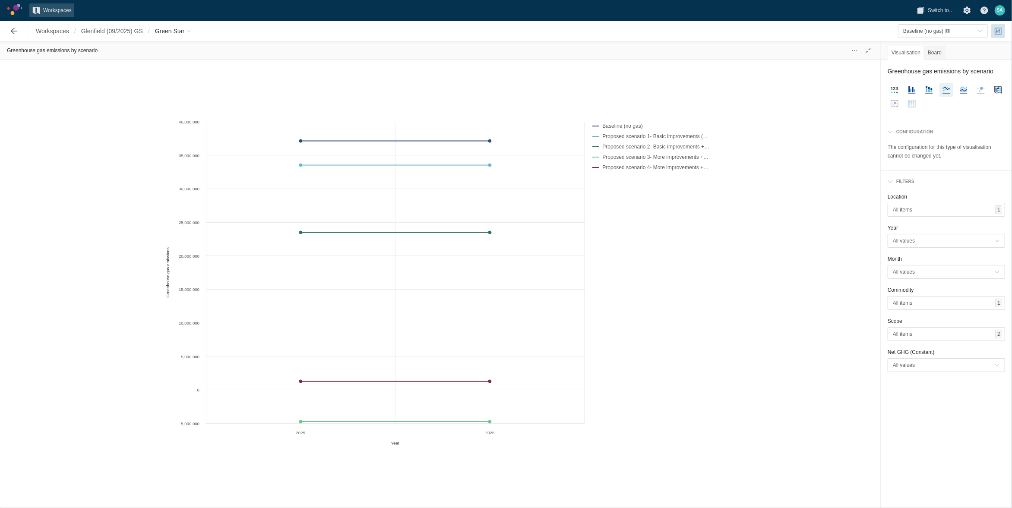
click at [576, 51] on div at bounding box center [868, 51] width 17 height 14
click at [576, 51] on span at bounding box center [868, 50] width 7 height 7
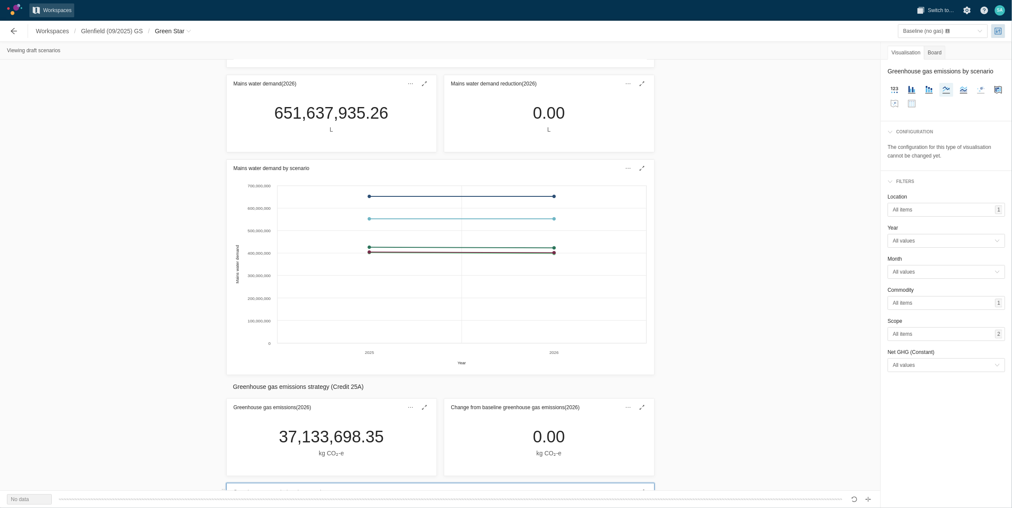
scroll to position [545, 0]
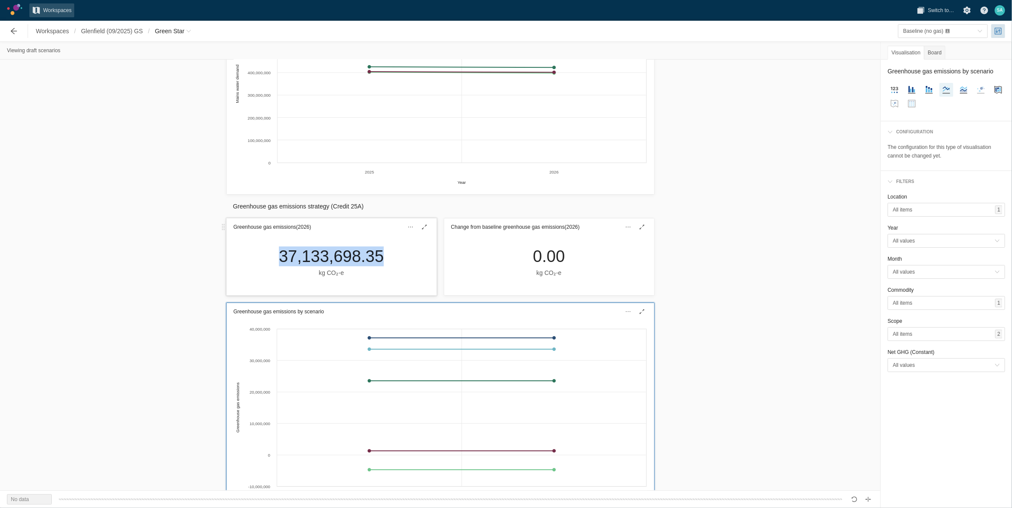
drag, startPoint x: 380, startPoint y: 254, endPoint x: 276, endPoint y: 265, distance: 104.7
click at [276, 263] on div "37,133,698.35 kg CO₂‑e" at bounding box center [331, 262] width 119 height 31
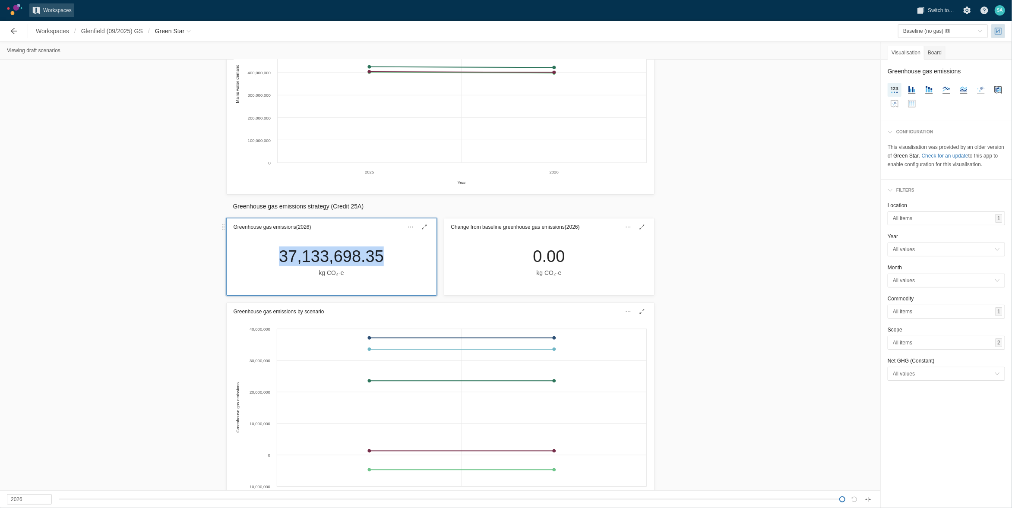
drag, startPoint x: 281, startPoint y: 264, endPoint x: 288, endPoint y: 262, distance: 7.8
copy div "37,133,698.35"
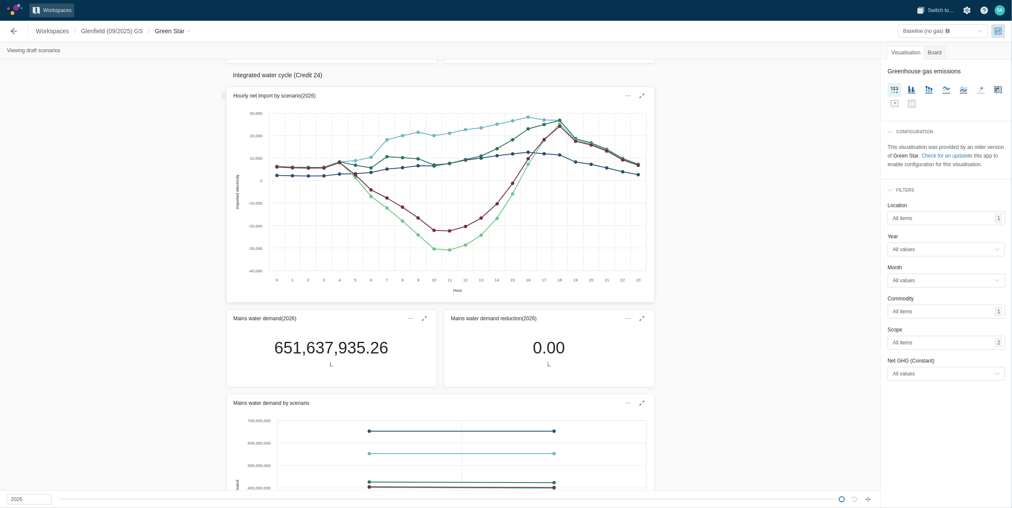
scroll to position [0, 0]
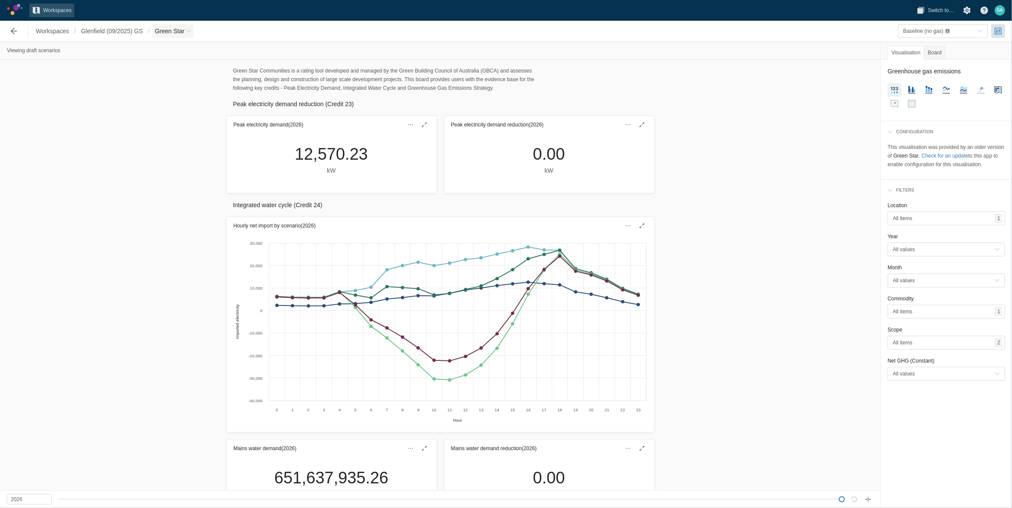
click at [190, 33] on span "Breadcrumb" at bounding box center [188, 30] width 5 height 5
click at [200, 263] on div "Hourly net import by scenario (2026) Created with Highcharts 11.4.3 Hour Import…" at bounding box center [440, 324] width 880 height 221
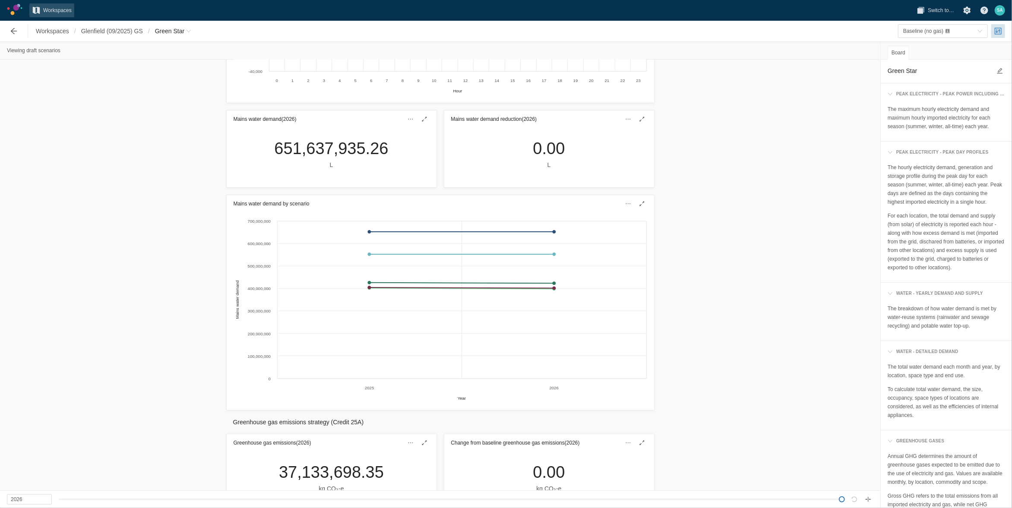
scroll to position [324, 0]
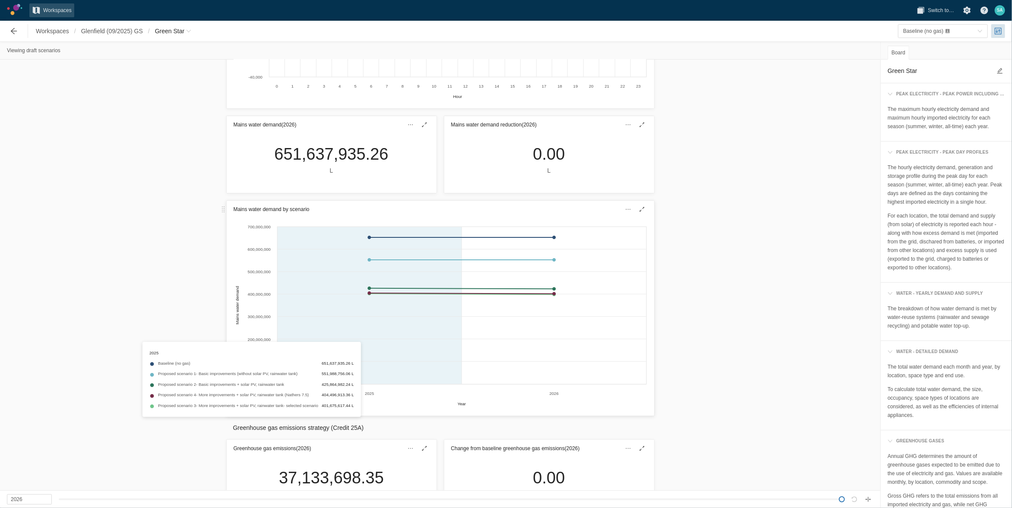
click at [316, 263] on div "Created with Highcharts 11.4.3 Year Mains water demand 2025 2026 0 100,000,000 …" at bounding box center [440, 314] width 413 height 187
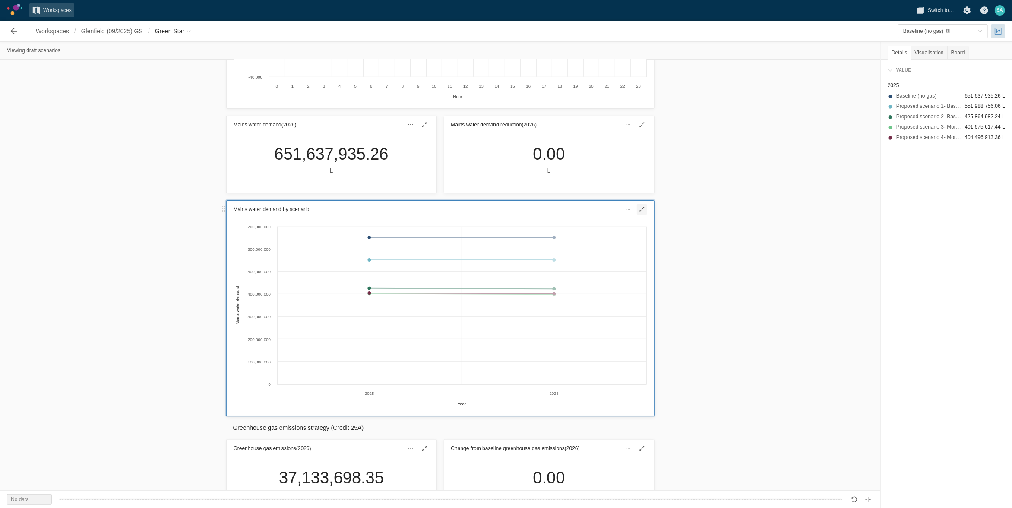
click at [576, 213] on span at bounding box center [642, 209] width 10 height 10
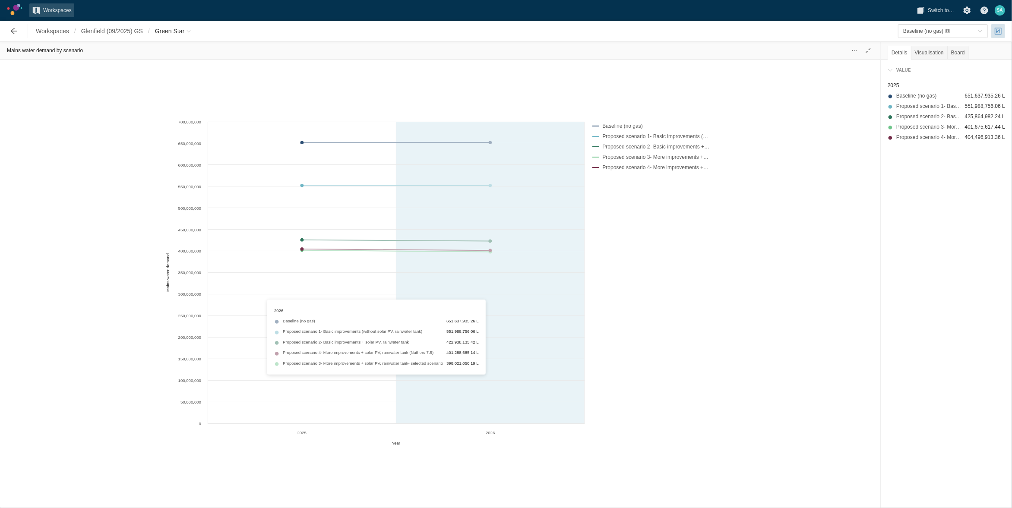
click at [506, 263] on div "Created with Highcharts 11.4.3 Year Mains water demand 2025 2026 0 50,000,000 1…" at bounding box center [374, 283] width 421 height 332
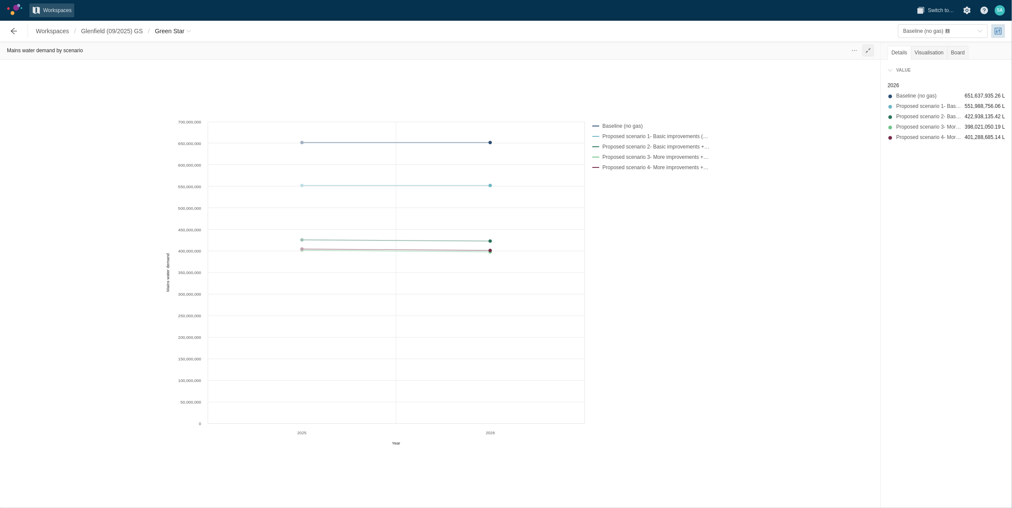
click at [576, 47] on span at bounding box center [868, 50] width 7 height 7
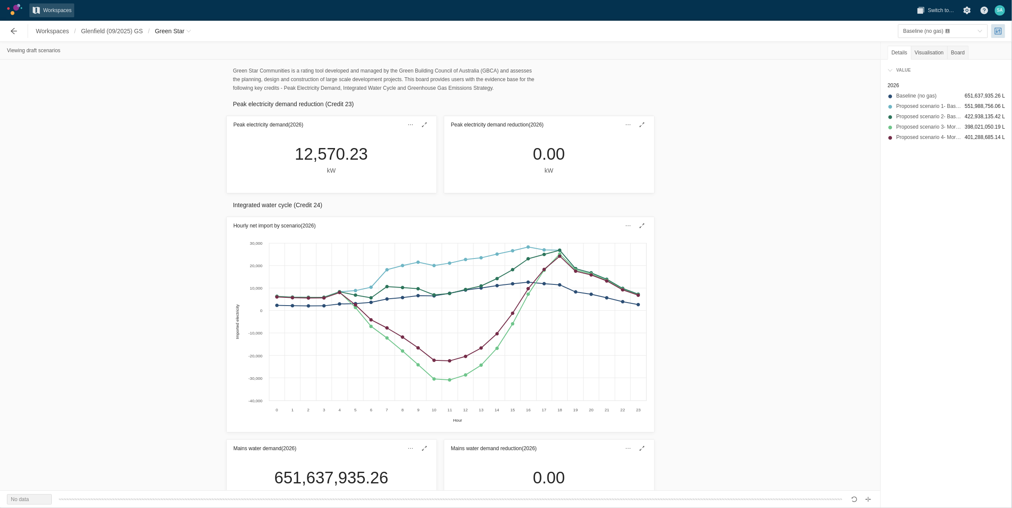
scroll to position [324, 0]
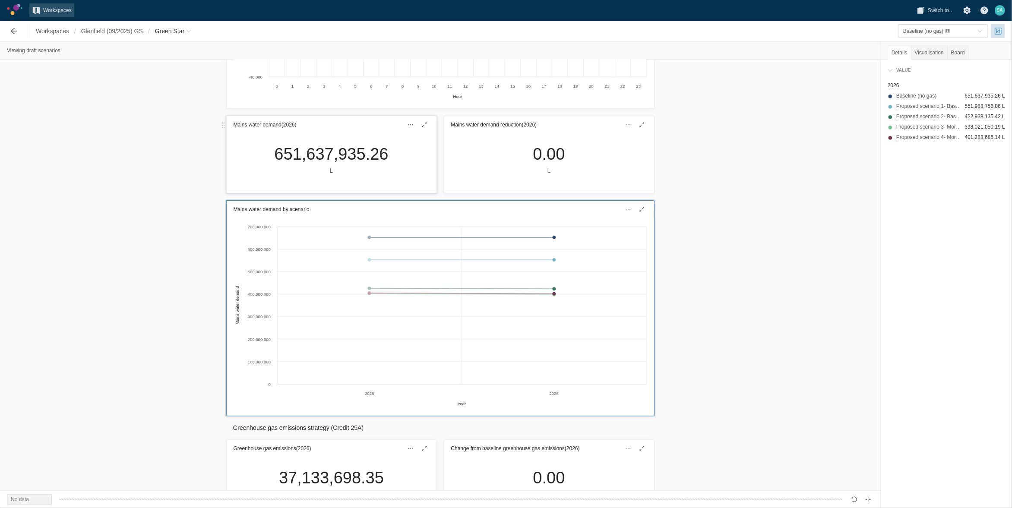
click at [304, 164] on div "651,637,935.26 L" at bounding box center [331, 159] width 128 height 31
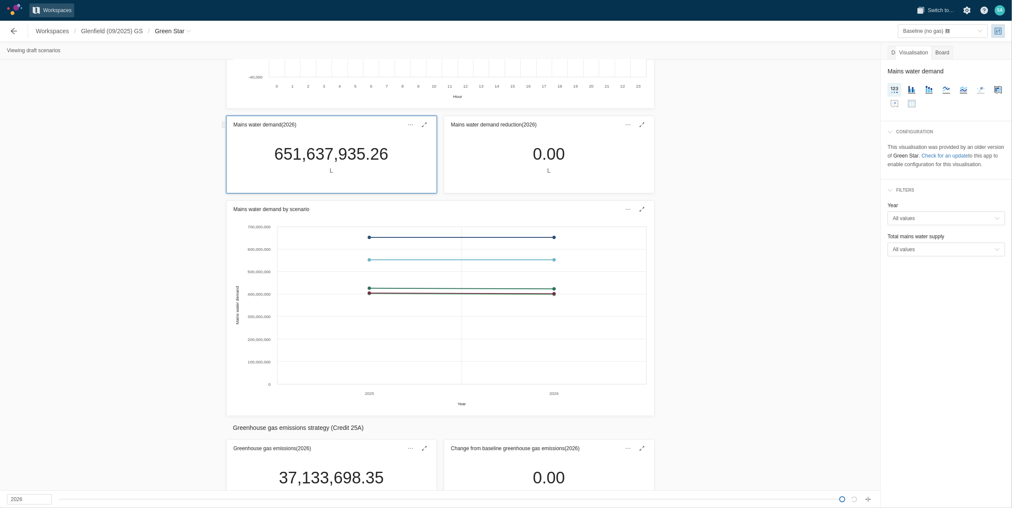
click at [304, 155] on div "651,637,935.26" at bounding box center [331, 154] width 114 height 20
copy div "651,637,935.26"
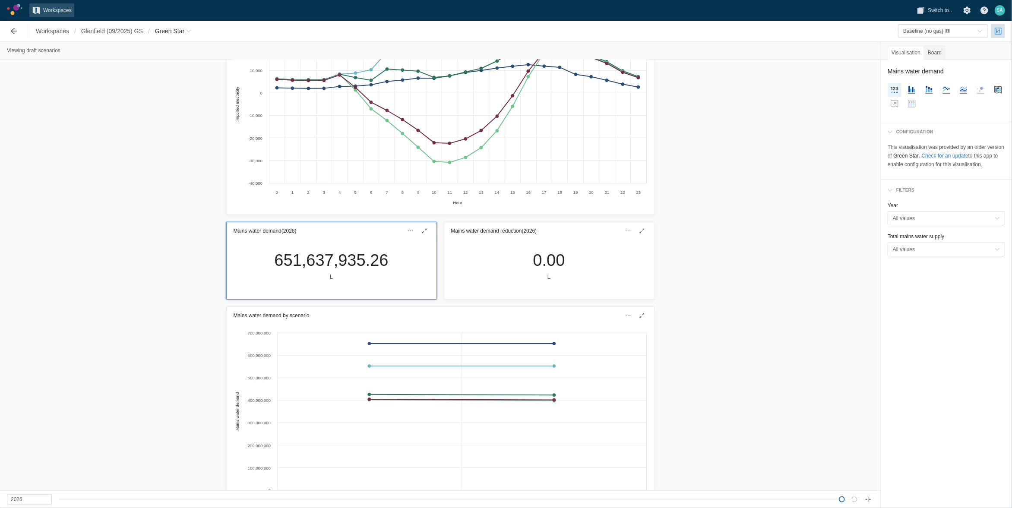
click at [132, 22] on div "Workspaces / [GEOGRAPHIC_DATA] (09/2025) GS / Green Star" at bounding box center [100, 30] width 196 height 17
click at [127, 33] on span "Glenfield (09/2025) GS" at bounding box center [112, 31] width 62 height 9
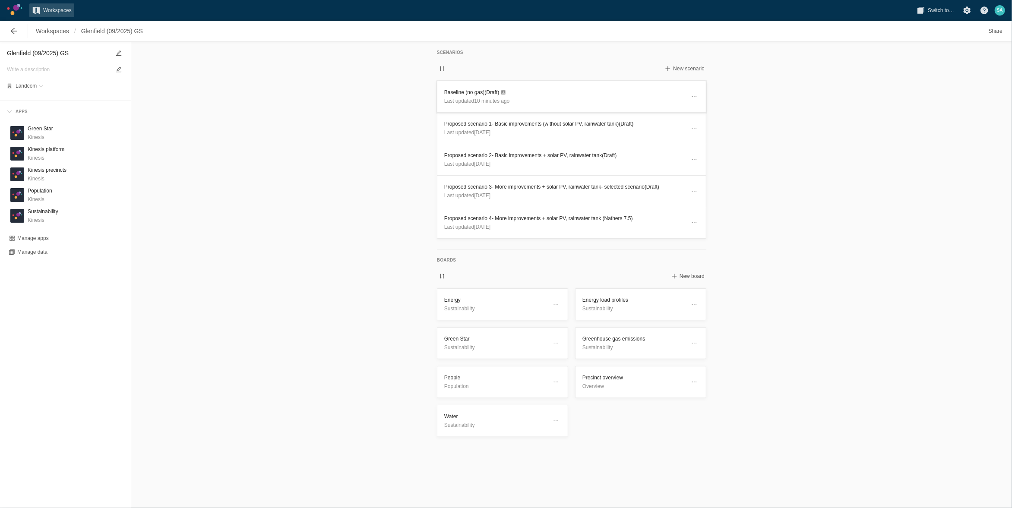
click at [455, 95] on h3 "Baseline (no gas) (Draft)" at bounding box center [564, 92] width 241 height 9
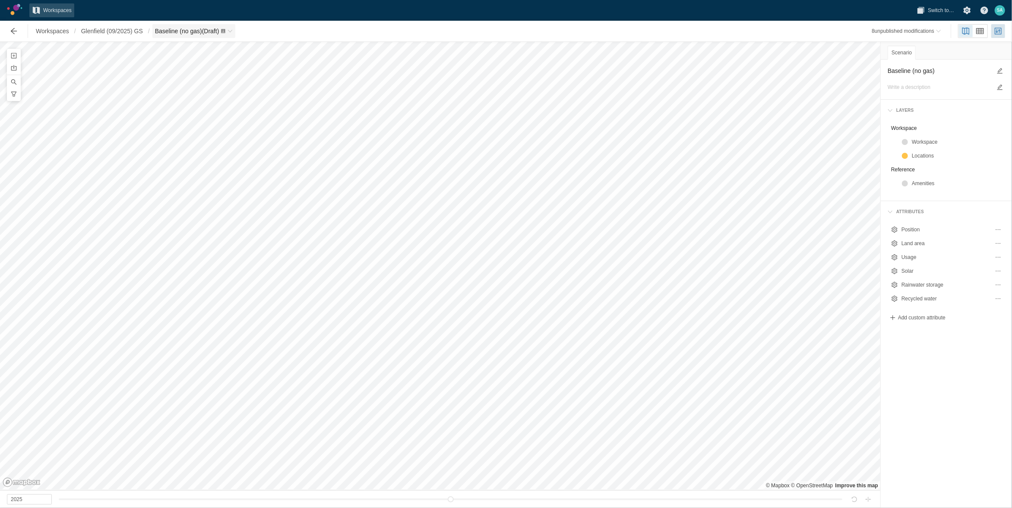
click at [229, 28] on span "Baseline (no gas) (Draft)" at bounding box center [193, 31] width 83 height 14
click at [174, 130] on link "Energy" at bounding box center [198, 130] width 86 height 12
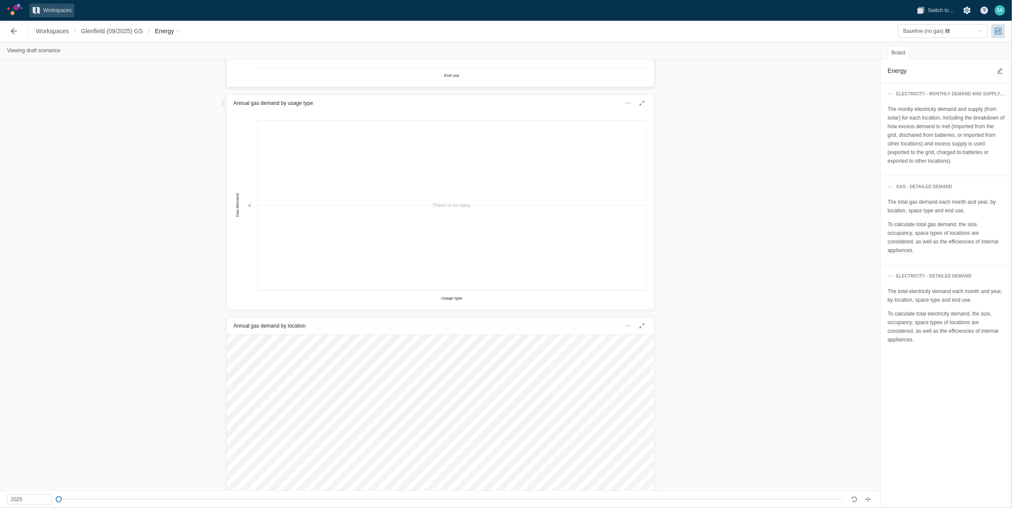
scroll to position [2353, 0]
click at [173, 31] on span "Energy" at bounding box center [164, 31] width 19 height 9
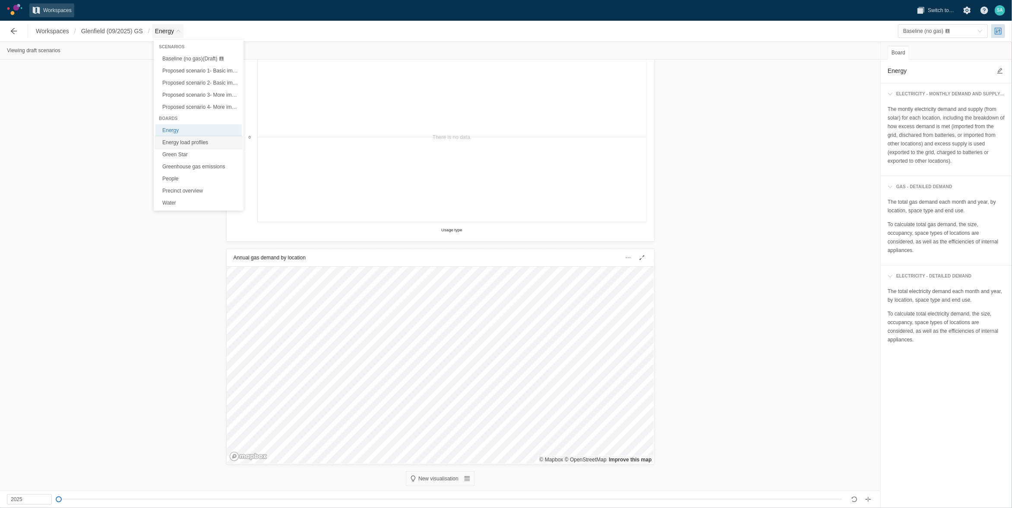
click at [171, 143] on link "Energy load profiles" at bounding box center [198, 142] width 86 height 12
type textarea "Energy load profiles"
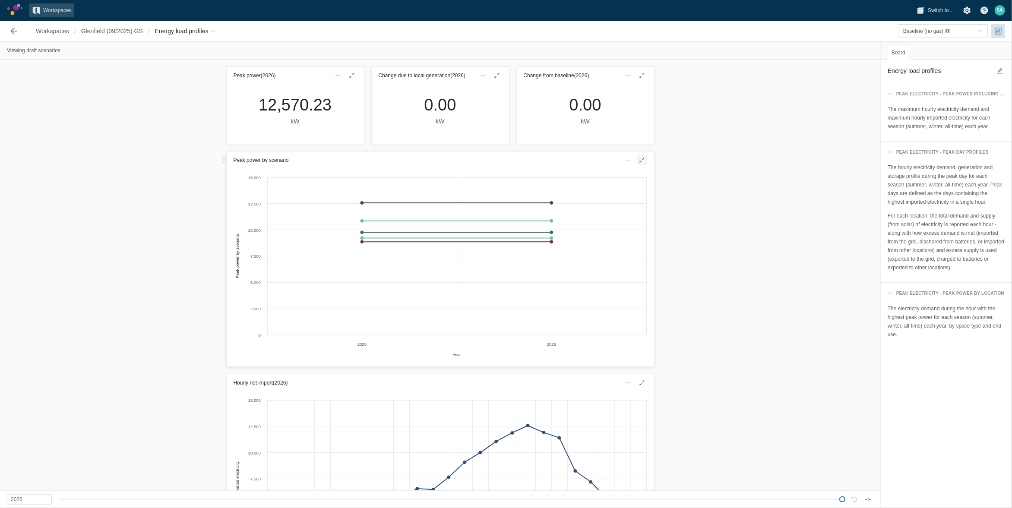
click at [576, 160] on span at bounding box center [642, 160] width 10 height 10
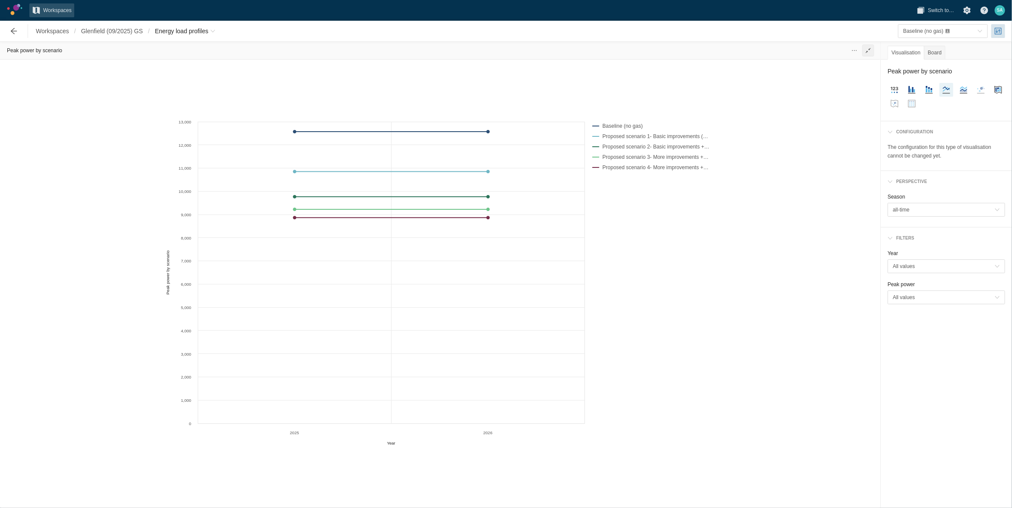
click at [576, 52] on span at bounding box center [868, 50] width 7 height 7
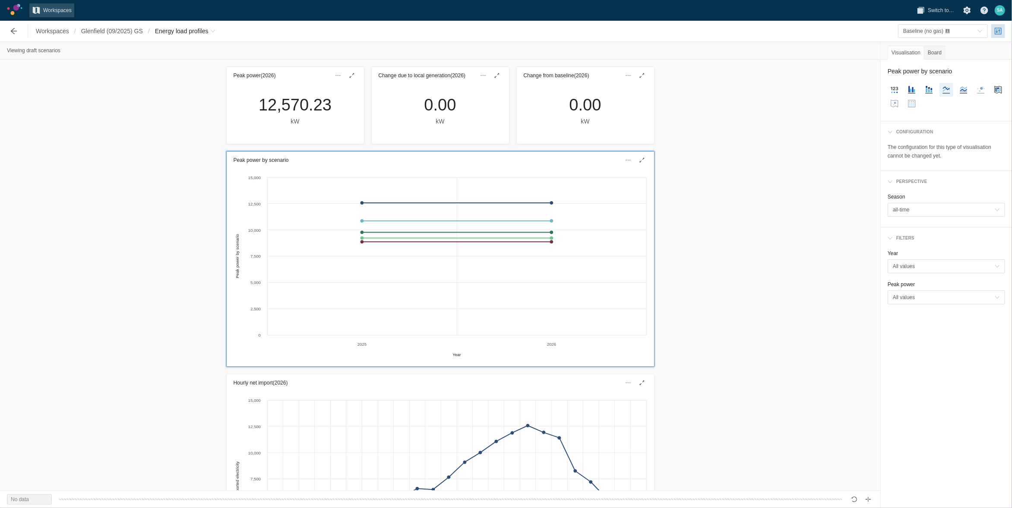
scroll to position [85, 0]
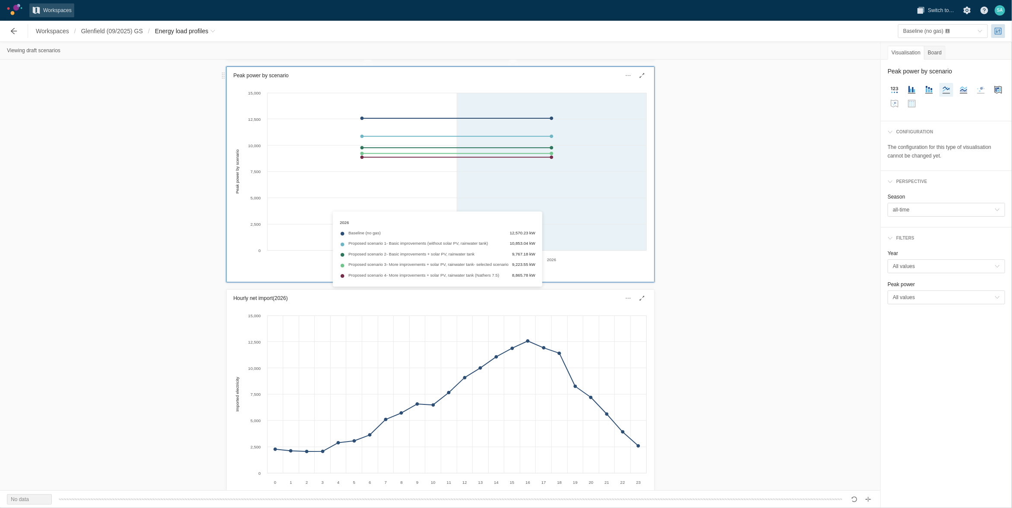
click at [564, 204] on div "Created with Highcharts 11.4.3 Year Peak power by scenario 2025 2026 0 2,500 5,…" at bounding box center [440, 181] width 413 height 187
